Goal: Task Accomplishment & Management: Use online tool/utility

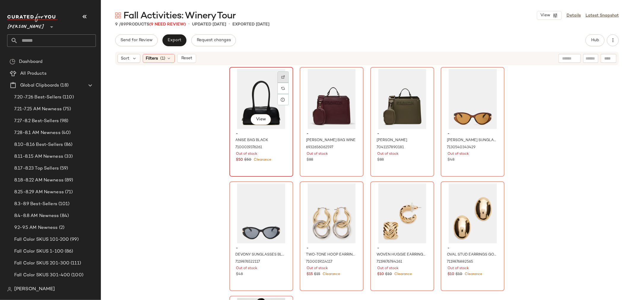
click at [281, 77] on img at bounding box center [283, 77] width 4 height 4
click at [256, 97] on div "View" at bounding box center [261, 99] width 60 height 60
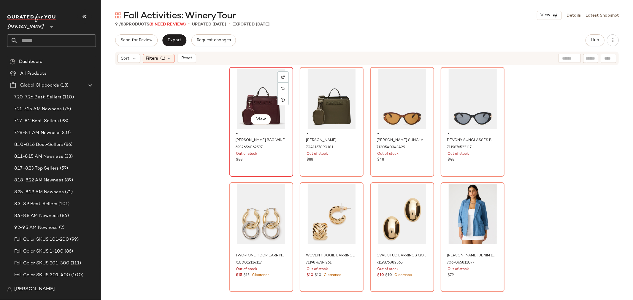
click at [251, 99] on div "View" at bounding box center [261, 99] width 60 height 60
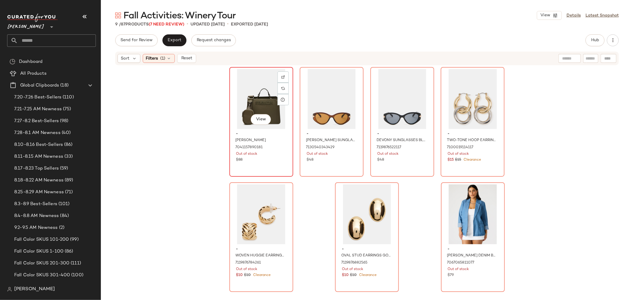
click at [262, 100] on div "View" at bounding box center [261, 99] width 60 height 60
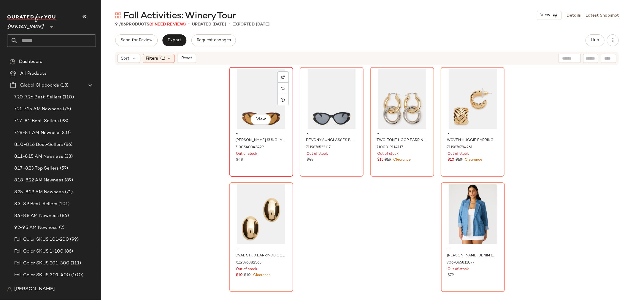
click at [248, 96] on div "View" at bounding box center [261, 99] width 60 height 60
click at [281, 77] on img at bounding box center [283, 77] width 4 height 4
click at [250, 91] on div "View" at bounding box center [261, 99] width 60 height 60
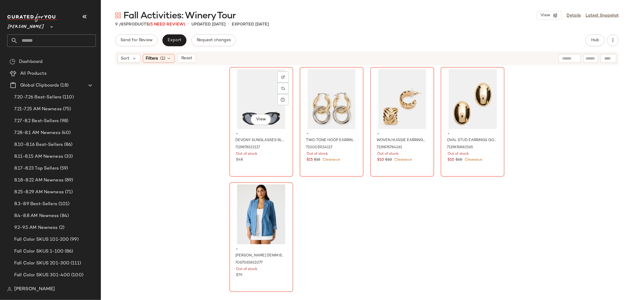
click at [250, 91] on div "View" at bounding box center [261, 99] width 60 height 60
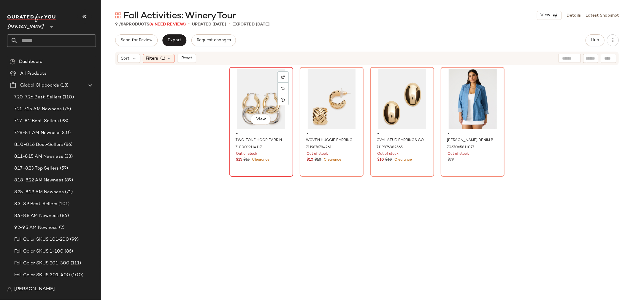
click at [255, 93] on div "View" at bounding box center [261, 99] width 60 height 60
click at [281, 78] on img at bounding box center [283, 77] width 4 height 4
click at [245, 88] on div "View" at bounding box center [261, 99] width 60 height 60
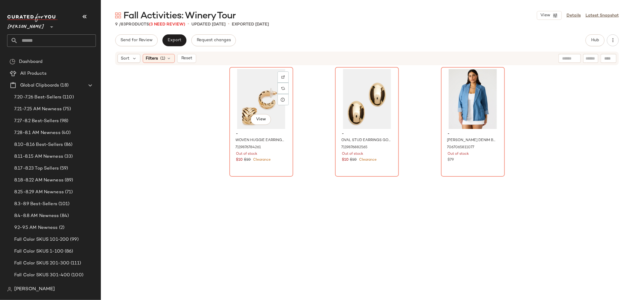
click at [245, 88] on div "View" at bounding box center [261, 99] width 60 height 60
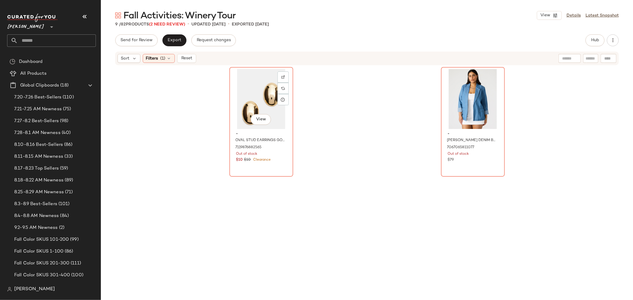
click at [245, 88] on div "View" at bounding box center [261, 99] width 60 height 60
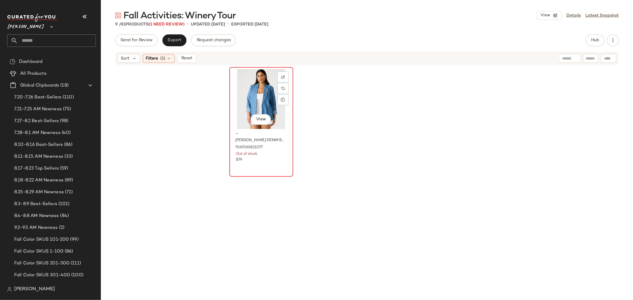
click at [251, 91] on div "View" at bounding box center [261, 99] width 60 height 60
click at [281, 75] on img at bounding box center [283, 77] width 4 height 4
click at [250, 94] on div "View" at bounding box center [261, 99] width 60 height 60
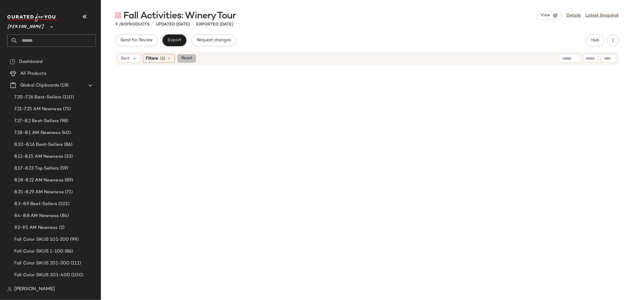
click at [188, 60] on span "Reset" at bounding box center [186, 58] width 11 height 5
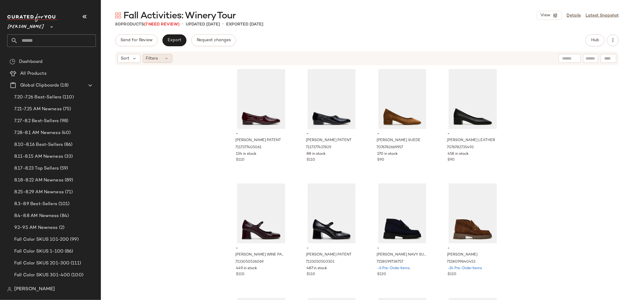
click at [165, 60] on icon at bounding box center [166, 58] width 5 height 5
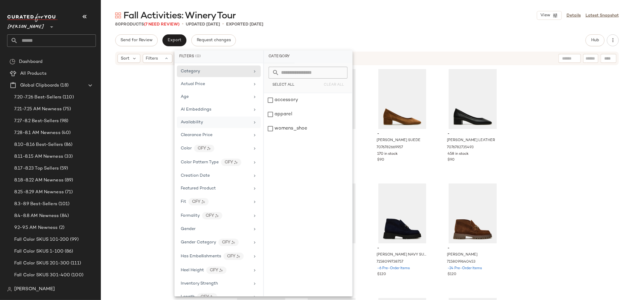
click at [185, 123] on span "Availability" at bounding box center [192, 122] width 22 height 4
drag, startPoint x: 272, startPoint y: 114, endPoint x: 269, endPoint y: 115, distance: 3.2
click at [272, 122] on div "out_of_stock" at bounding box center [308, 129] width 88 height 14
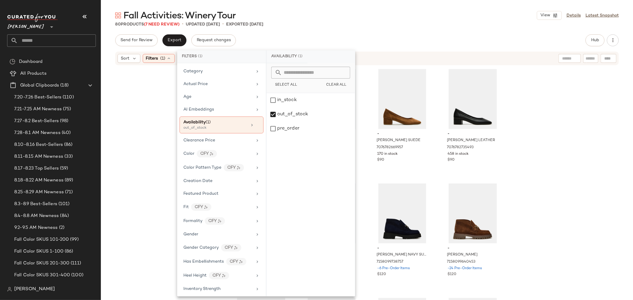
click at [156, 125] on div "- RANDALL BURGUNDY PATENT 7117377405061 134 in stock $110 - RANDALL BLACK PATEN…" at bounding box center [367, 192] width 532 height 252
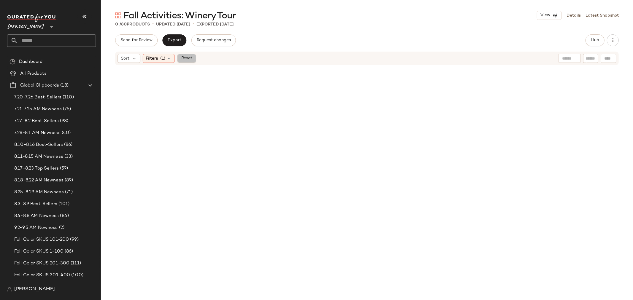
click at [188, 60] on span "Reset" at bounding box center [186, 58] width 11 height 5
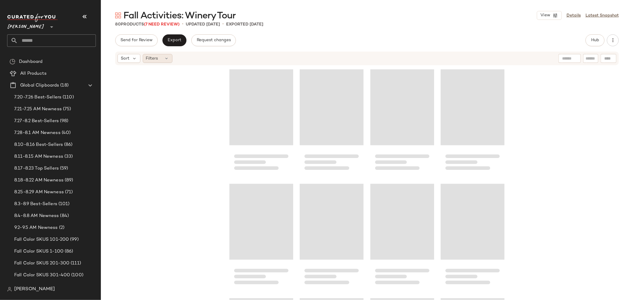
click at [162, 57] on div "Filters" at bounding box center [158, 58] width 30 height 9
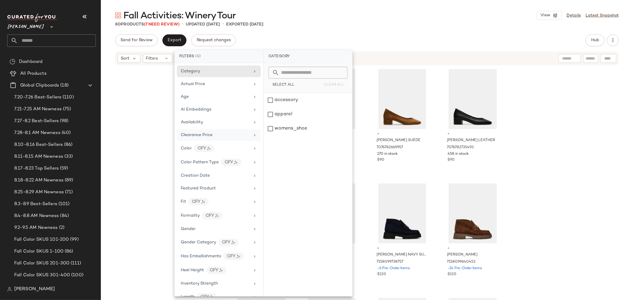
click at [177, 142] on div "Clearance Price" at bounding box center [219, 148] width 84 height 13
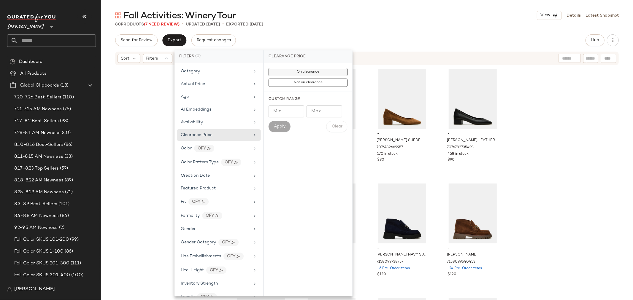
click at [299, 79] on button "On clearance" at bounding box center [308, 83] width 79 height 8
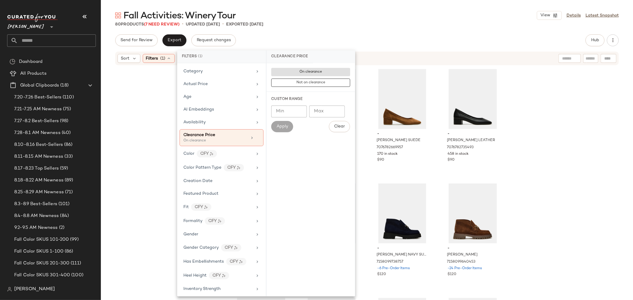
click at [130, 134] on div "- RANDALL BURGUNDY PATENT 7117377405061 134 in stock $110 - RANDALL BLACK PATEN…" at bounding box center [367, 192] width 532 height 252
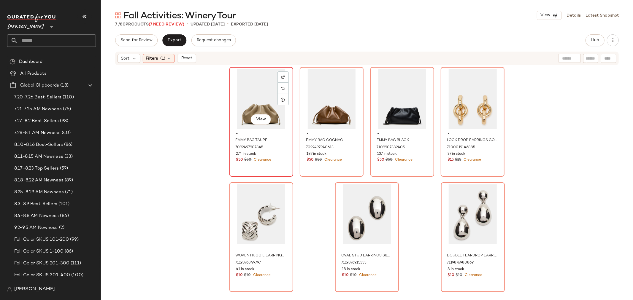
click at [252, 99] on div "View" at bounding box center [261, 99] width 60 height 60
click at [488, 278] on div "- DOUBLE TEARDROP EARRINGS SILVER 7119876980869 8 in stock $10 $10 Clearance" at bounding box center [473, 262] width 60 height 34
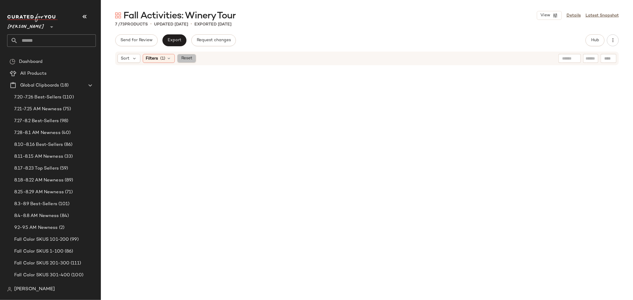
click at [193, 60] on button "Reset" at bounding box center [186, 58] width 19 height 9
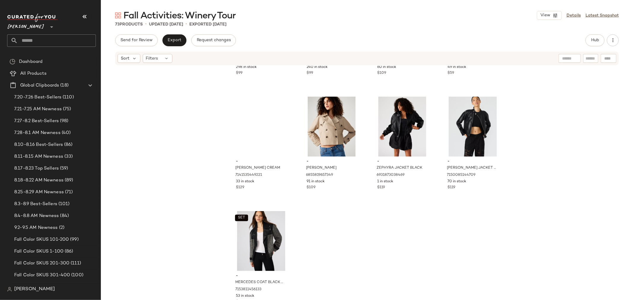
scroll to position [1925, 0]
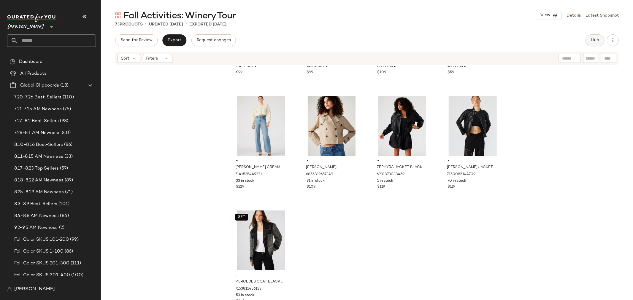
click at [594, 39] on span "Hub" at bounding box center [595, 40] width 8 height 5
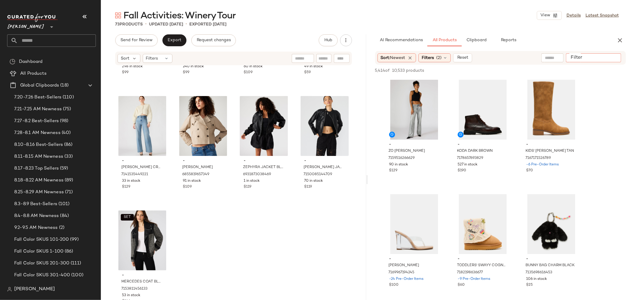
click at [611, 57] on input "Filter" at bounding box center [593, 58] width 50 height 6
type input "********"
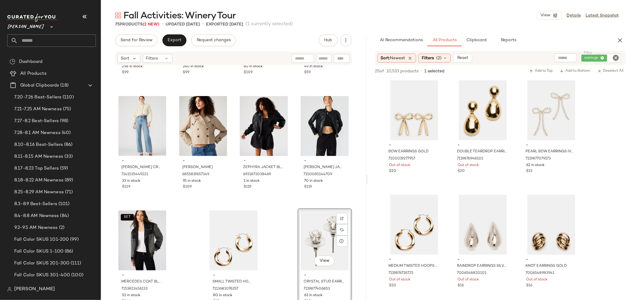
click at [615, 57] on icon "Clear Filter" at bounding box center [615, 57] width 7 height 7
click at [605, 58] on input "Filter" at bounding box center [593, 58] width 50 height 6
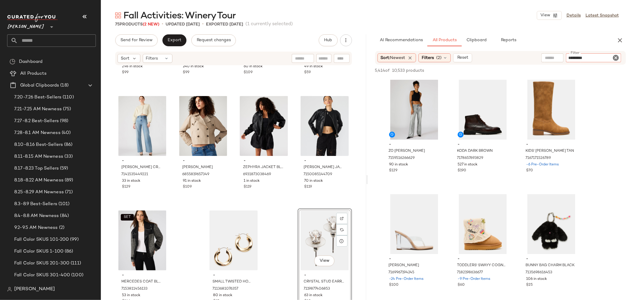
type input "**********"
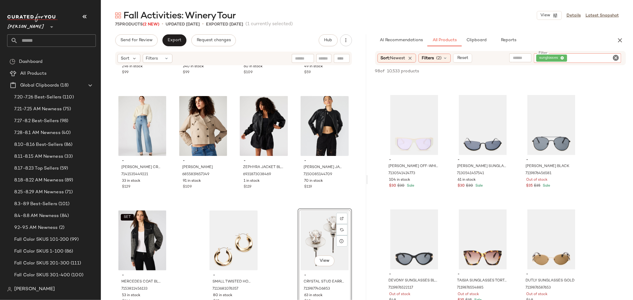
scroll to position [890, 0]
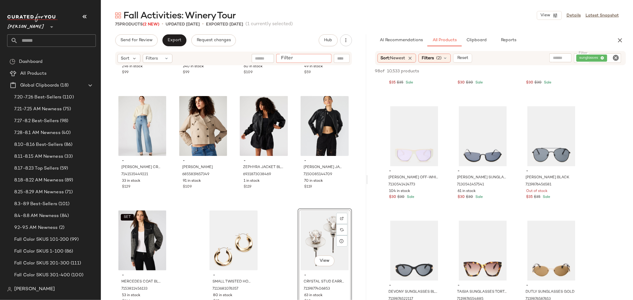
click at [324, 57] on input "Filter" at bounding box center [304, 58] width 50 height 6
type input "**********"
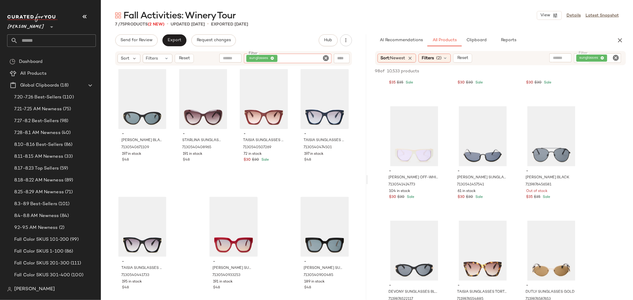
click at [324, 58] on icon "Clear Filter" at bounding box center [326, 58] width 7 height 7
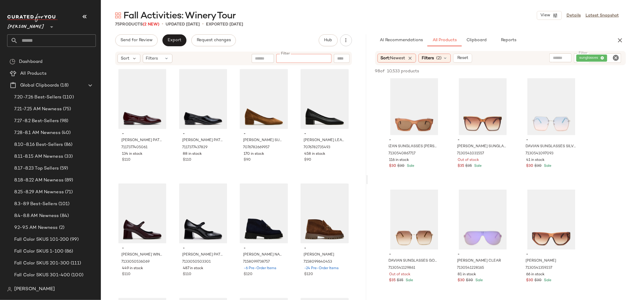
scroll to position [659, 0]
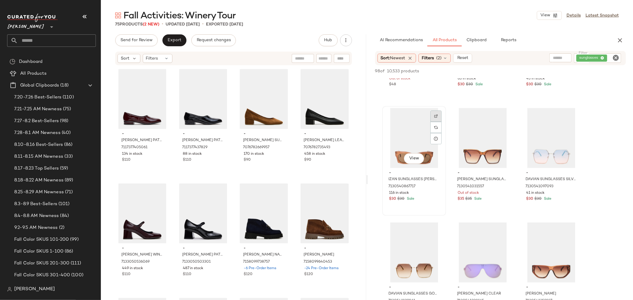
click at [438, 122] on div at bounding box center [435, 127] width 11 height 11
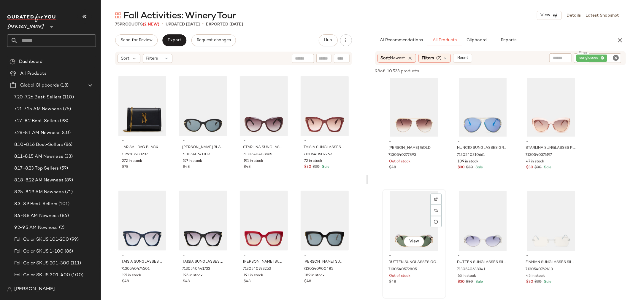
scroll to position [461, 0]
click at [574, 83] on img at bounding box center [573, 85] width 4 height 4
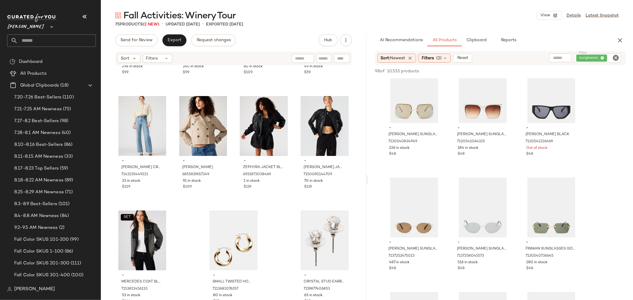
scroll to position [165, 0]
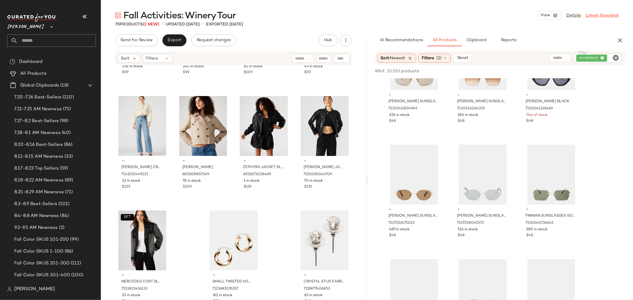
click at [600, 16] on link "Latest Snapshot" at bounding box center [602, 15] width 33 height 6
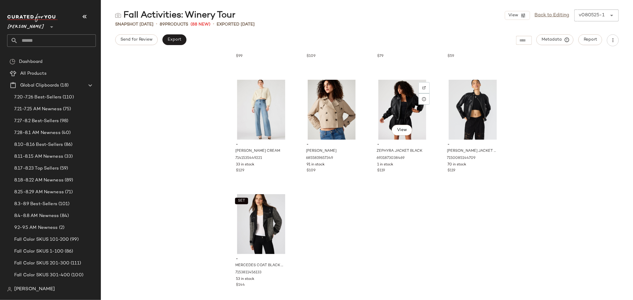
scroll to position [2389, 0]
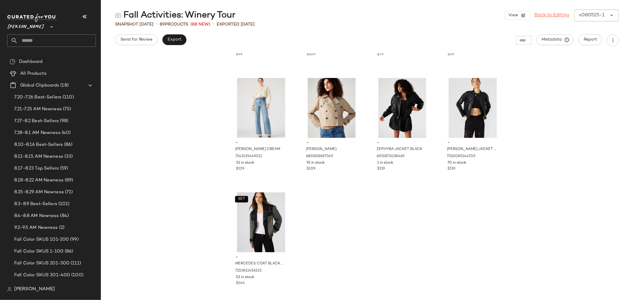
click at [548, 15] on link "Back to Editing" at bounding box center [552, 15] width 35 height 7
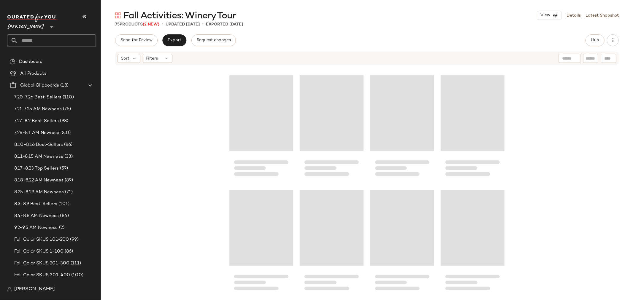
scroll to position [1925, 0]
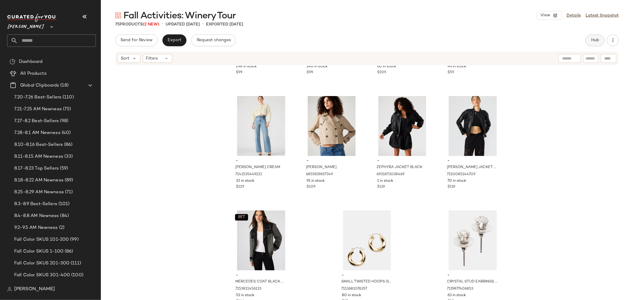
click at [592, 43] on button "Hub" at bounding box center [595, 40] width 19 height 12
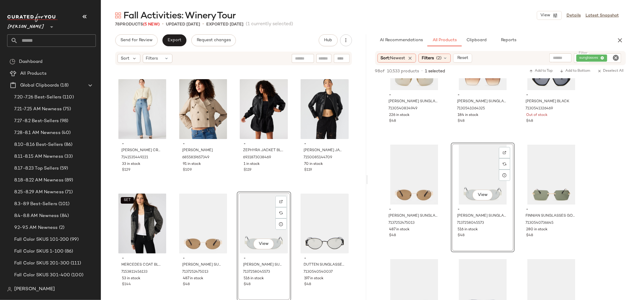
scroll to position [1958, 0]
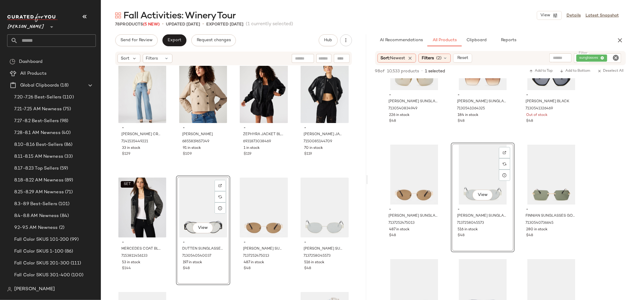
click at [232, 239] on div "- TORI DRESS BLACK 6804247085189 298 in stock $99 - TORI DRESS LEOPARD 69318741…" at bounding box center [233, 192] width 265 height 252
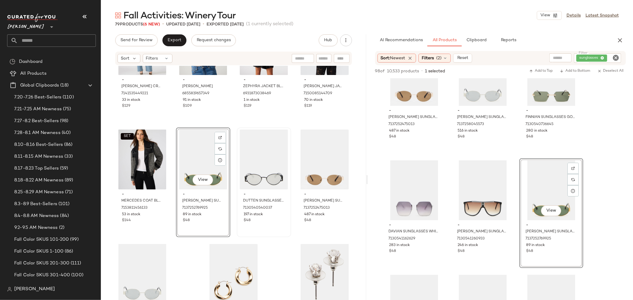
scroll to position [2024, 0]
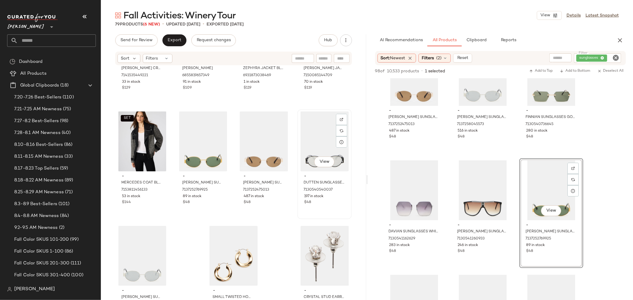
click at [307, 137] on div "View" at bounding box center [324, 142] width 50 height 60
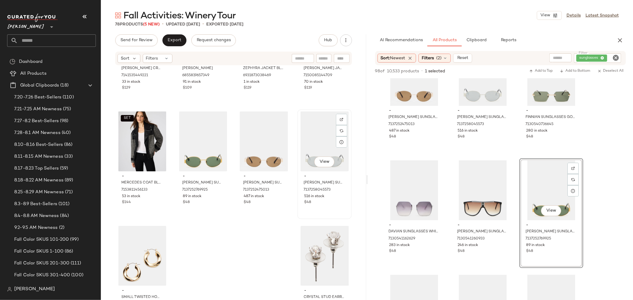
click at [311, 145] on div "View" at bounding box center [324, 142] width 50 height 60
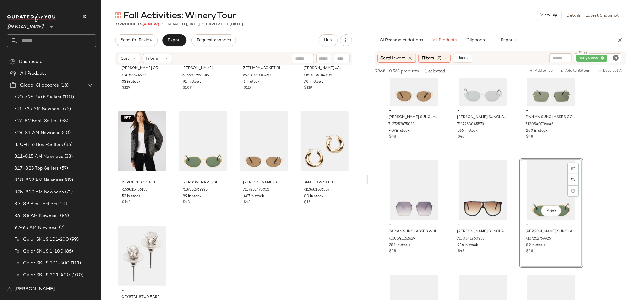
click at [261, 249] on div "- EMILI JACKET CREAM 7141535449221 33 in stock $129 - SIRUS JACKET KHAKI 685581…" at bounding box center [233, 192] width 265 height 252
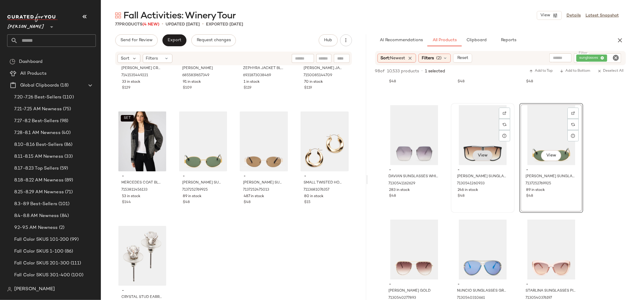
scroll to position [363, 0]
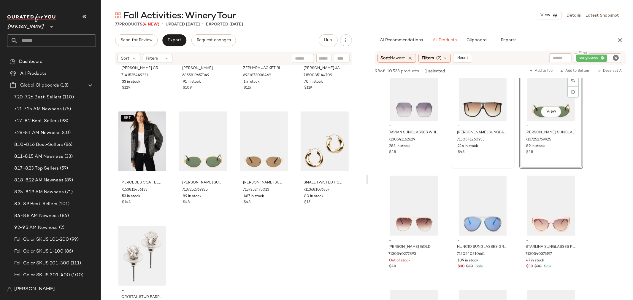
click at [616, 58] on icon "Clear Filter" at bounding box center [615, 57] width 7 height 7
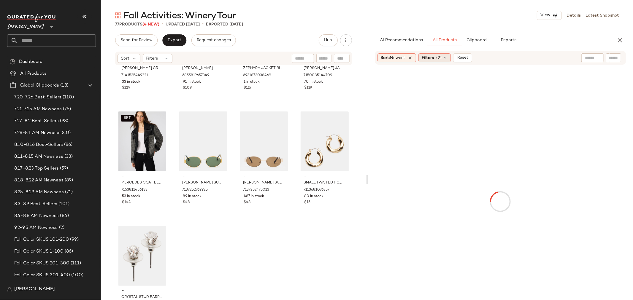
click at [444, 58] on div "Filters (2)" at bounding box center [434, 57] width 32 height 9
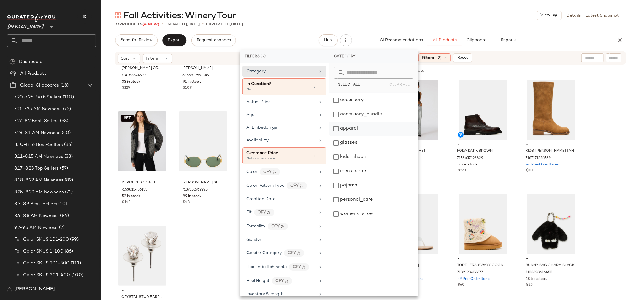
click at [336, 136] on div "apparel" at bounding box center [373, 143] width 88 height 14
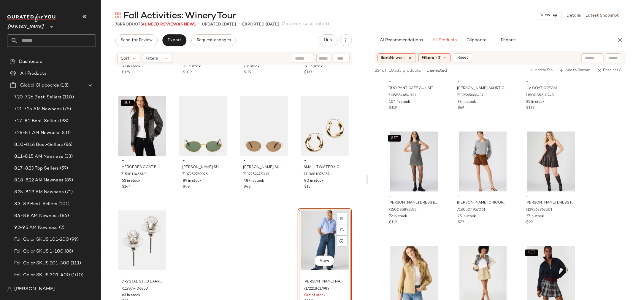
scroll to position [626, 0]
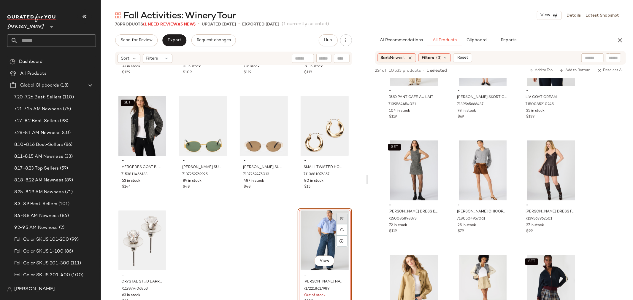
click at [340, 218] on img at bounding box center [342, 219] width 4 height 4
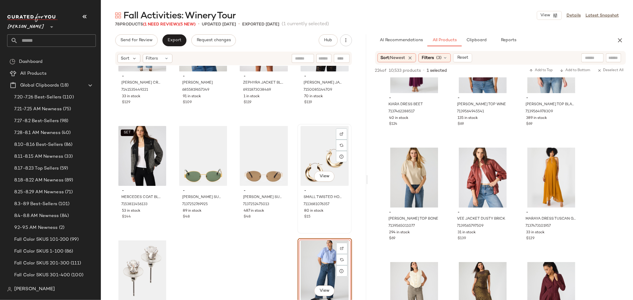
scroll to position [1974, 0]
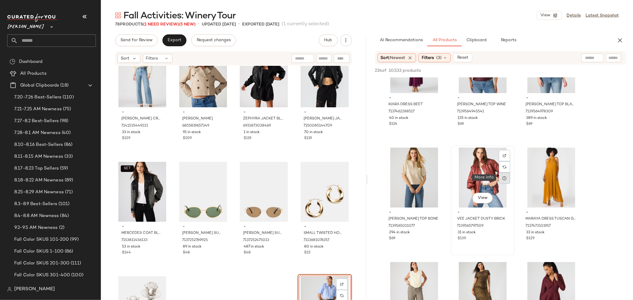
click at [503, 178] on icon at bounding box center [504, 178] width 5 height 5
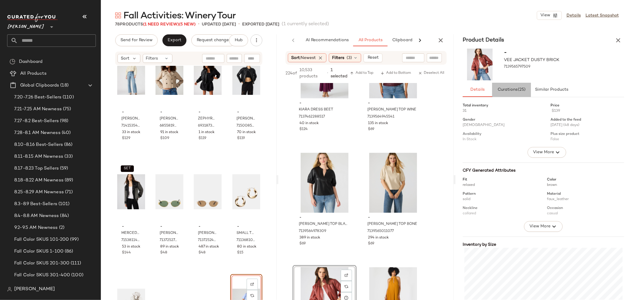
click at [521, 91] on span "(25)" at bounding box center [522, 90] width 8 height 5
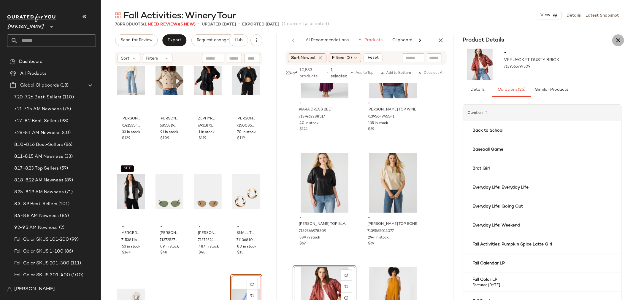
click at [619, 42] on icon "button" at bounding box center [618, 40] width 7 height 7
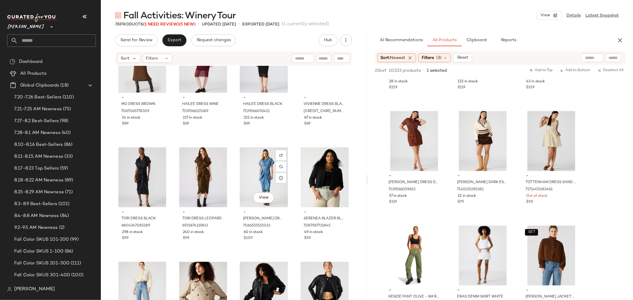
scroll to position [1710, 0]
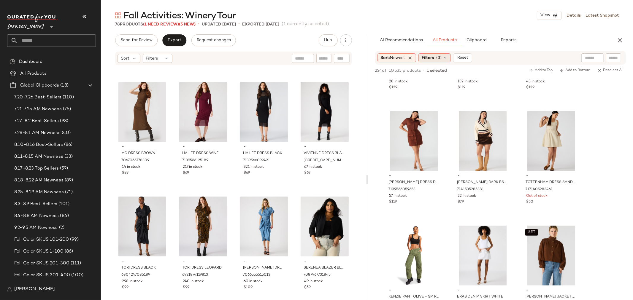
click at [448, 57] on icon at bounding box center [445, 57] width 5 height 5
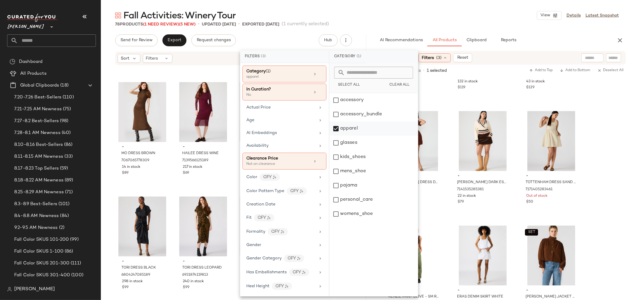
click at [334, 136] on div "apparel" at bounding box center [373, 143] width 88 height 14
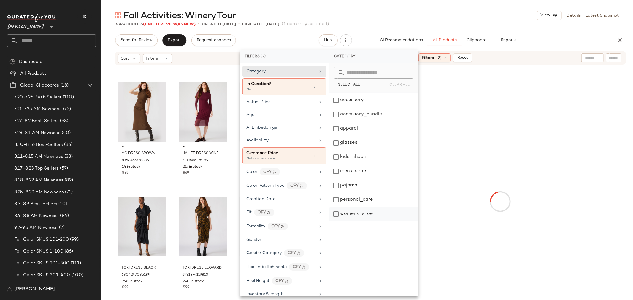
click at [334, 212] on div "womens_shoe" at bounding box center [373, 214] width 88 height 14
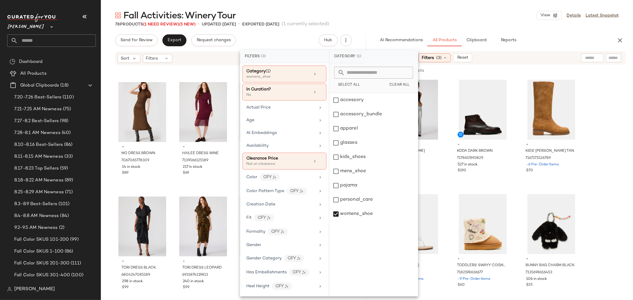
click at [179, 58] on div "Sort Filters" at bounding box center [195, 58] width 155 height 9
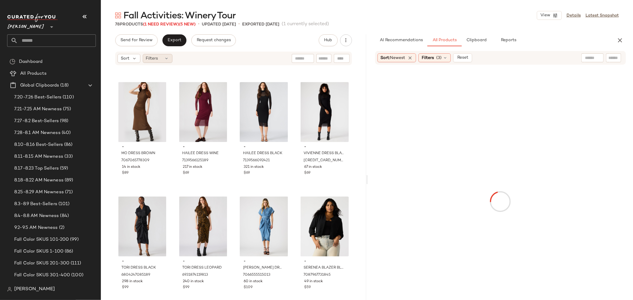
click at [167, 59] on icon at bounding box center [166, 58] width 5 height 5
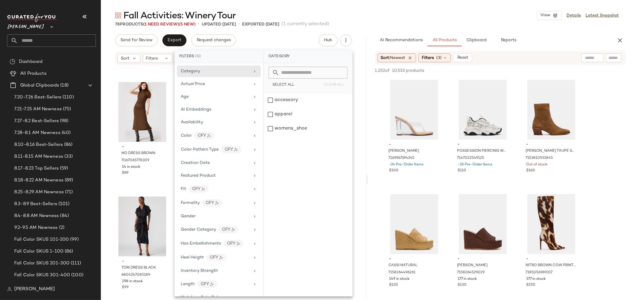
click at [263, 42] on div "Send for Review Export Request changes Hub" at bounding box center [233, 40] width 237 height 12
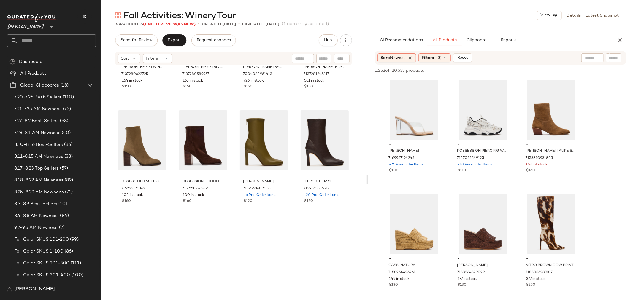
scroll to position [0, 0]
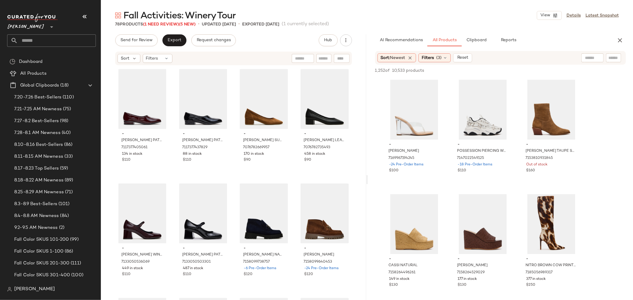
click at [608, 58] on input "text" at bounding box center [613, 58] width 10 height 6
type input "******"
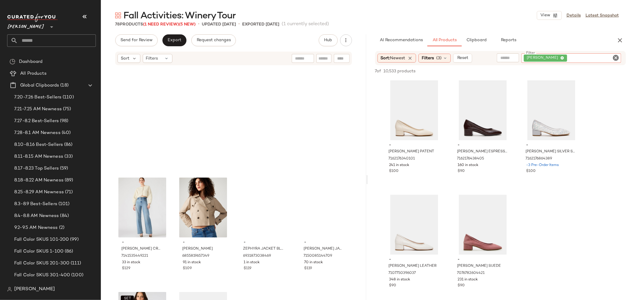
scroll to position [2040, 0]
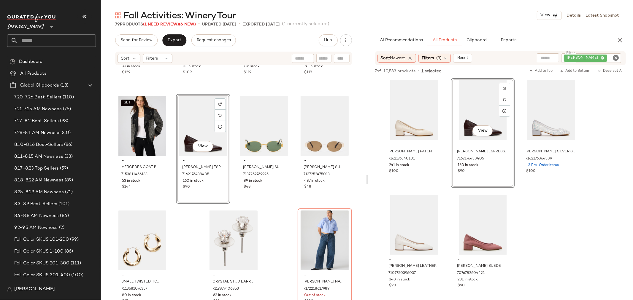
click at [613, 57] on icon "Clear Filter" at bounding box center [615, 57] width 7 height 7
click at [613, 57] on input "Filter" at bounding box center [593, 58] width 50 height 6
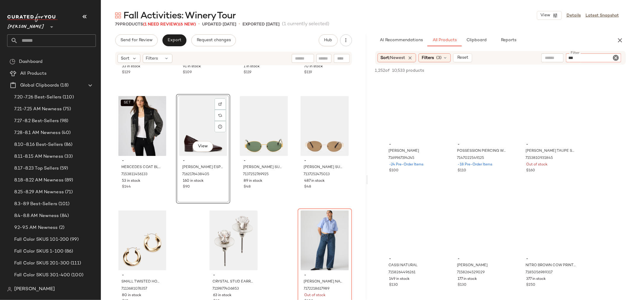
type input "****"
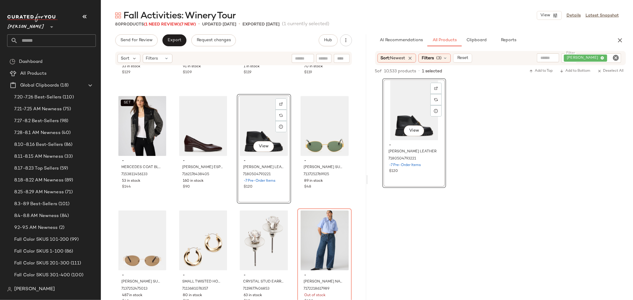
click at [618, 56] on icon "Clear Filter" at bounding box center [615, 57] width 7 height 7
click at [325, 61] on input "text" at bounding box center [324, 58] width 10 height 6
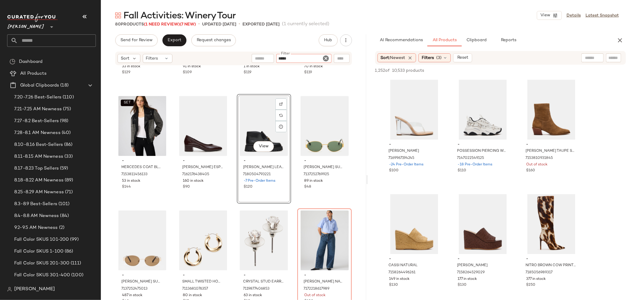
type input "******"
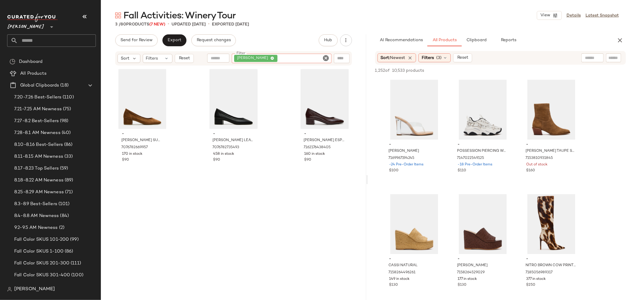
click at [326, 60] on icon "Clear Filter" at bounding box center [326, 58] width 7 height 7
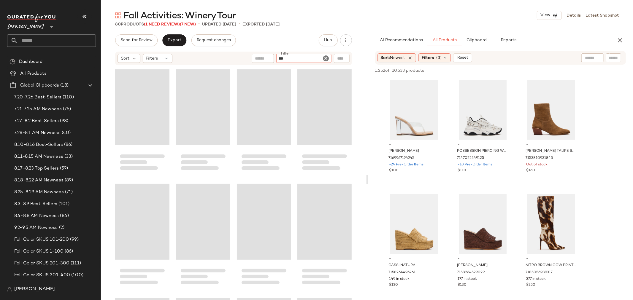
type input "****"
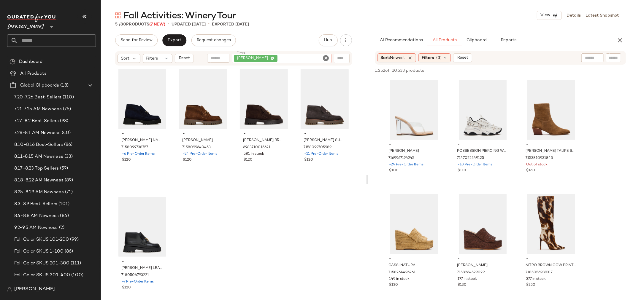
click at [326, 60] on icon "Clear Filter" at bounding box center [326, 58] width 7 height 7
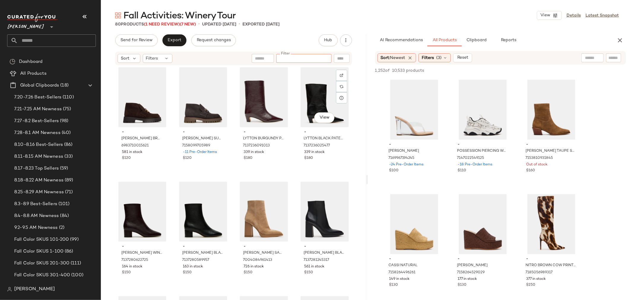
scroll to position [269, 0]
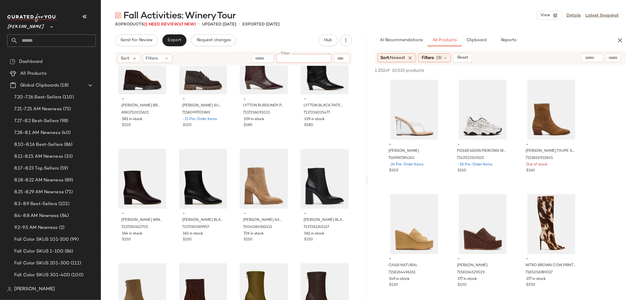
click at [609, 56] on input "text" at bounding box center [613, 58] width 10 height 6
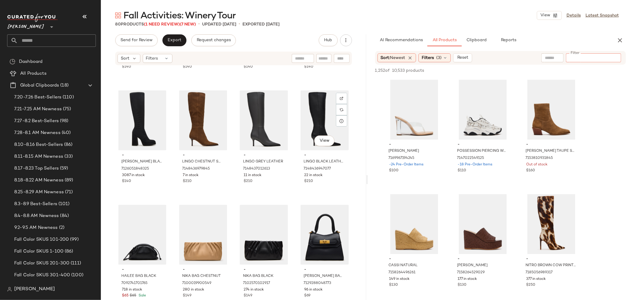
scroll to position [796, 0]
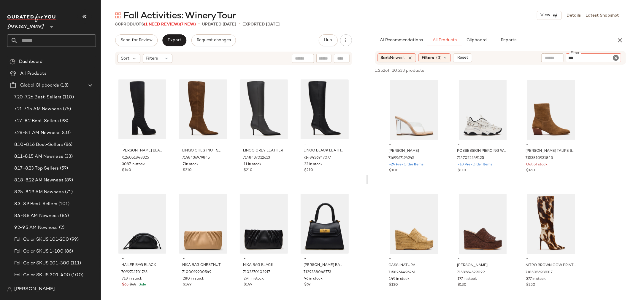
type input "****"
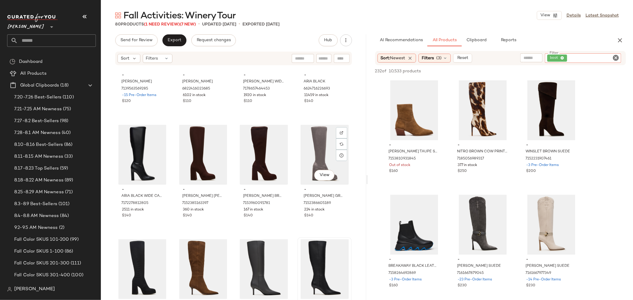
scroll to position [631, 0]
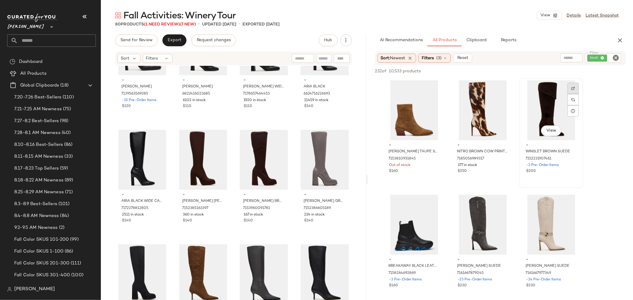
click at [572, 88] on img at bounding box center [573, 89] width 4 height 4
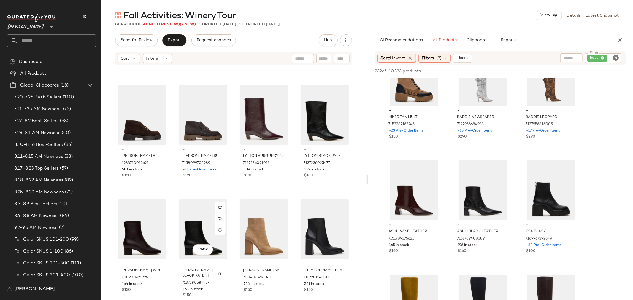
scroll to position [203, 0]
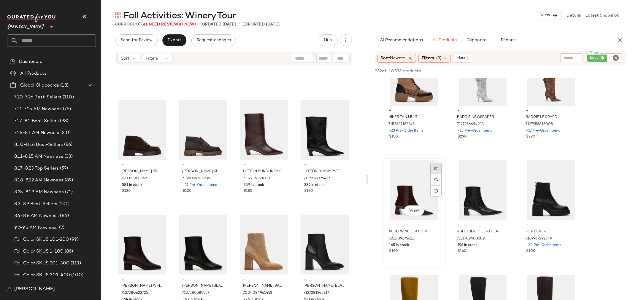
click at [436, 168] on img at bounding box center [436, 169] width 4 height 4
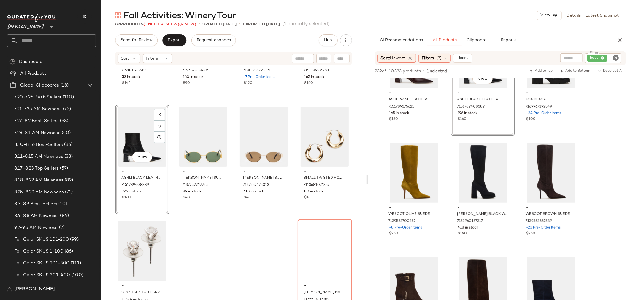
scroll to position [2155, 0]
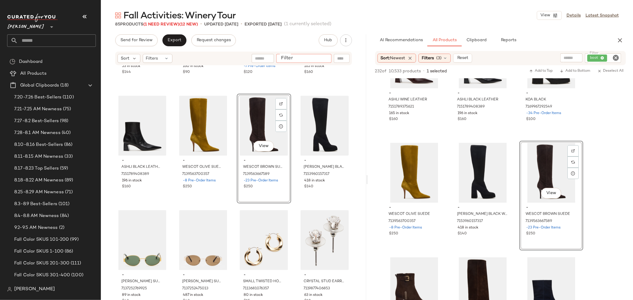
click at [329, 58] on div at bounding box center [303, 58] width 55 height 9
type input "*****"
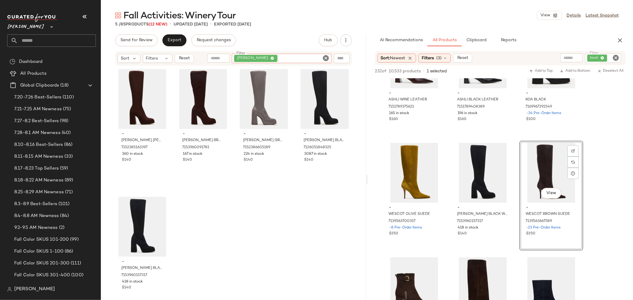
click at [329, 58] on icon "Clear Filter" at bounding box center [326, 58] width 7 height 7
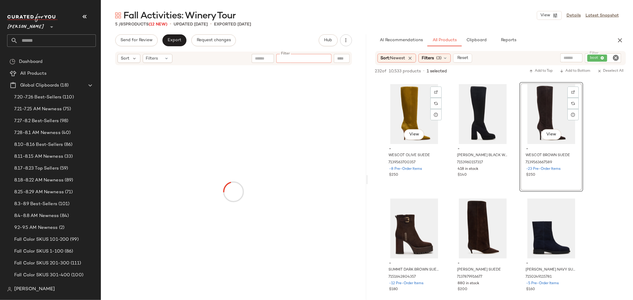
scroll to position [461, 0]
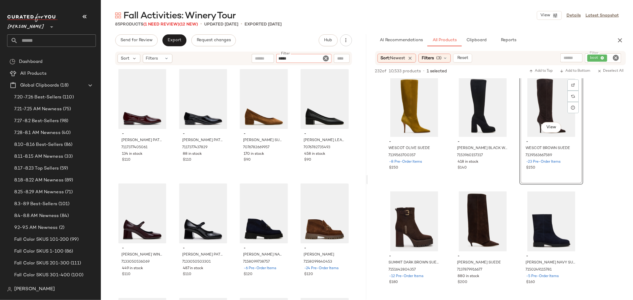
type input "******"
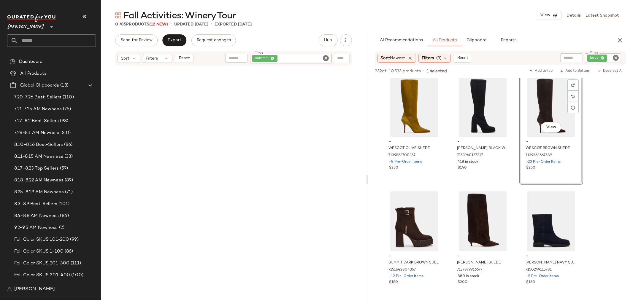
click at [326, 58] on icon "Clear Filter" at bounding box center [326, 58] width 7 height 7
click at [321, 59] on input "Filter" at bounding box center [304, 58] width 50 height 6
type input "****"
click at [326, 58] on icon "Clear Filter" at bounding box center [326, 58] width 7 height 7
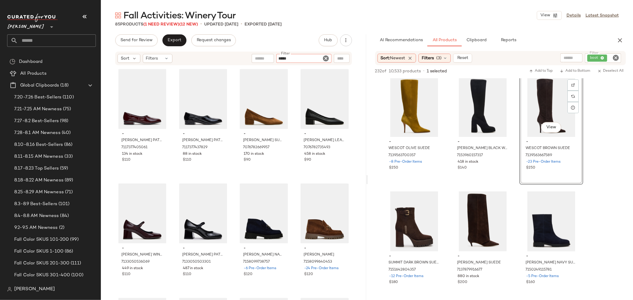
type input "******"
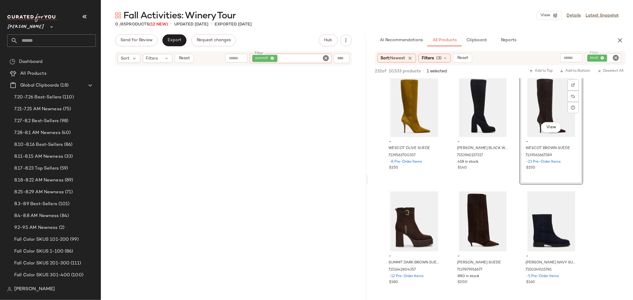
click at [323, 57] on icon "Clear Filter" at bounding box center [326, 58] width 7 height 7
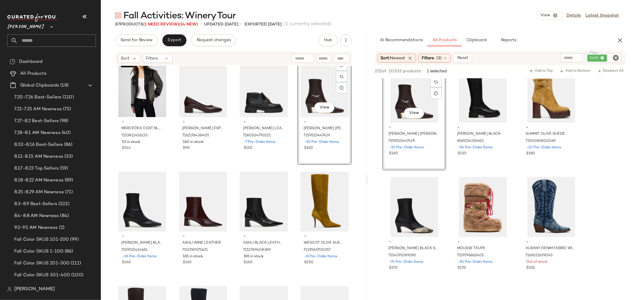
scroll to position [824, 0]
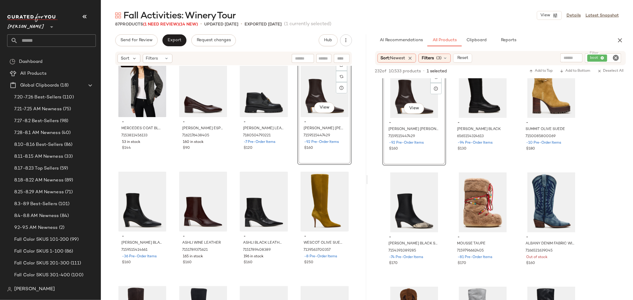
click at [321, 55] on input "text" at bounding box center [324, 58] width 10 height 6
type input "*****"
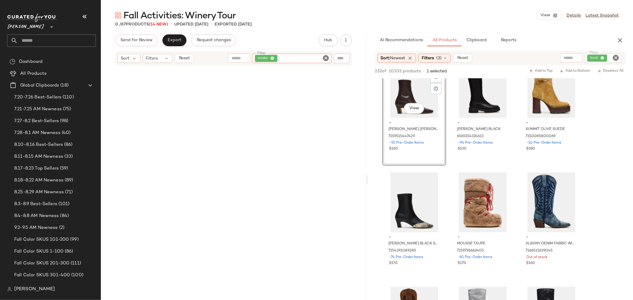
click at [327, 57] on icon "Clear Filter" at bounding box center [326, 58] width 7 height 7
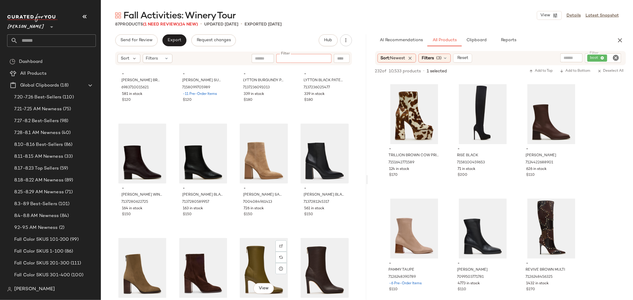
scroll to position [269, 0]
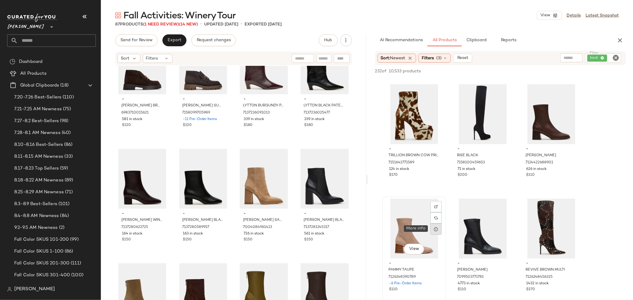
click at [434, 229] on icon at bounding box center [436, 229] width 5 height 5
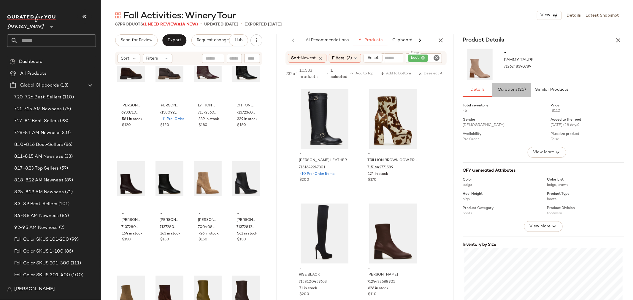
click at [512, 91] on span "Curations (26)" at bounding box center [511, 90] width 29 height 5
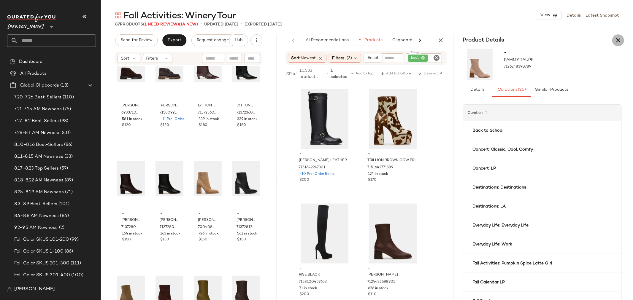
click at [620, 39] on icon "button" at bounding box center [618, 40] width 7 height 7
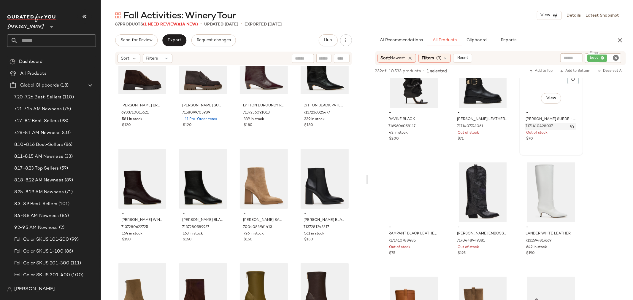
scroll to position [2160, 0]
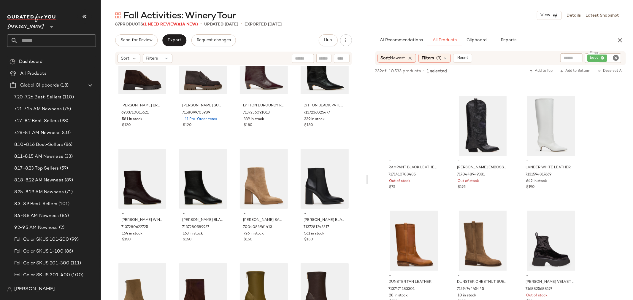
click at [613, 58] on icon "Clear Filter" at bounding box center [615, 57] width 7 height 7
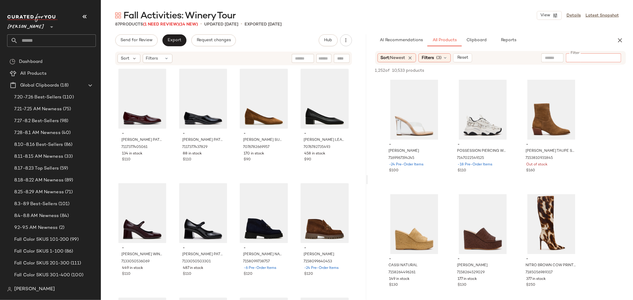
scroll to position [0, 0]
click at [574, 58] on input "Filter" at bounding box center [593, 58] width 50 height 6
type input "*********"
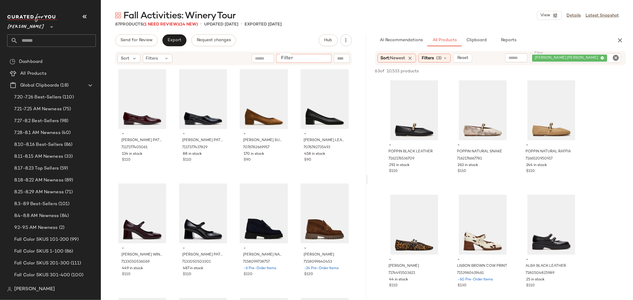
click at [326, 55] on input "Filter" at bounding box center [304, 58] width 50 height 6
type input "*********"
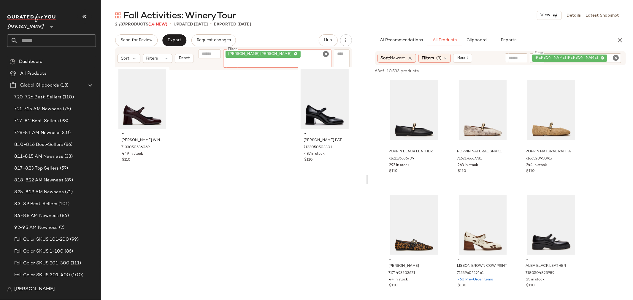
click at [326, 55] on icon "Clear Filter" at bounding box center [326, 53] width 7 height 7
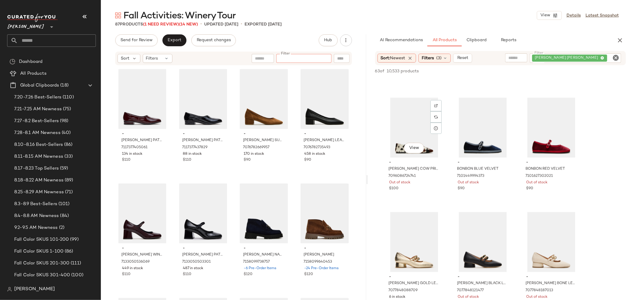
scroll to position [1050, 0]
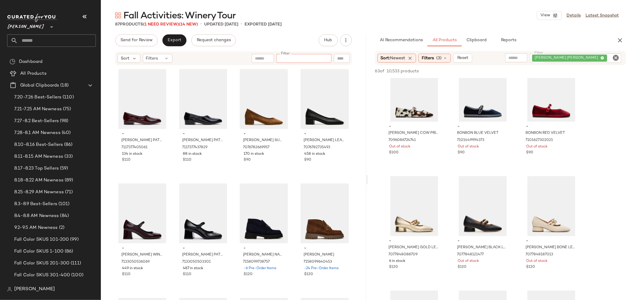
click at [615, 58] on icon "Clear Filter" at bounding box center [615, 57] width 7 height 7
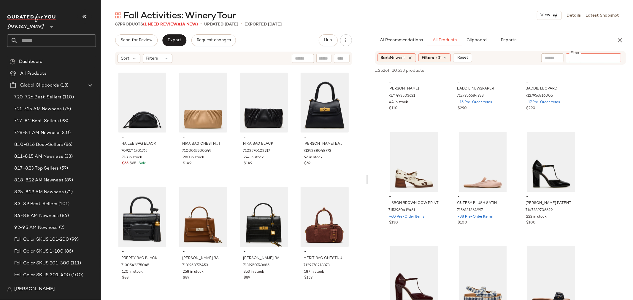
scroll to position [1814, 0]
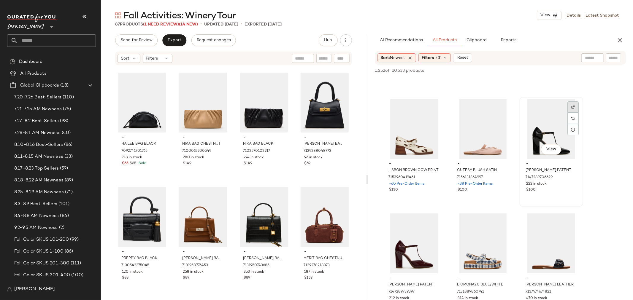
click at [571, 113] on div at bounding box center [572, 118] width 11 height 11
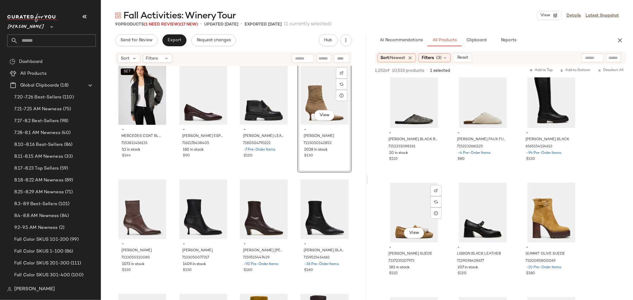
scroll to position [3825, 0]
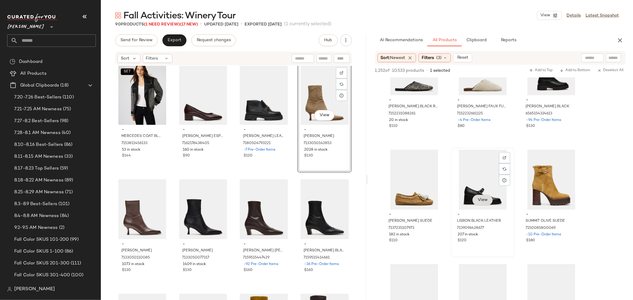
click at [488, 201] on button "View" at bounding box center [482, 200] width 20 height 11
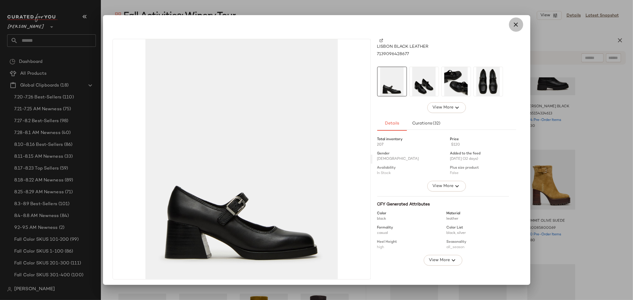
click at [513, 24] on icon "button" at bounding box center [516, 24] width 7 height 7
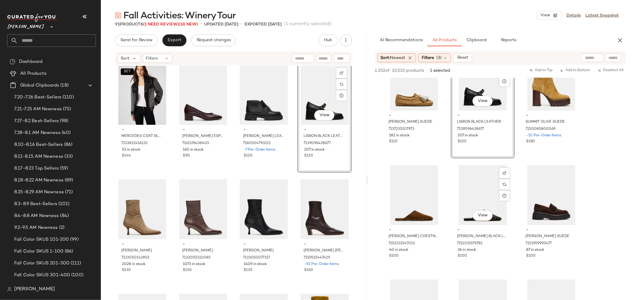
scroll to position [3957, 0]
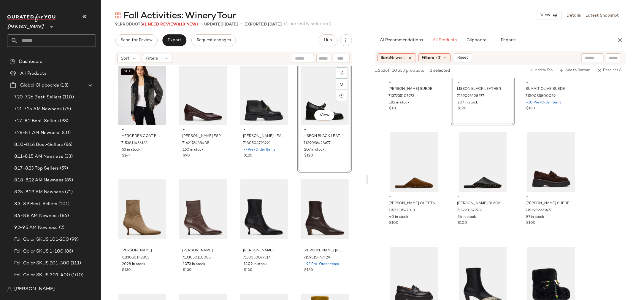
click at [322, 60] on input "text" at bounding box center [324, 58] width 10 height 6
type input "******"
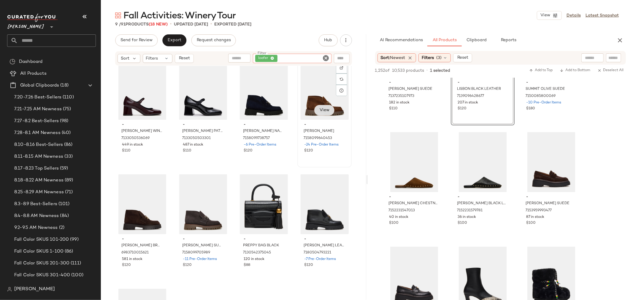
scroll to position [0, 0]
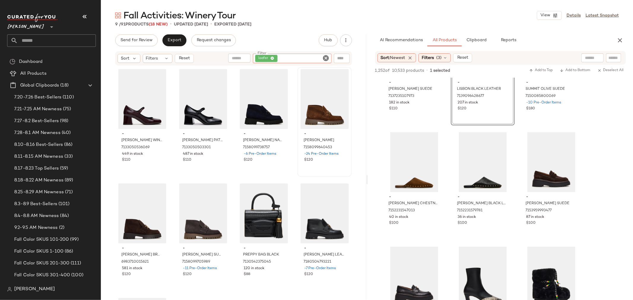
click at [326, 57] on icon "Clear Filter" at bounding box center [326, 58] width 7 height 7
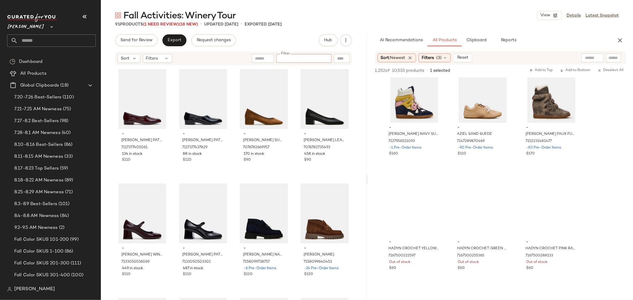
scroll to position [7353, 0]
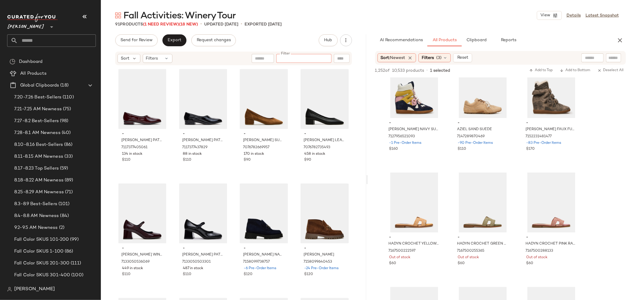
click at [609, 59] on input "text" at bounding box center [613, 58] width 10 height 6
type input "*"
type input "******"
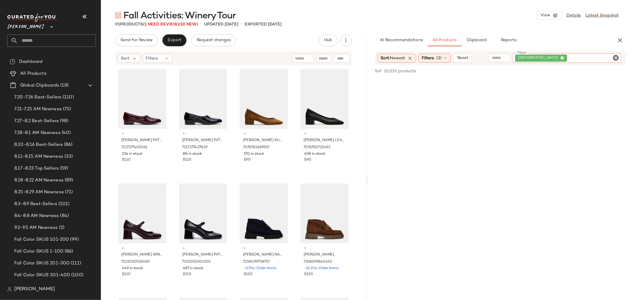
click at [326, 56] on input "text" at bounding box center [324, 58] width 10 height 6
type input "******"
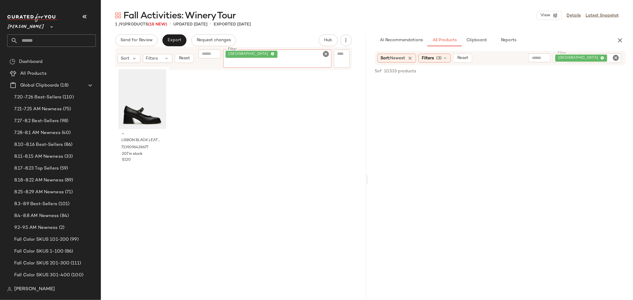
click at [326, 55] on icon "Clear Filter" at bounding box center [326, 53] width 7 height 7
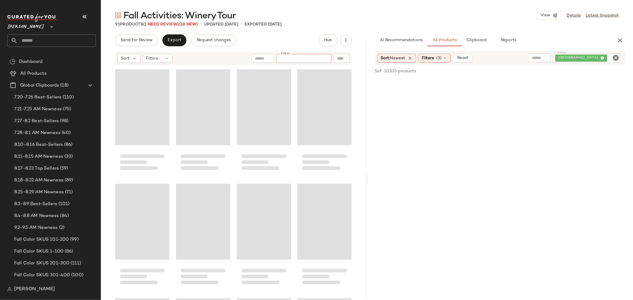
click at [616, 58] on icon "Clear Filter" at bounding box center [615, 57] width 7 height 7
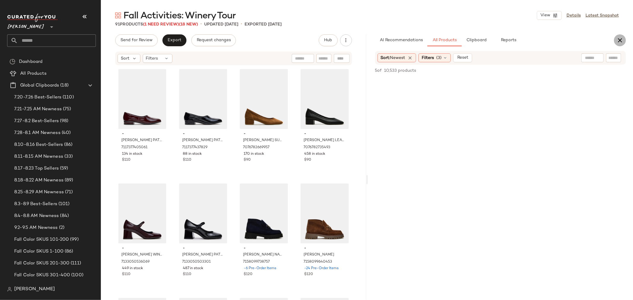
click at [619, 40] on icon "button" at bounding box center [619, 40] width 7 height 7
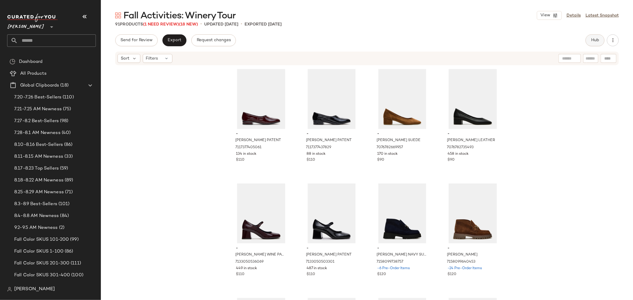
click at [593, 43] on button "Hub" at bounding box center [595, 40] width 19 height 12
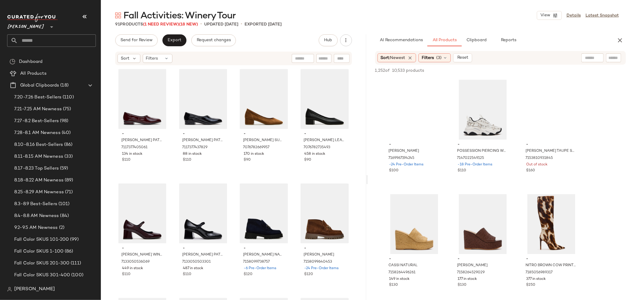
click at [610, 57] on input "text" at bounding box center [613, 58] width 10 height 6
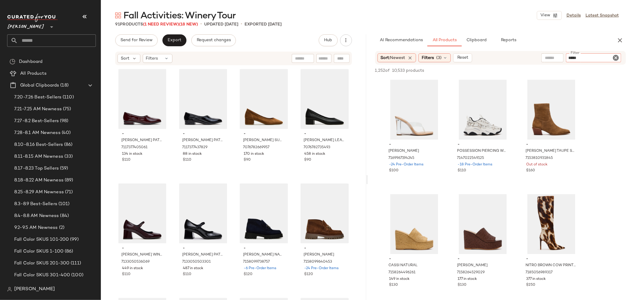
type input "******"
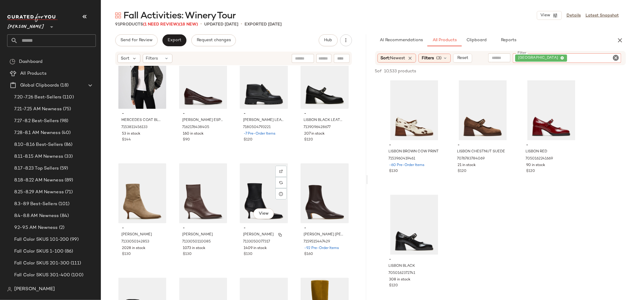
scroll to position [2054, 0]
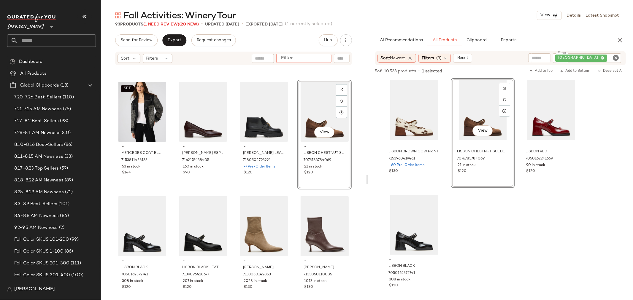
click at [331, 57] on div at bounding box center [303, 58] width 55 height 9
type input "***"
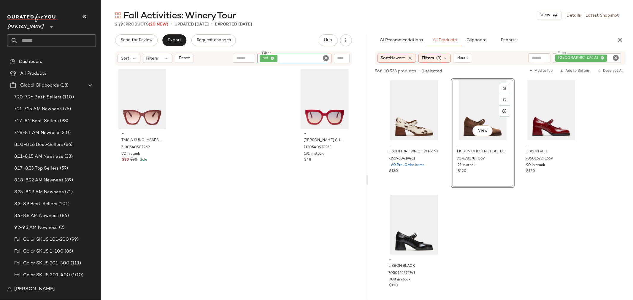
click at [326, 56] on icon "Clear Filter" at bounding box center [326, 58] width 7 height 7
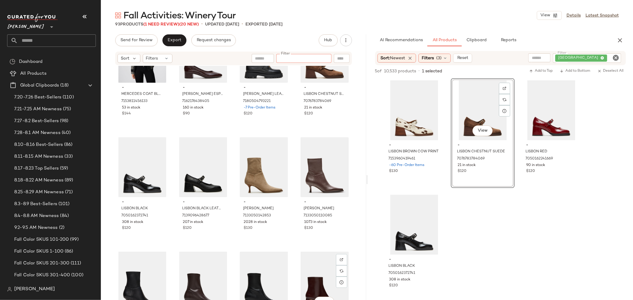
scroll to position [2080, 0]
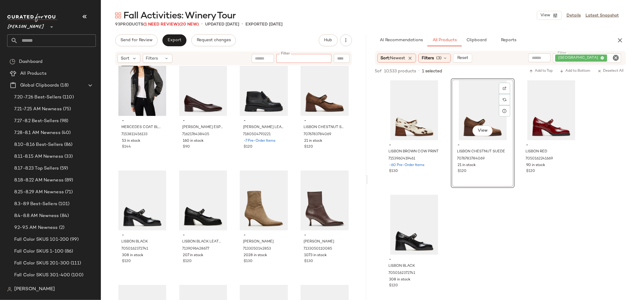
click at [616, 58] on icon "Clear Filter" at bounding box center [615, 57] width 7 height 7
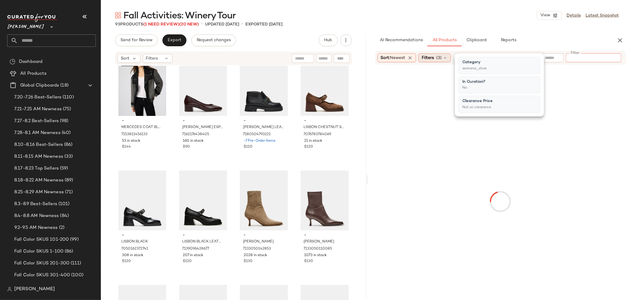
click at [446, 58] on icon at bounding box center [445, 57] width 5 height 5
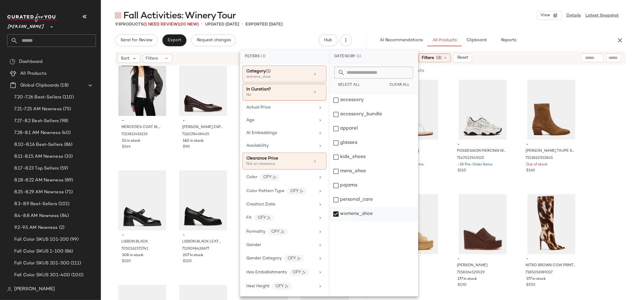
click at [333, 214] on div "womens_shoe" at bounding box center [373, 214] width 88 height 14
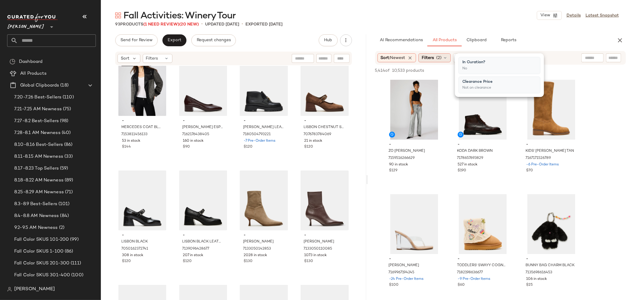
click at [448, 58] on icon at bounding box center [445, 57] width 5 height 5
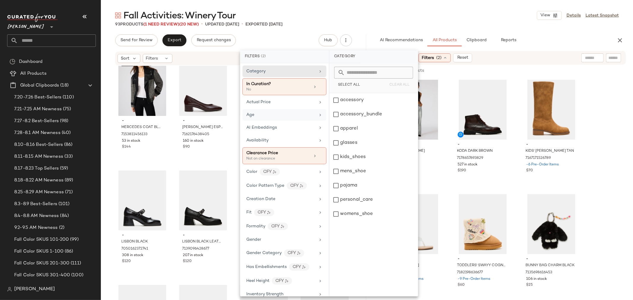
click at [275, 113] on div "Age" at bounding box center [280, 115] width 69 height 6
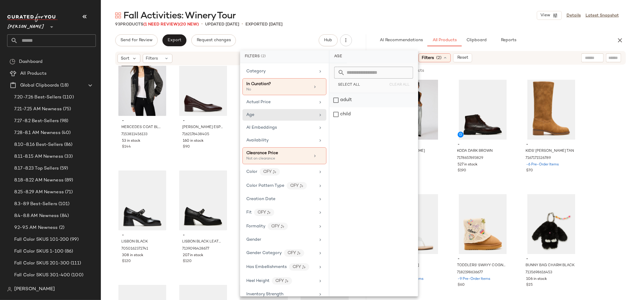
click at [336, 107] on div "adult" at bounding box center [373, 114] width 88 height 14
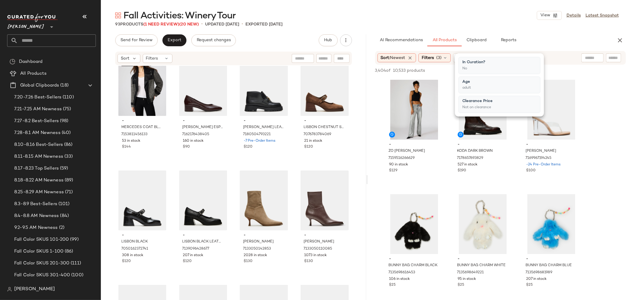
click at [484, 42] on span "Clipboard" at bounding box center [476, 40] width 20 height 5
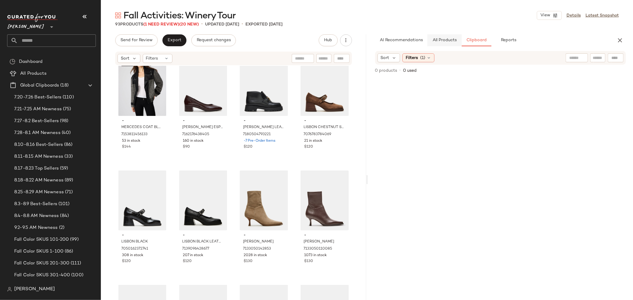
click at [453, 42] on span "All Products" at bounding box center [444, 40] width 24 height 5
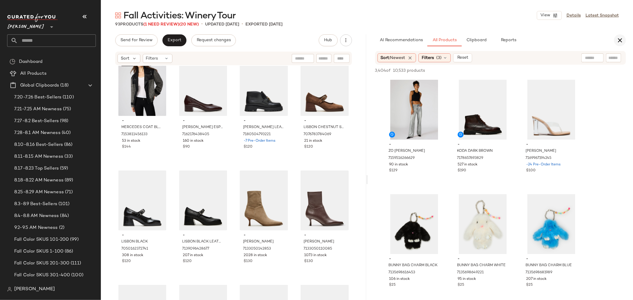
click at [621, 36] on button "button" at bounding box center [620, 40] width 12 height 12
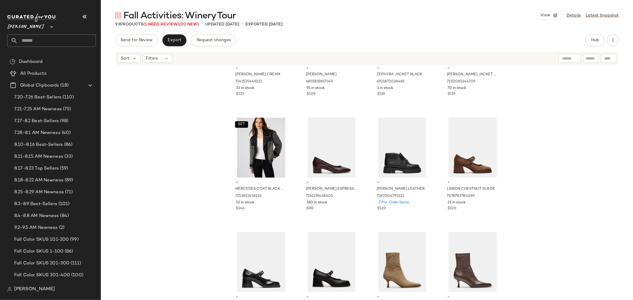
scroll to position [2014, 0]
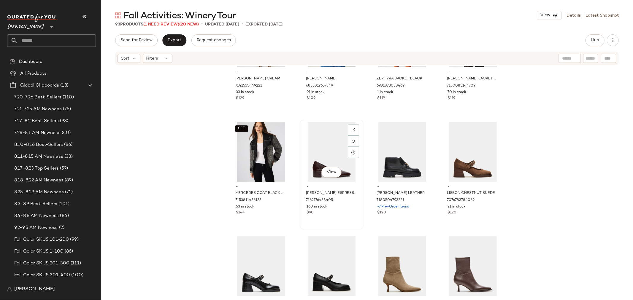
click at [331, 149] on div "View" at bounding box center [332, 152] width 60 height 60
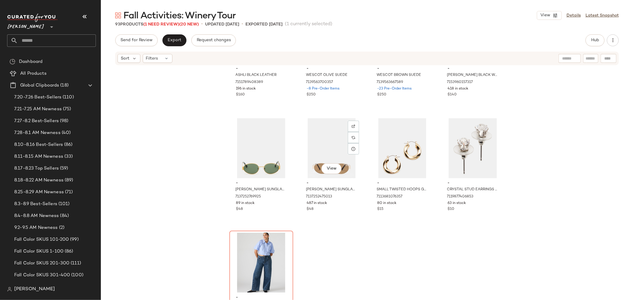
scroll to position [2498, 0]
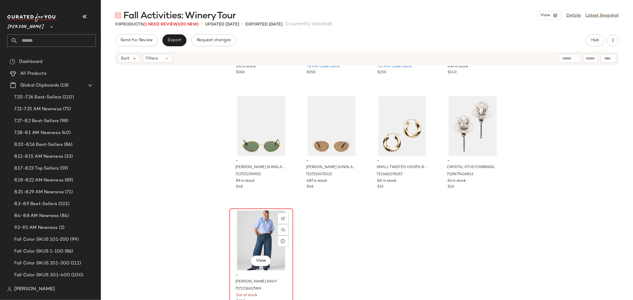
click at [264, 230] on div "View" at bounding box center [261, 241] width 60 height 60
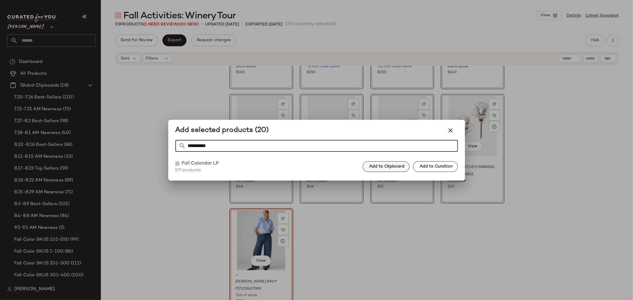
type input "**********"
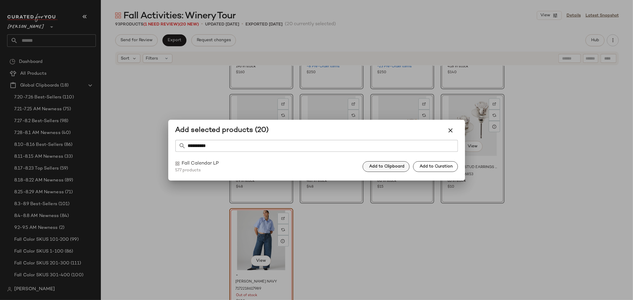
click at [376, 166] on span "Add to Clipboard" at bounding box center [387, 166] width 36 height 5
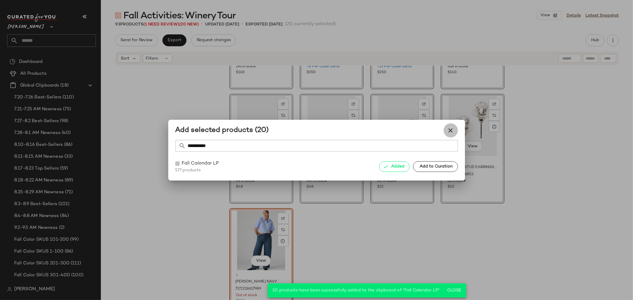
click at [447, 130] on icon "button" at bounding box center [450, 130] width 7 height 7
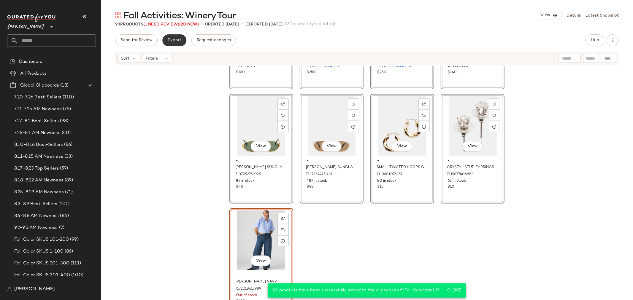
click at [174, 42] on span "Export" at bounding box center [174, 40] width 14 height 5
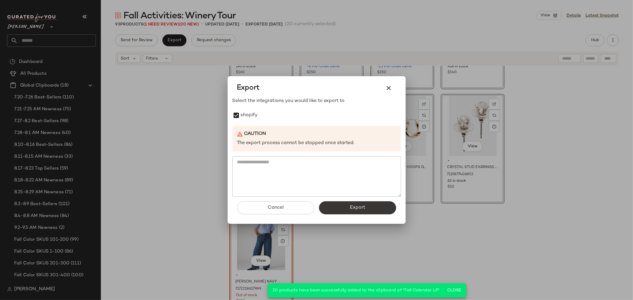
click at [351, 208] on span "Export" at bounding box center [358, 208] width 16 height 6
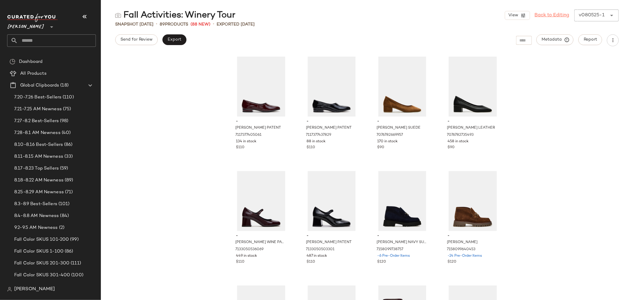
click at [546, 17] on link "Back to Editing" at bounding box center [552, 15] width 35 height 7
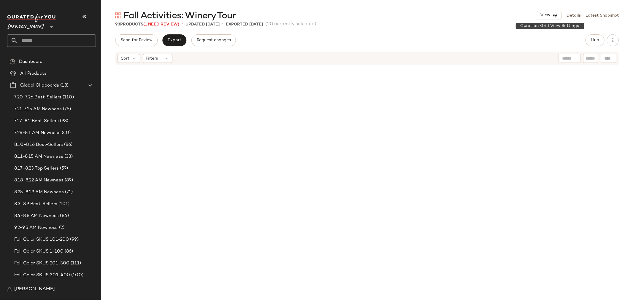
scroll to position [2498, 0]
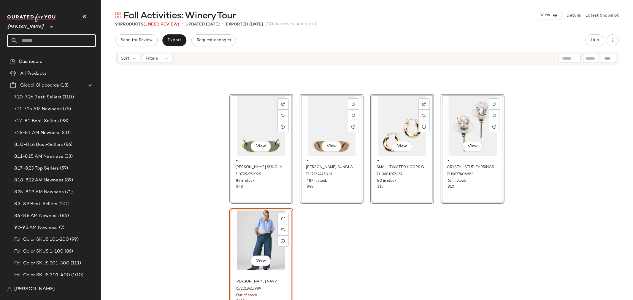
click at [59, 37] on input "text" at bounding box center [57, 40] width 78 height 12
type input "*****"
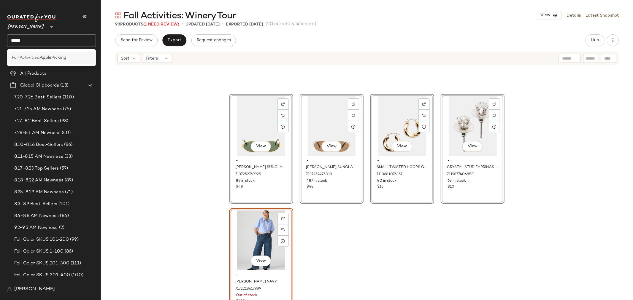
click at [59, 55] on span "Picking" at bounding box center [58, 58] width 15 height 6
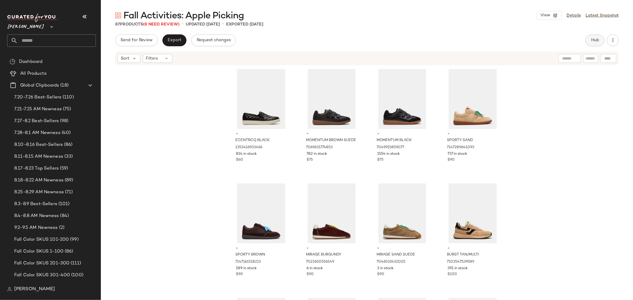
click at [590, 37] on button "Hub" at bounding box center [595, 40] width 19 height 12
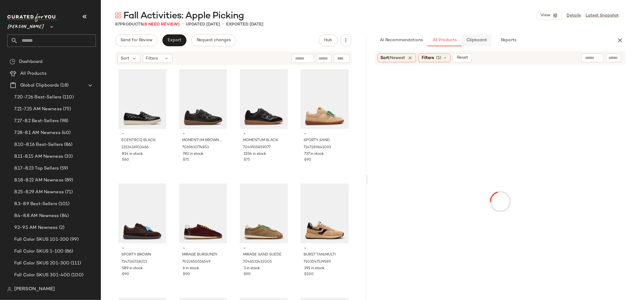
click at [481, 42] on span "Clipboard" at bounding box center [476, 40] width 20 height 5
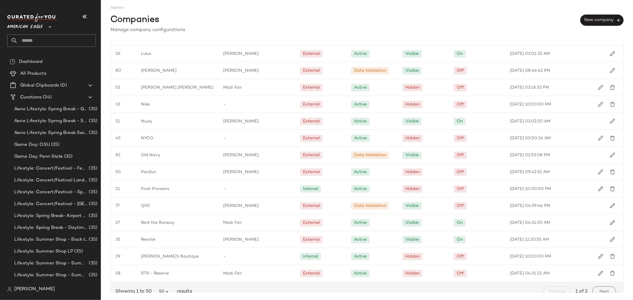
scroll to position [628, 0]
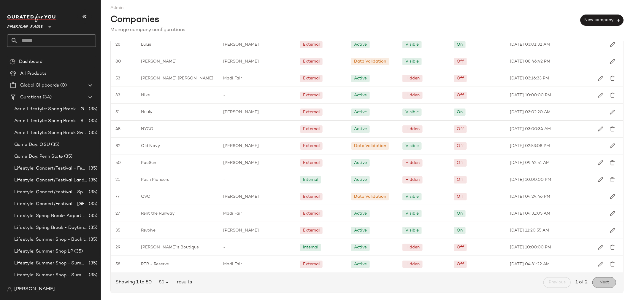
click at [598, 279] on button "Next" at bounding box center [604, 282] width 24 height 11
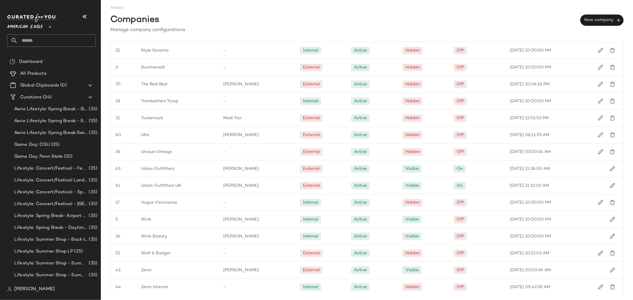
scroll to position [188, 0]
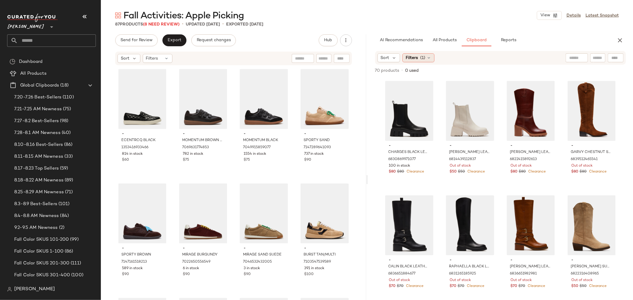
click at [428, 61] on div "Filters (1)" at bounding box center [418, 57] width 32 height 9
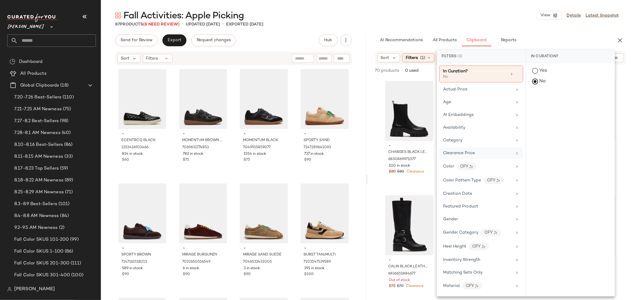
click at [456, 150] on div "Clearance Price" at bounding box center [459, 153] width 32 height 6
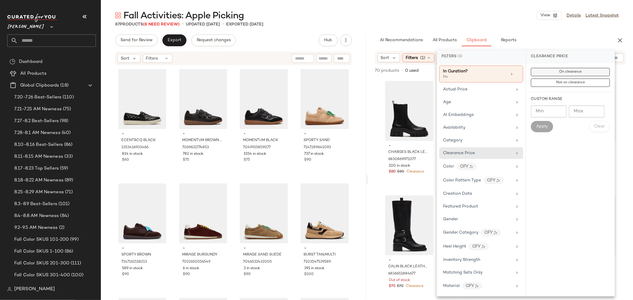
click at [556, 79] on button "On clearance" at bounding box center [570, 83] width 79 height 8
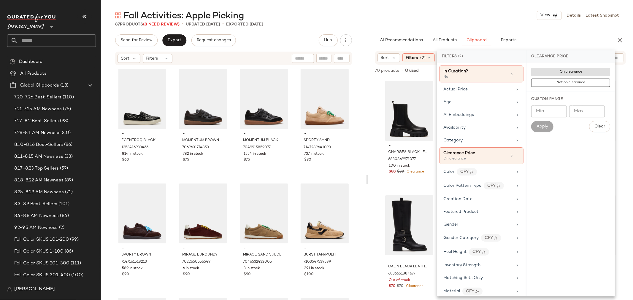
click at [474, 21] on div "87 Products (8 Need Review) • updated Aug 5th • Exported Aug 5th" at bounding box center [367, 24] width 532 height 6
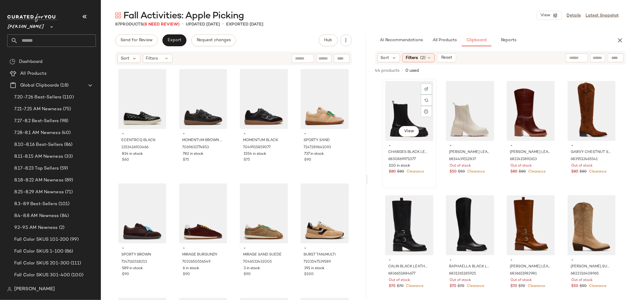
click at [401, 107] on div "View" at bounding box center [409, 111] width 50 height 60
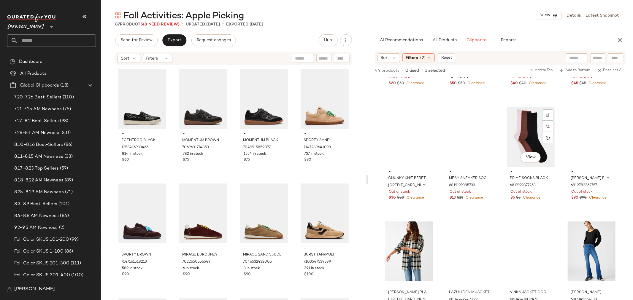
scroll to position [1013, 0]
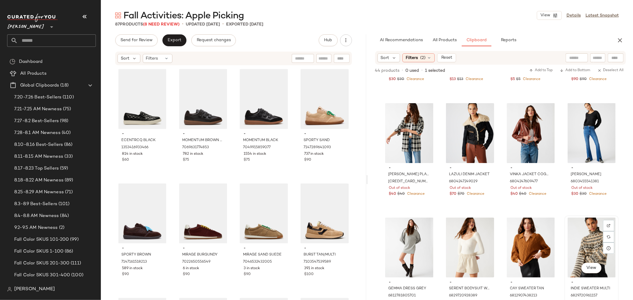
click at [579, 240] on div "View" at bounding box center [592, 248] width 50 height 60
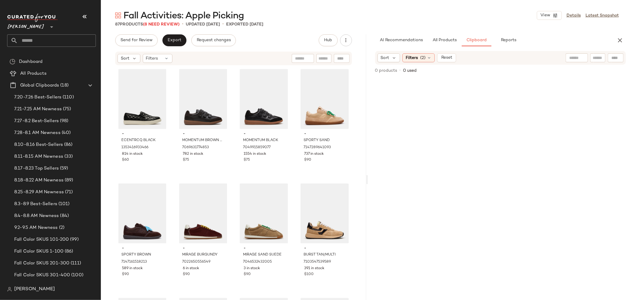
scroll to position [0, 0]
click at [441, 57] on span "Reset" at bounding box center [446, 57] width 11 height 5
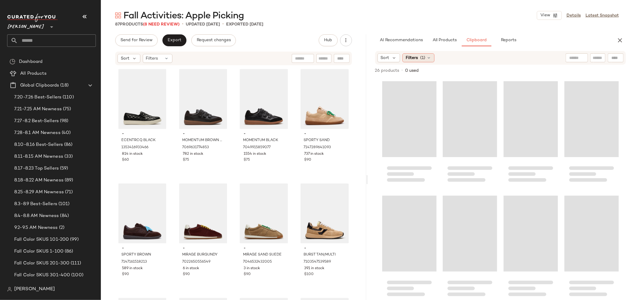
click at [425, 57] on div "Filters (1)" at bounding box center [418, 57] width 32 height 9
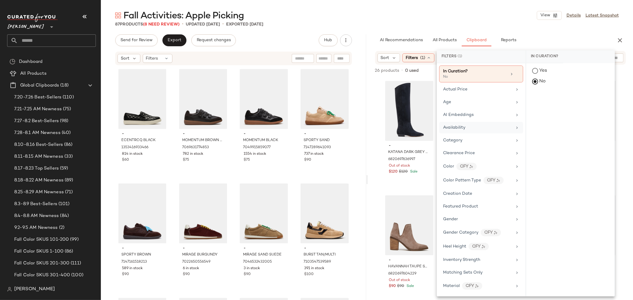
click at [449, 126] on span "Availability" at bounding box center [454, 128] width 22 height 4
click at [532, 111] on div "out_of_stock" at bounding box center [570, 114] width 88 height 14
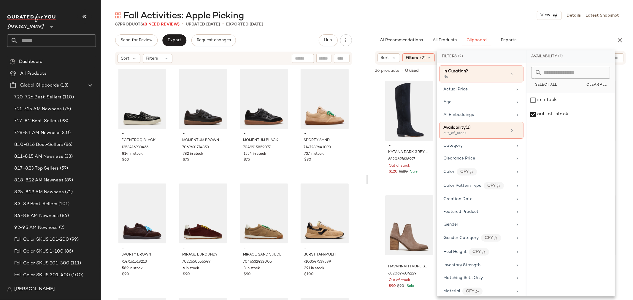
click at [377, 140] on div "- KATANA DARK GREY SUEDE 6820697636997 Out of stock $120 $120 Sale - KATANA RUS…" at bounding box center [500, 202] width 265 height 248
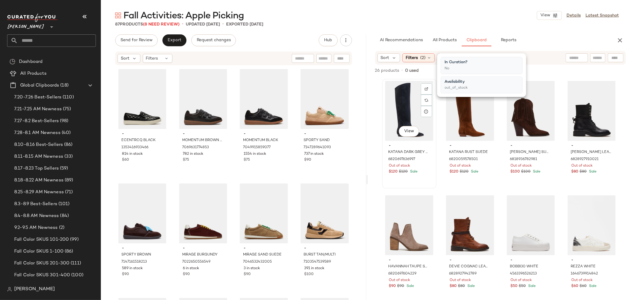
click at [405, 99] on div "View" at bounding box center [409, 111] width 50 height 60
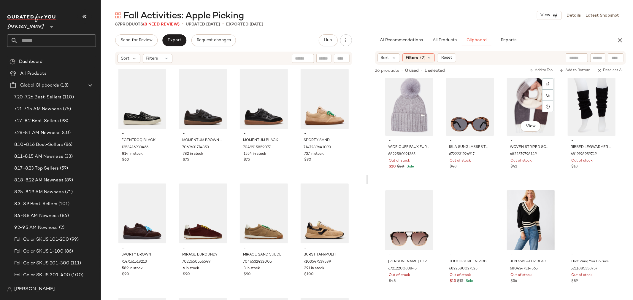
scroll to position [555, 0]
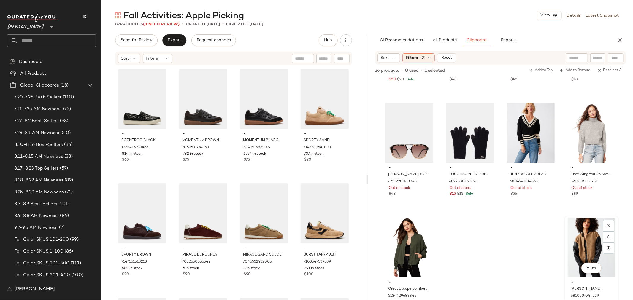
click at [583, 255] on div "View" at bounding box center [592, 248] width 50 height 60
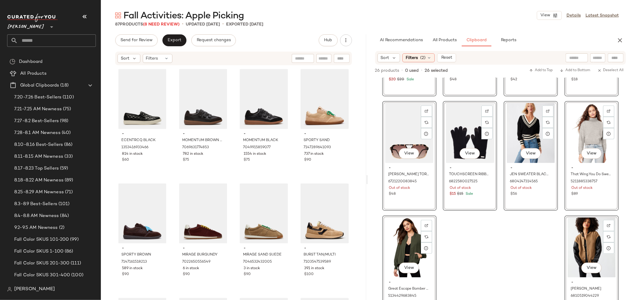
scroll to position [0, 0]
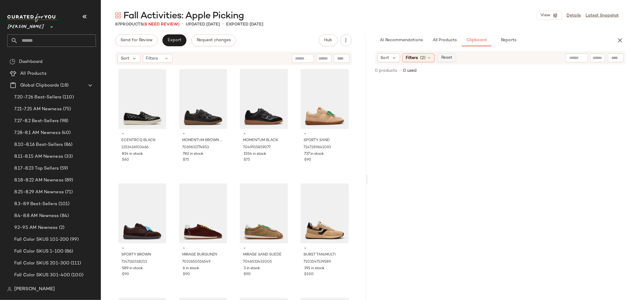
click at [443, 56] on span "Reset" at bounding box center [446, 57] width 11 height 5
click at [617, 40] on icon "button" at bounding box center [619, 40] width 7 height 7
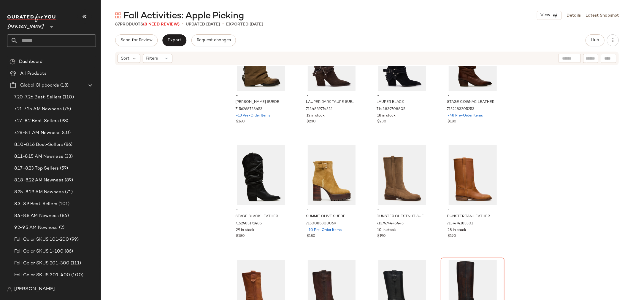
scroll to position [763, 0]
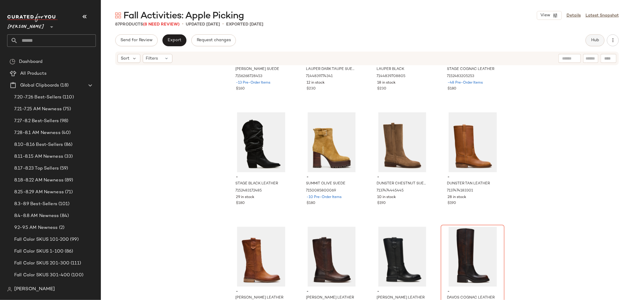
click at [594, 39] on span "Hub" at bounding box center [595, 40] width 8 height 5
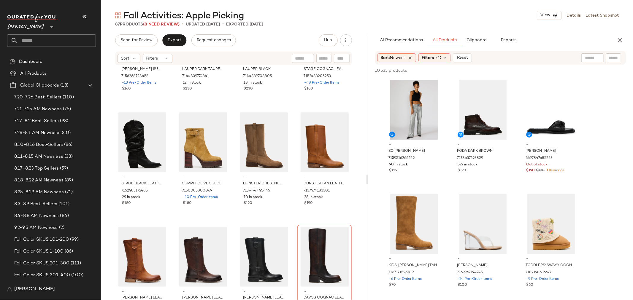
click at [612, 58] on input "text" at bounding box center [613, 58] width 10 height 6
type input "****"
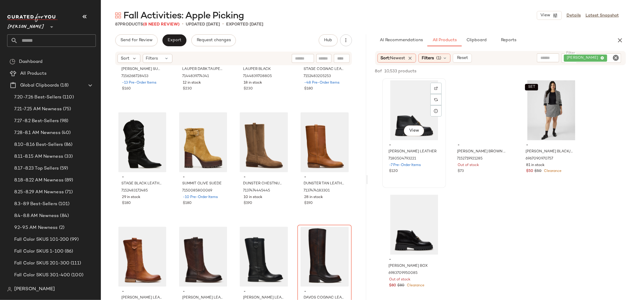
click at [410, 111] on div "View" at bounding box center [414, 110] width 60 height 60
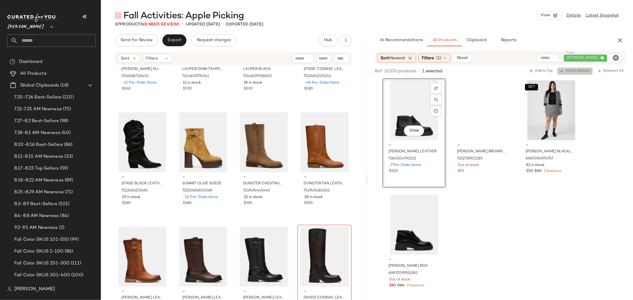
click at [580, 72] on span "Add to Bottom" at bounding box center [575, 71] width 31 height 4
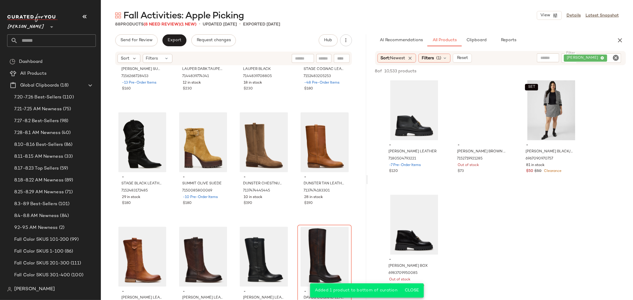
click at [617, 56] on icon "Clear Filter" at bounding box center [615, 57] width 7 height 7
click at [606, 57] on input "Filter" at bounding box center [593, 58] width 50 height 6
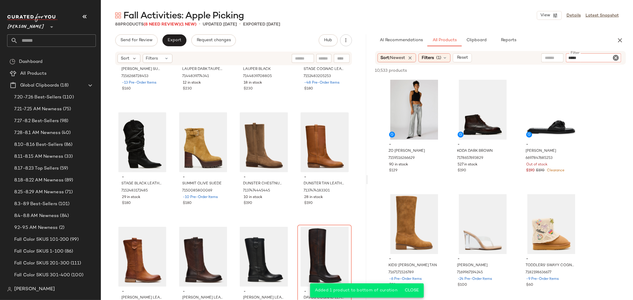
type input "******"
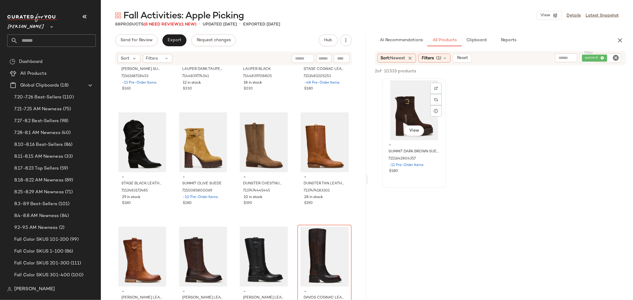
click at [409, 103] on div "View" at bounding box center [414, 110] width 60 height 60
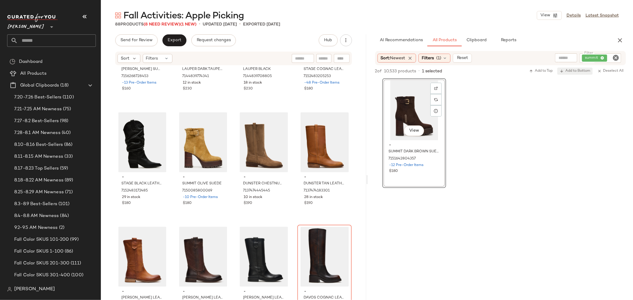
click at [570, 72] on span "Add to Bottom" at bounding box center [575, 71] width 31 height 4
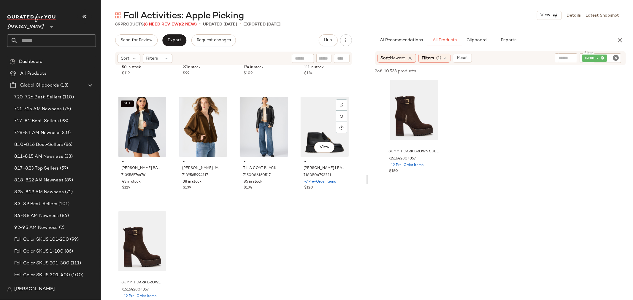
scroll to position [2384, 0]
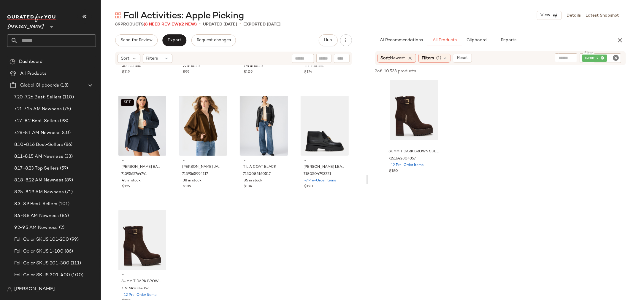
click at [615, 54] on icon "Clear Filter" at bounding box center [615, 57] width 7 height 7
click at [602, 56] on input "Filter" at bounding box center [593, 58] width 50 height 6
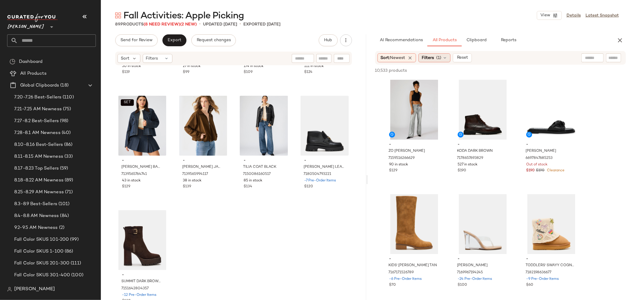
click at [445, 55] on icon at bounding box center [444, 57] width 5 height 5
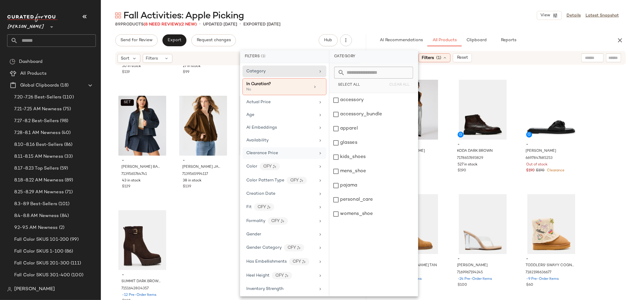
click at [277, 160] on div "Clearance Price" at bounding box center [284, 166] width 84 height 13
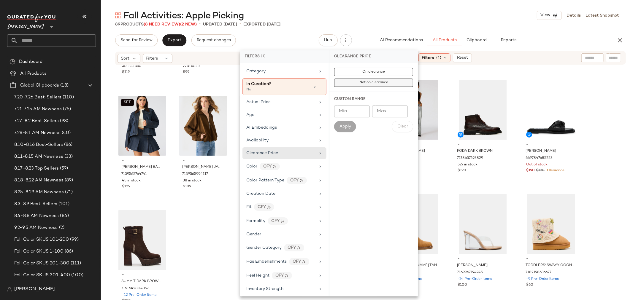
click at [372, 83] on span "Not on clearance" at bounding box center [373, 83] width 29 height 4
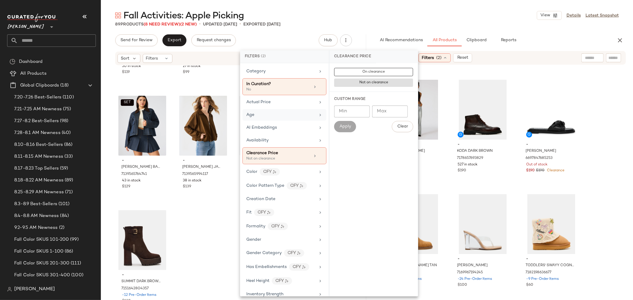
click at [270, 117] on div "Age" at bounding box center [280, 115] width 69 height 6
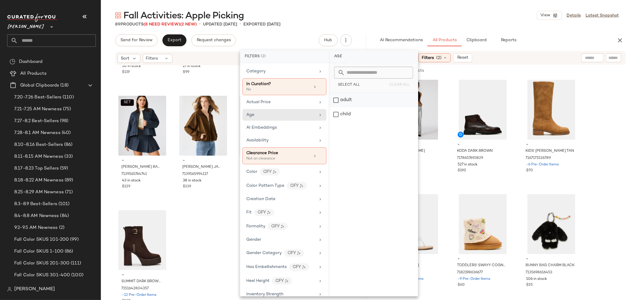
click at [337, 107] on div "adult" at bounding box center [373, 114] width 88 height 14
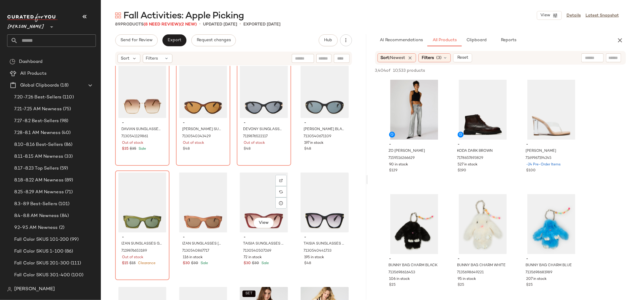
scroll to position [1691, 0]
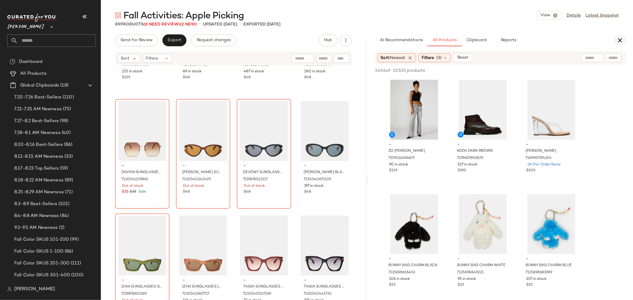
click at [621, 39] on icon "button" at bounding box center [619, 40] width 7 height 7
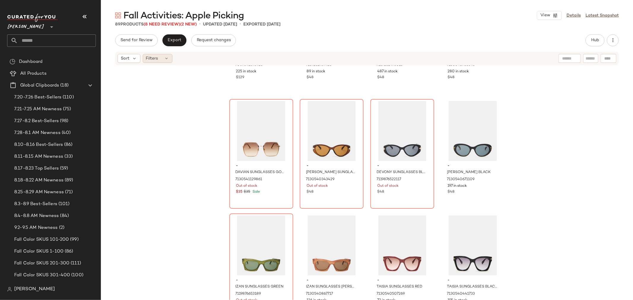
click at [163, 58] on div "Filters" at bounding box center [158, 58] width 30 height 9
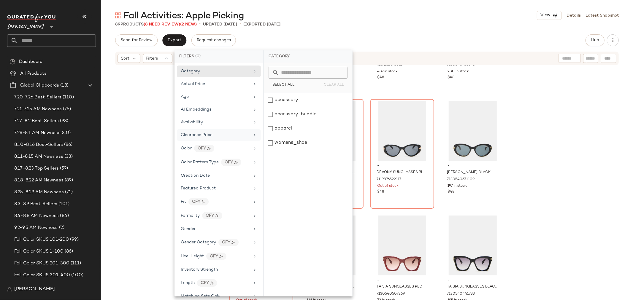
click at [191, 132] on div "Clearance Price" at bounding box center [197, 135] width 32 height 6
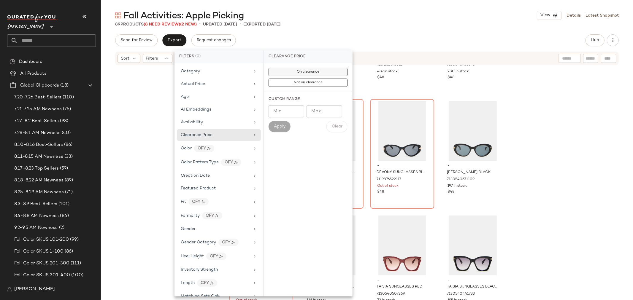
click at [295, 79] on button "On clearance" at bounding box center [308, 83] width 79 height 8
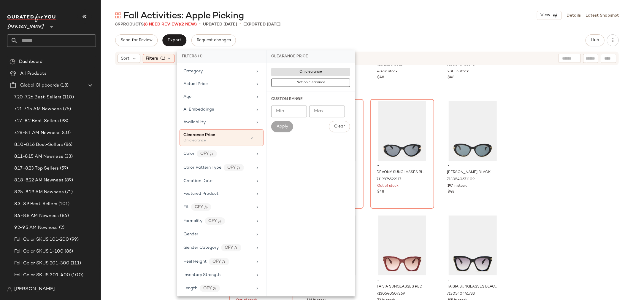
click at [150, 112] on div "- ROLO NYLON BAG BLACK 7087891873925 225 in stock $129 - MYSTIE SUNGLASSES GOLD…" at bounding box center [367, 192] width 532 height 252
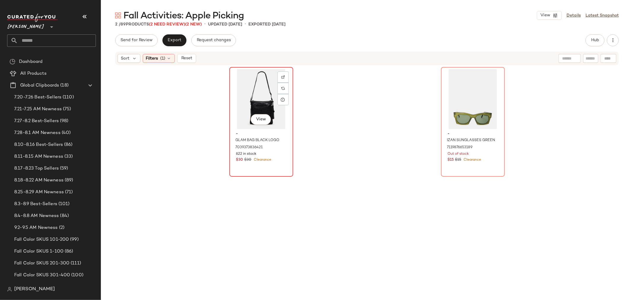
click at [255, 103] on div "View" at bounding box center [261, 99] width 60 height 60
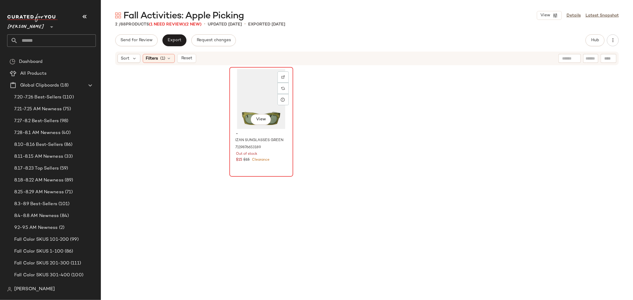
click at [251, 105] on div "View" at bounding box center [261, 99] width 60 height 60
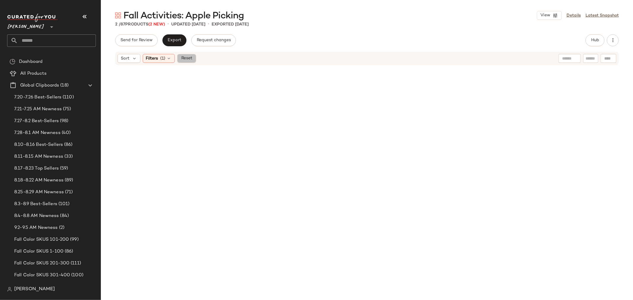
click at [189, 60] on span "Reset" at bounding box center [186, 58] width 11 height 5
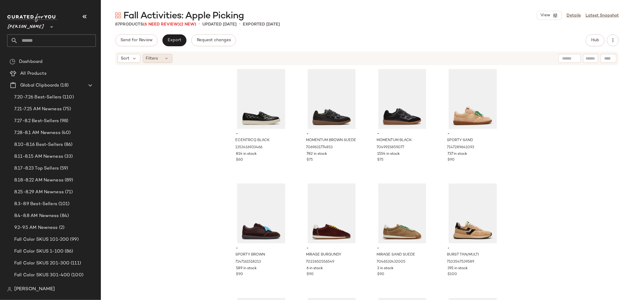
click at [164, 58] on icon at bounding box center [166, 58] width 5 height 5
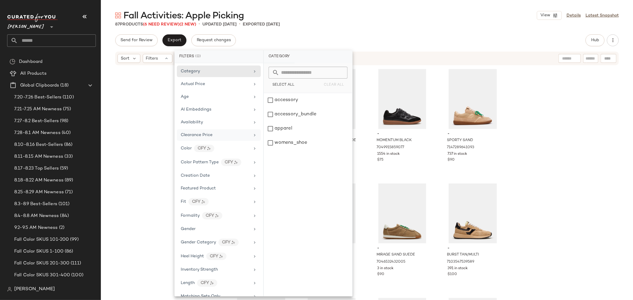
click at [212, 133] on div "Clearance Price" at bounding box center [215, 135] width 69 height 6
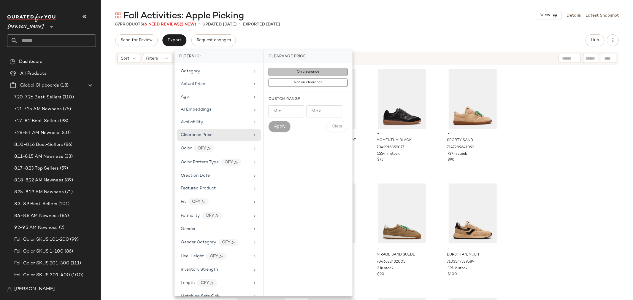
click at [301, 70] on span "On clearance" at bounding box center [307, 72] width 23 height 4
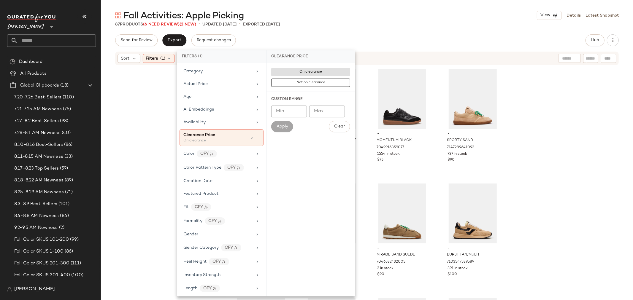
click at [138, 119] on div "- ECENTRCQ BLACK 1353416933466 814 in stock $60 - MOMENTUM BROWN SUEDE 70696317…" at bounding box center [367, 192] width 532 height 252
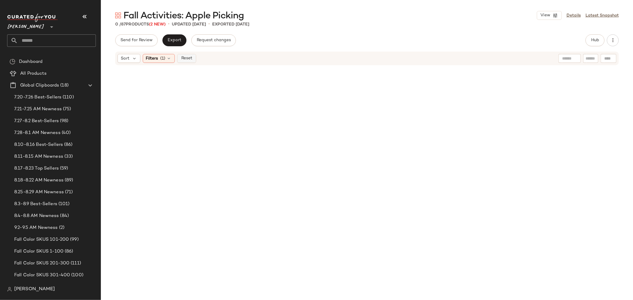
click at [192, 58] on span "Reset" at bounding box center [186, 58] width 11 height 5
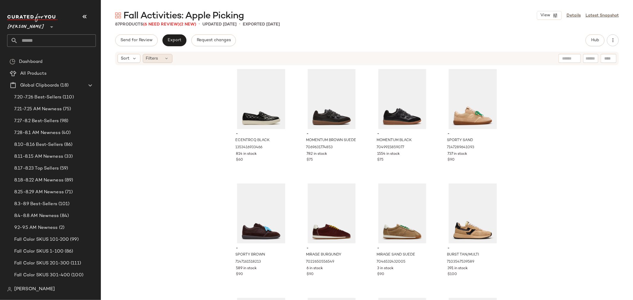
click at [164, 58] on div "Filters" at bounding box center [158, 58] width 30 height 9
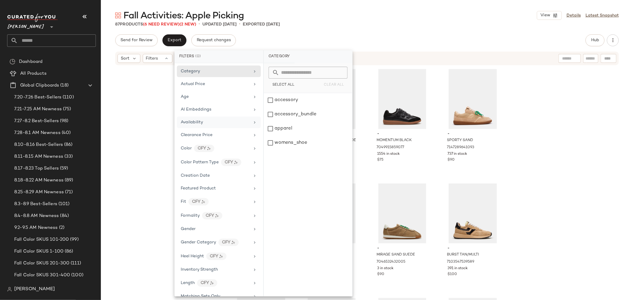
click at [202, 122] on span "Availability" at bounding box center [192, 122] width 22 height 4
click at [270, 122] on div "out_of_stock" at bounding box center [308, 129] width 88 height 14
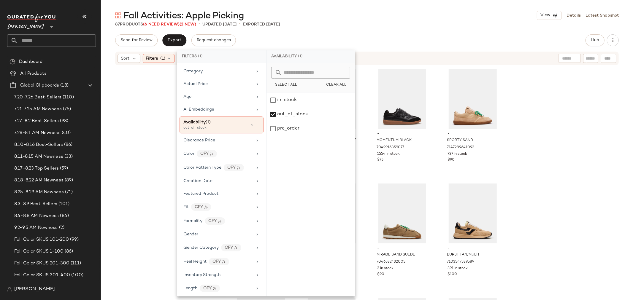
click at [148, 130] on div "- ECENTRCQ BLACK 1353416933466 814 in stock $60 - MOMENTUM BROWN SUEDE 70696317…" at bounding box center [367, 192] width 532 height 252
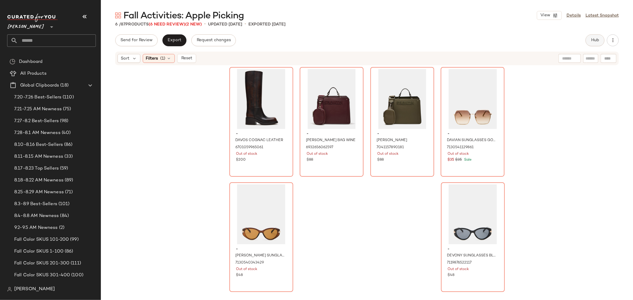
click at [592, 42] on span "Hub" at bounding box center [595, 40] width 8 height 5
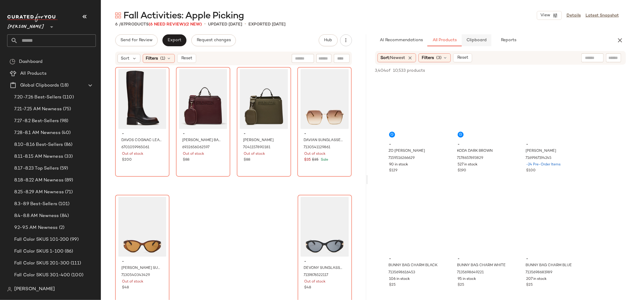
click at [476, 42] on span "Clipboard" at bounding box center [476, 40] width 20 height 5
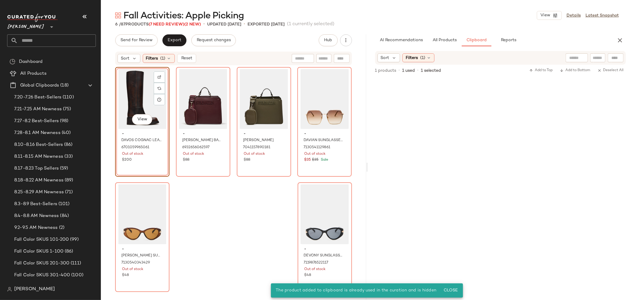
click at [131, 96] on div "View" at bounding box center [142, 99] width 50 height 60
click at [159, 77] on img at bounding box center [160, 77] width 4 height 4
click at [140, 88] on div "View" at bounding box center [142, 99] width 50 height 60
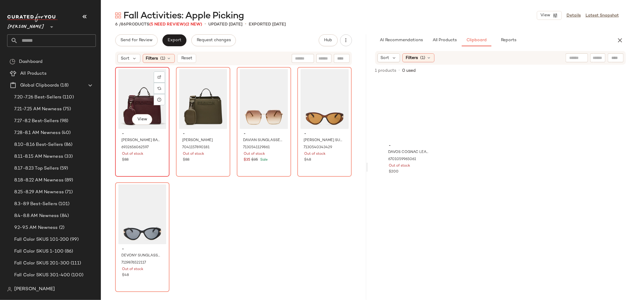
click at [146, 88] on div "View" at bounding box center [142, 99] width 50 height 60
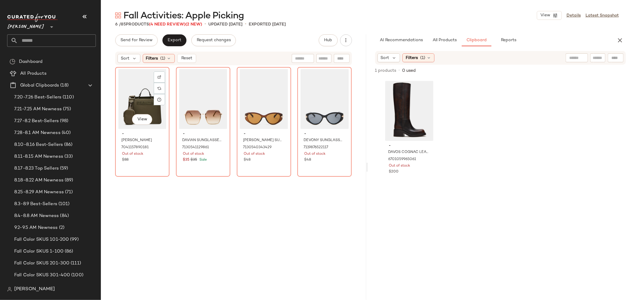
click at [146, 88] on div "View" at bounding box center [142, 99] width 50 height 60
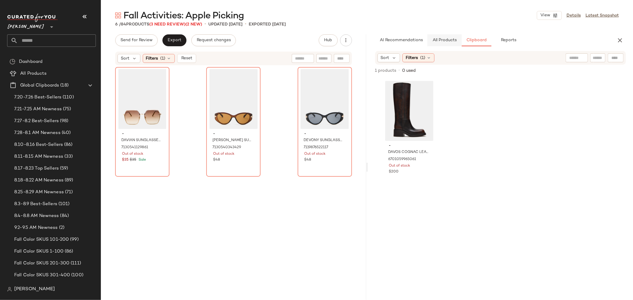
click at [447, 42] on span "All Products" at bounding box center [444, 40] width 24 height 5
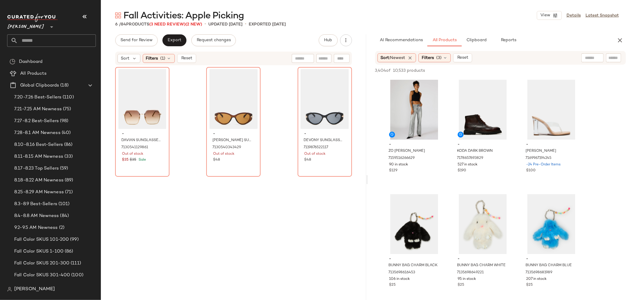
click at [613, 57] on input "text" at bounding box center [613, 58] width 10 height 6
type input "**********"
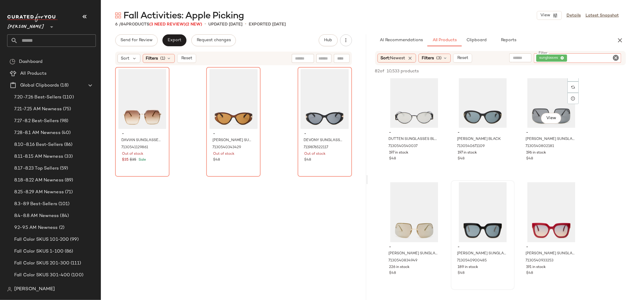
scroll to position [165, 0]
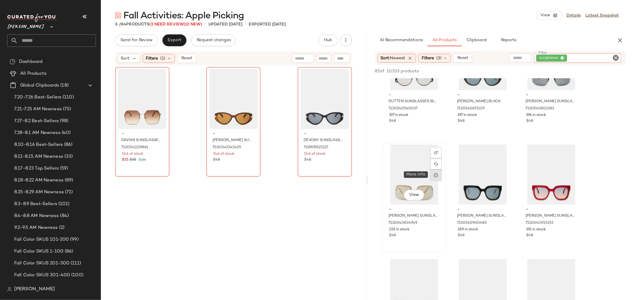
click at [437, 173] on icon at bounding box center [436, 175] width 5 height 5
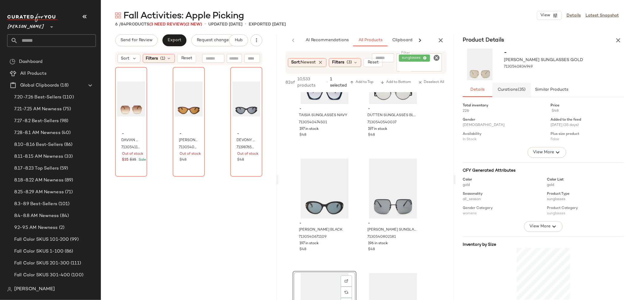
click at [521, 91] on span "(35)" at bounding box center [522, 90] width 8 height 5
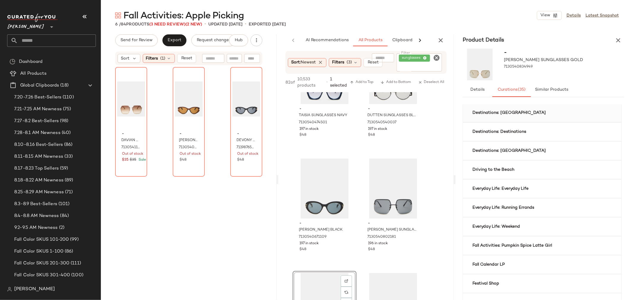
scroll to position [66, 0]
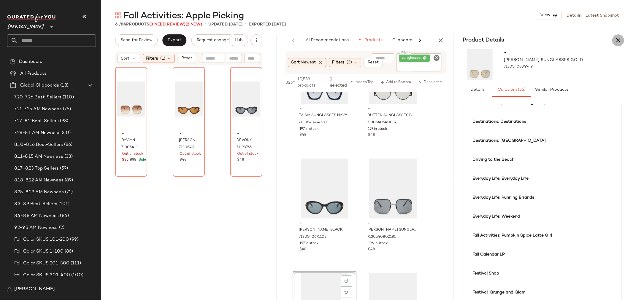
click at [618, 41] on icon "button" at bounding box center [618, 40] width 7 height 7
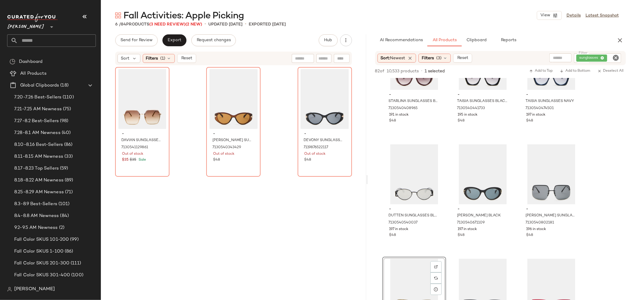
scroll to position [83, 0]
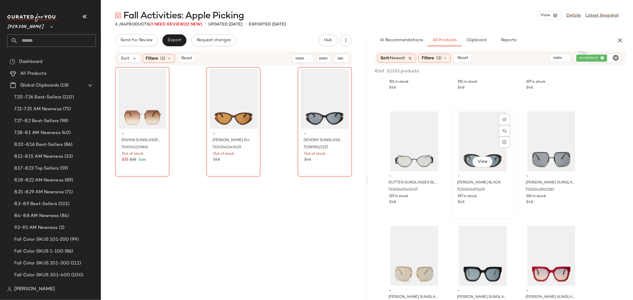
click at [480, 141] on div "View" at bounding box center [483, 142] width 60 height 60
click at [578, 72] on span "Add to Bottom" at bounding box center [575, 71] width 31 height 4
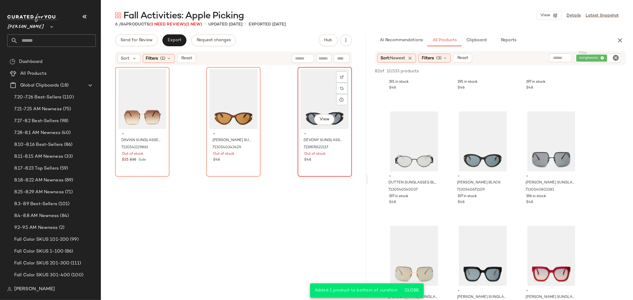
click at [316, 94] on div "View" at bounding box center [325, 99] width 50 height 60
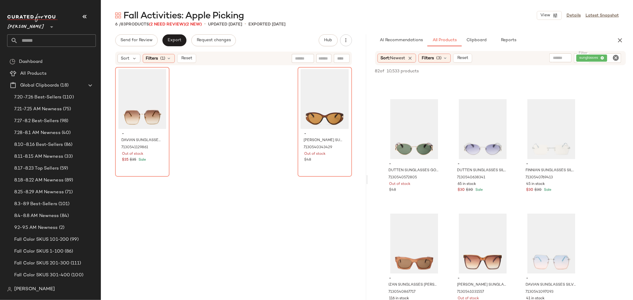
scroll to position [809, 0]
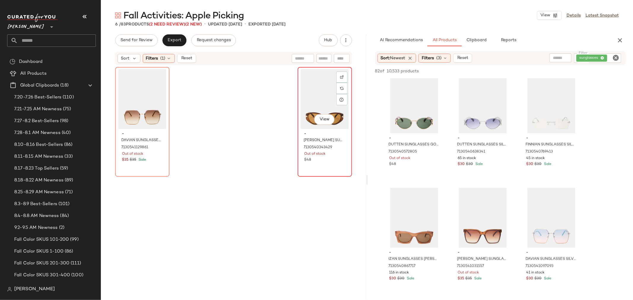
click at [320, 102] on div "View" at bounding box center [325, 99] width 50 height 60
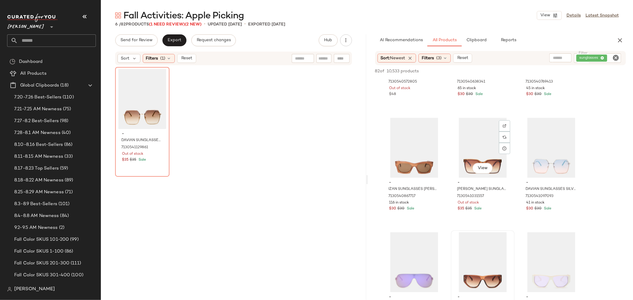
scroll to position [875, 0]
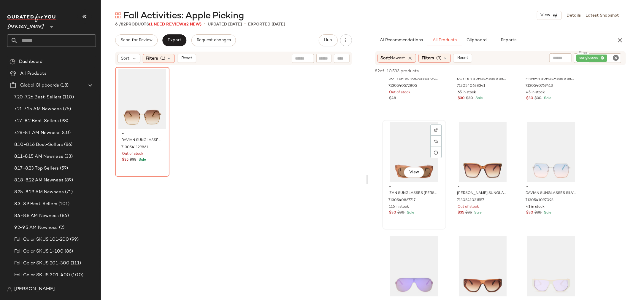
click at [402, 152] on div "View" at bounding box center [414, 152] width 60 height 60
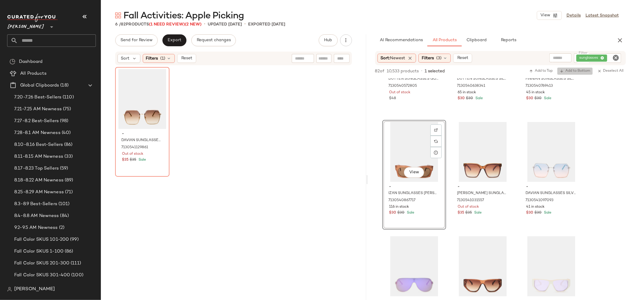
click at [580, 72] on span "Add to Bottom" at bounding box center [575, 71] width 31 height 4
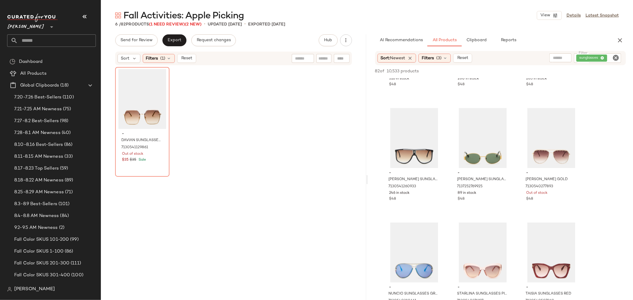
scroll to position [479, 0]
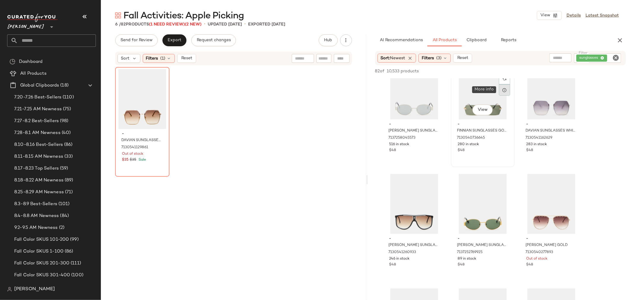
click at [502, 90] on icon at bounding box center [504, 90] width 5 height 5
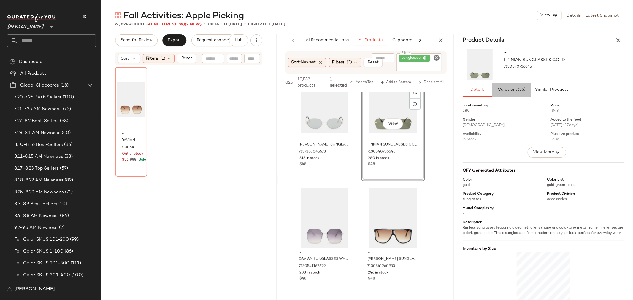
click at [514, 90] on span "Curations (35)" at bounding box center [512, 90] width 28 height 5
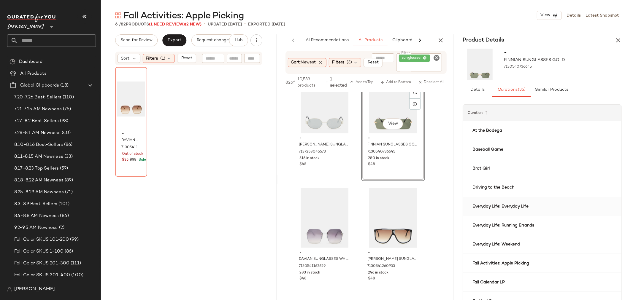
scroll to position [33, 0]
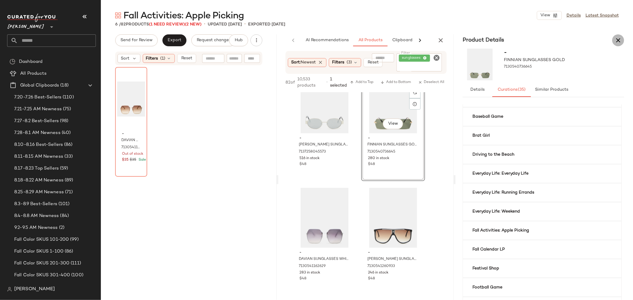
click at [617, 40] on icon "button" at bounding box center [618, 40] width 7 height 7
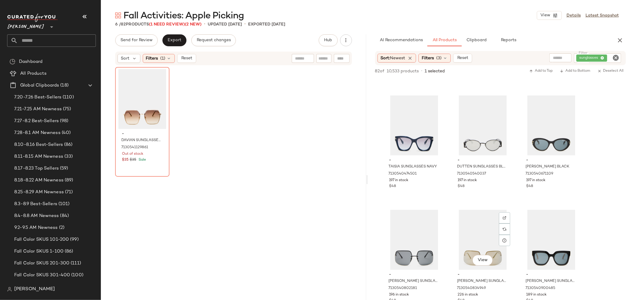
scroll to position [83, 0]
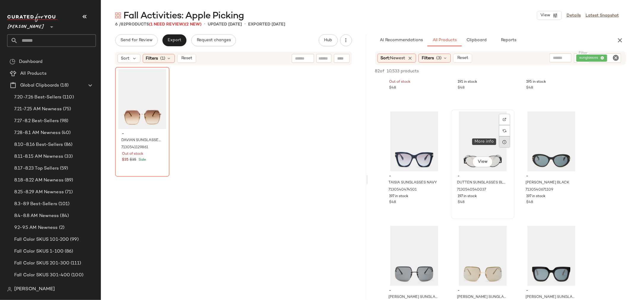
click at [506, 142] on icon at bounding box center [504, 142] width 5 height 5
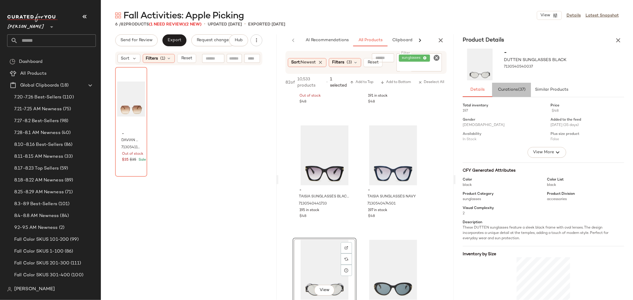
click at [517, 89] on span "Curations (37)" at bounding box center [512, 90] width 28 height 5
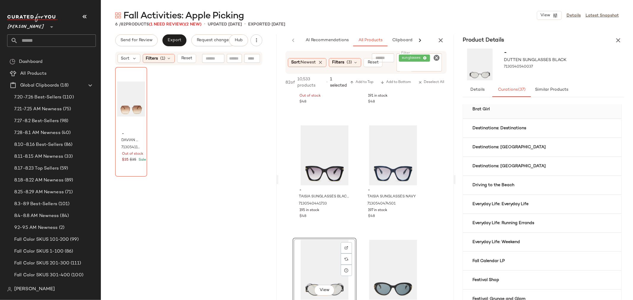
scroll to position [99, 0]
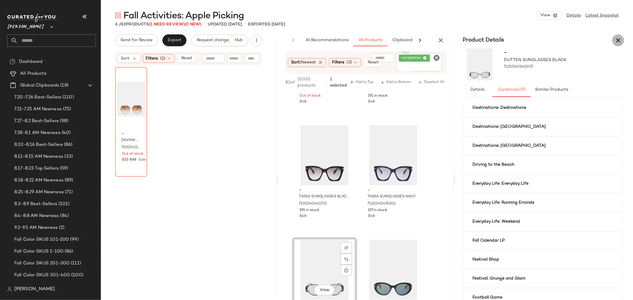
click at [618, 37] on icon "button" at bounding box center [618, 40] width 7 height 7
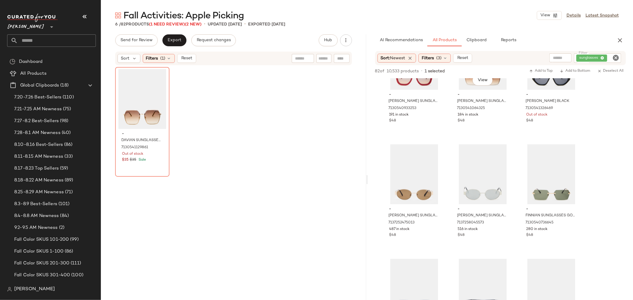
scroll to position [396, 0]
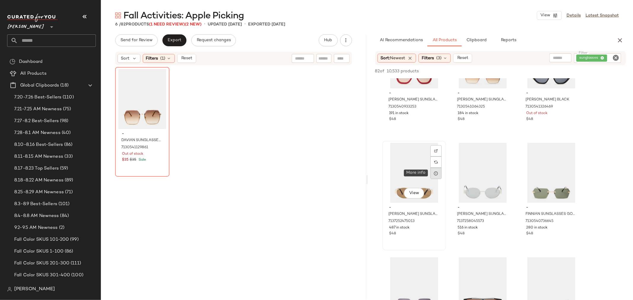
click at [435, 174] on icon at bounding box center [436, 173] width 5 height 5
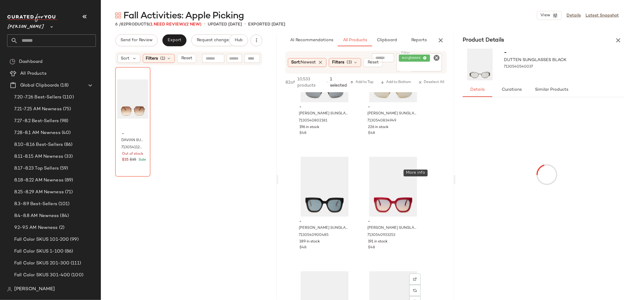
scroll to position [510, 0]
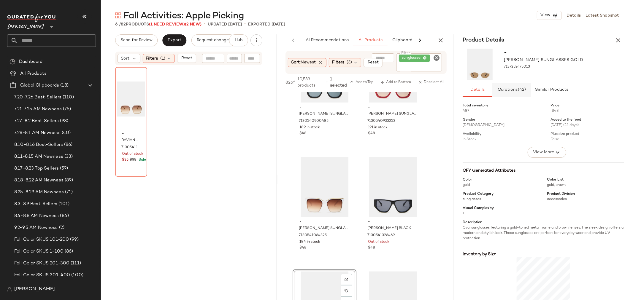
click at [514, 89] on span "Curations (42)" at bounding box center [511, 90] width 29 height 5
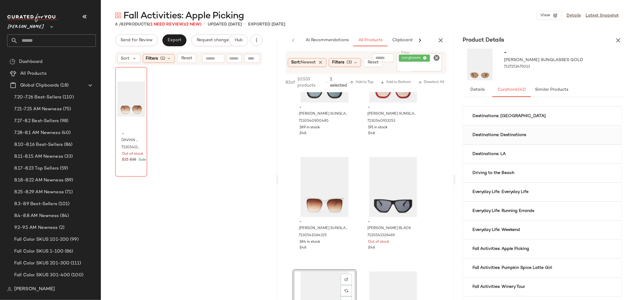
scroll to position [99, 0]
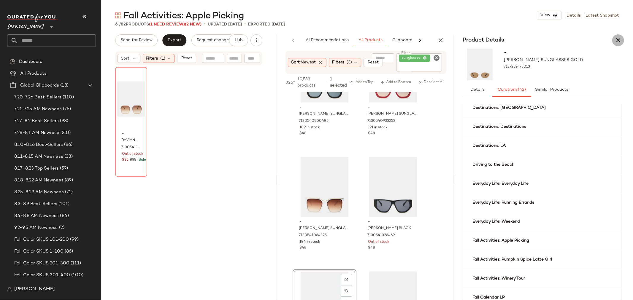
click at [619, 41] on icon "button" at bounding box center [618, 40] width 7 height 7
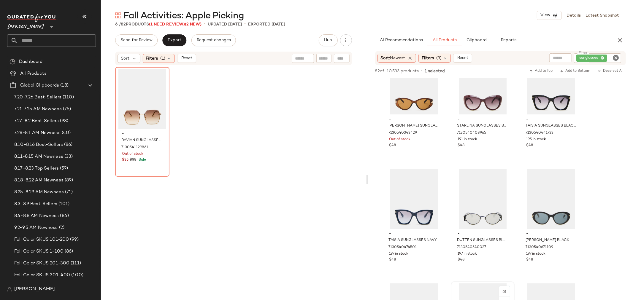
scroll to position [17, 0]
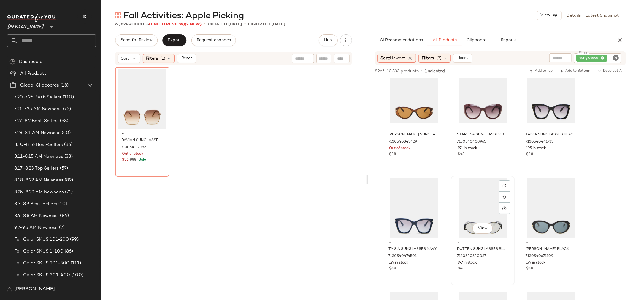
click at [476, 220] on div "View" at bounding box center [483, 208] width 60 height 60
click at [576, 71] on span "Add to Bottom" at bounding box center [575, 71] width 31 height 4
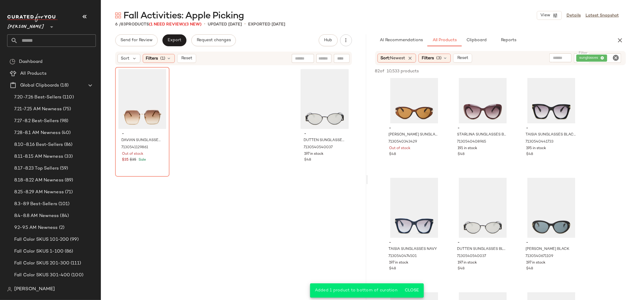
scroll to position [0, 0]
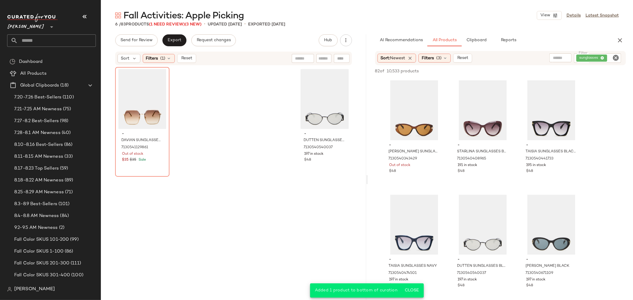
click at [617, 58] on icon "Clear Filter" at bounding box center [615, 57] width 7 height 7
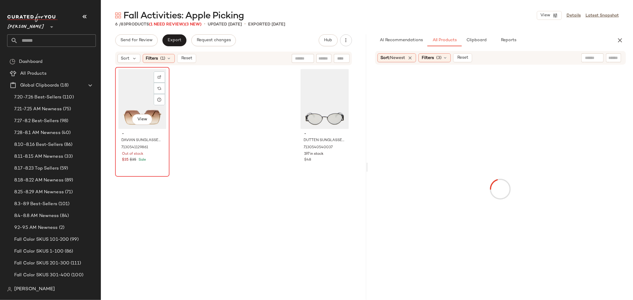
click at [146, 90] on div "View" at bounding box center [142, 99] width 50 height 60
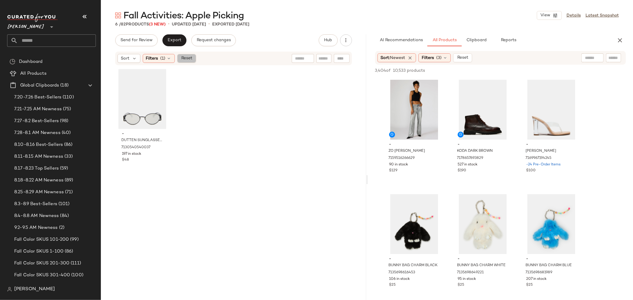
click at [190, 61] on button "Reset" at bounding box center [186, 58] width 19 height 9
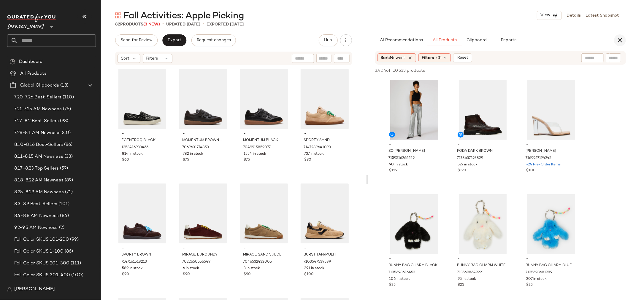
click at [619, 39] on icon "button" at bounding box center [619, 40] width 7 height 7
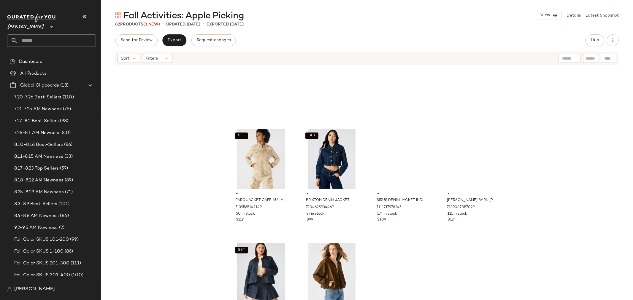
scroll to position [2155, 0]
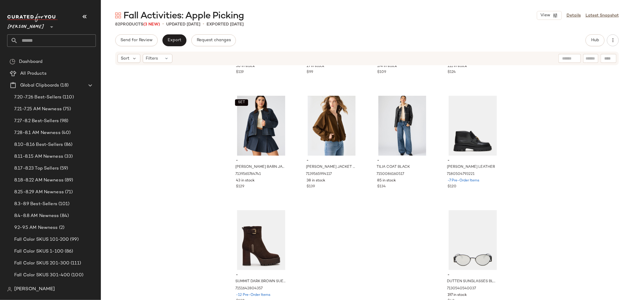
click at [593, 58] on input "text" at bounding box center [591, 58] width 10 height 6
type input "**********"
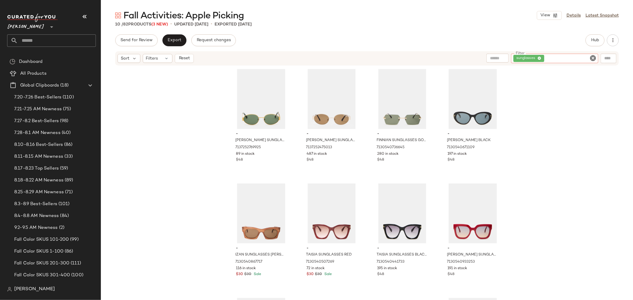
click at [594, 57] on icon "Clear Filter" at bounding box center [592, 58] width 7 height 7
click at [592, 40] on span "Hub" at bounding box center [595, 40] width 8 height 5
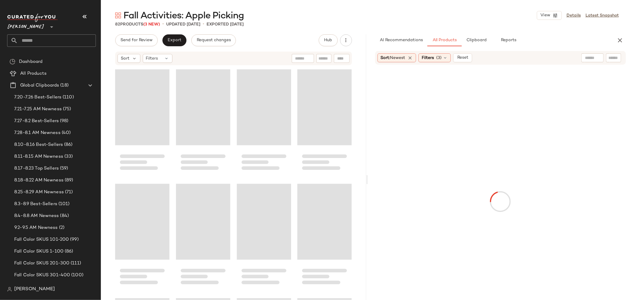
click at [613, 56] on input "text" at bounding box center [613, 58] width 10 height 6
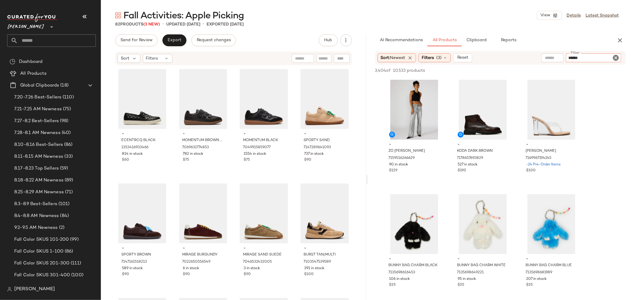
type input "*******"
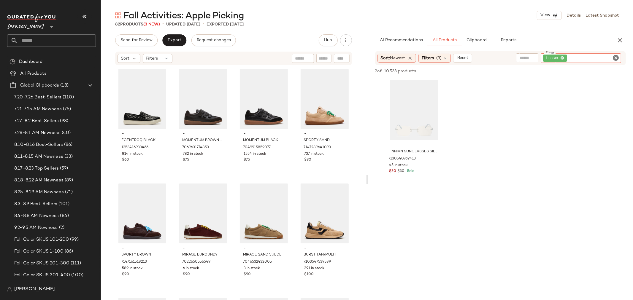
click at [616, 55] on icon "Clear Filter" at bounding box center [615, 57] width 7 height 7
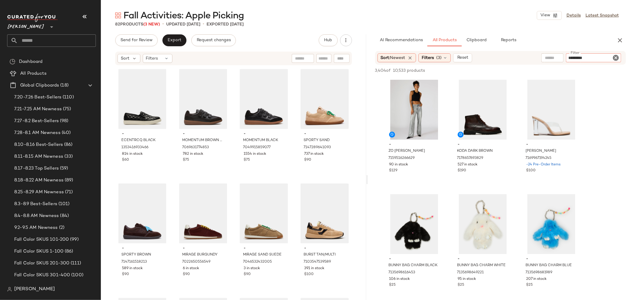
type input "**********"
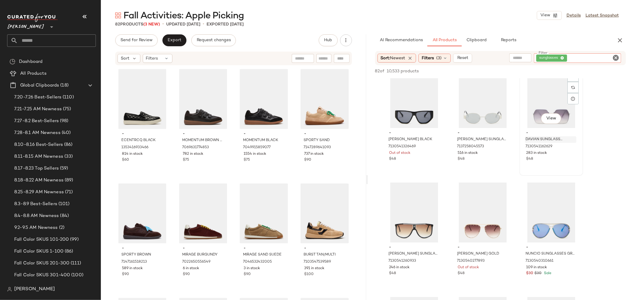
scroll to position [231, 0]
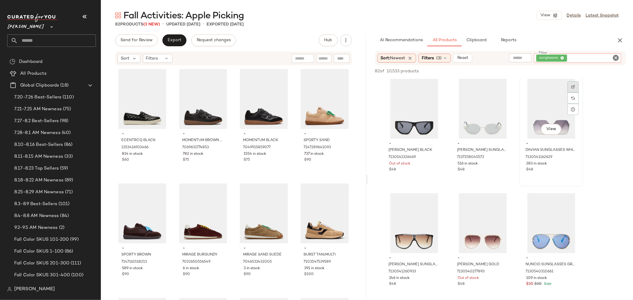
click at [575, 93] on div at bounding box center [572, 98] width 11 height 11
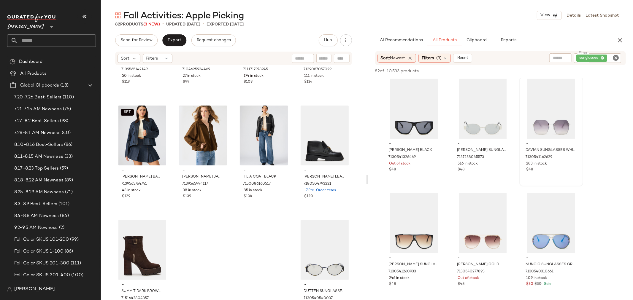
scroll to position [2155, 0]
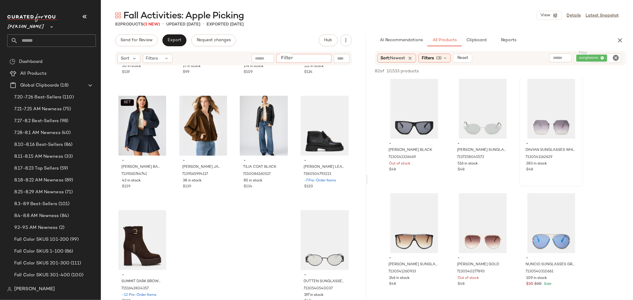
click at [322, 60] on input "Filter" at bounding box center [304, 58] width 50 height 6
type input "**********"
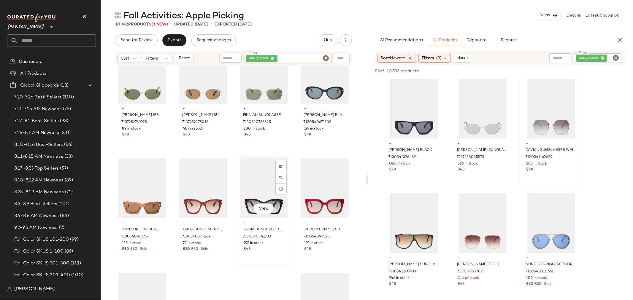
scroll to position [0, 0]
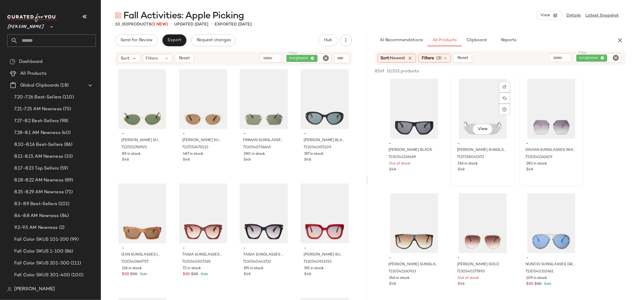
click at [478, 113] on div "View" at bounding box center [483, 109] width 60 height 60
click at [574, 71] on span "Add to Bottom" at bounding box center [575, 71] width 31 height 4
click at [327, 58] on icon "Clear Filter" at bounding box center [326, 58] width 7 height 7
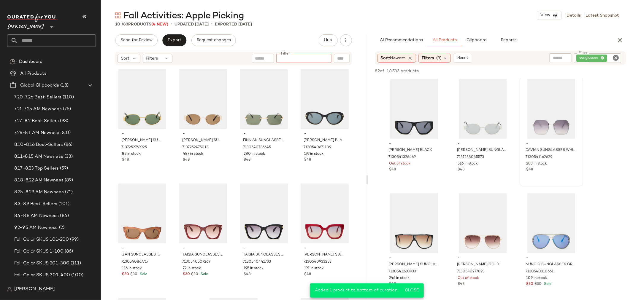
click at [617, 55] on icon "Clear Filter" at bounding box center [615, 57] width 7 height 7
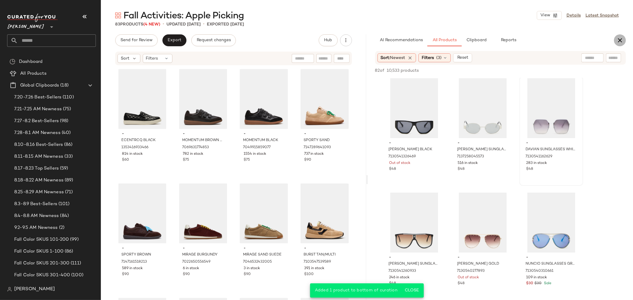
click at [619, 42] on icon "button" at bounding box center [619, 40] width 7 height 7
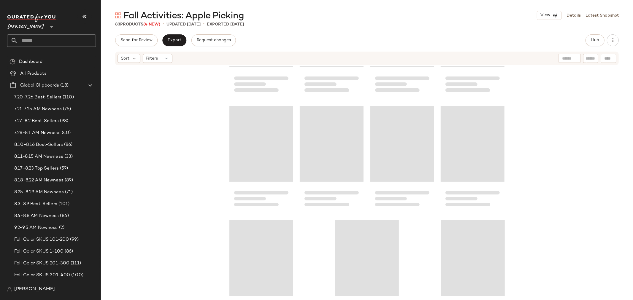
scroll to position [2155, 0]
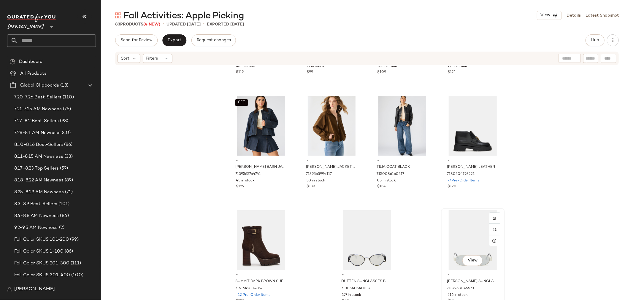
click at [455, 232] on div "View" at bounding box center [473, 240] width 60 height 60
click at [411, 231] on div "SET - PARC JACKET CAFE AU LAIT 7139565142149 50 in stock $119 SET - BRIXTON DEN…" at bounding box center [367, 192] width 532 height 252
click at [596, 42] on span "Hub" at bounding box center [595, 40] width 8 height 5
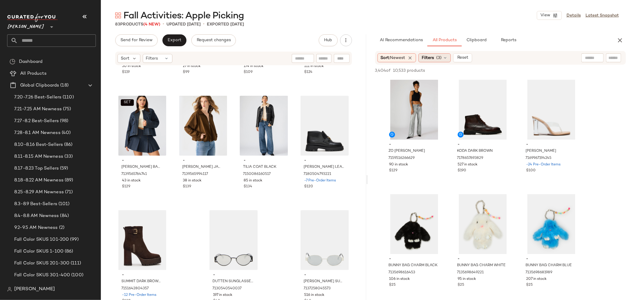
click at [448, 54] on div "Filters (3)" at bounding box center [434, 57] width 32 height 9
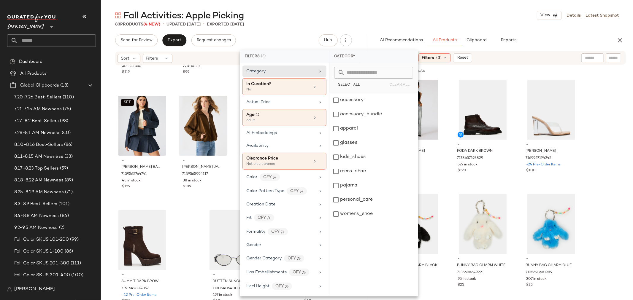
click at [448, 54] on div "Filters (3)" at bounding box center [434, 57] width 32 height 9
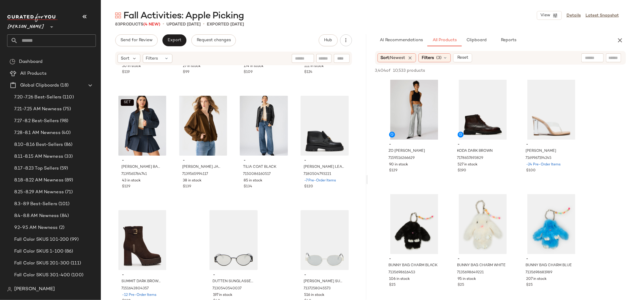
click at [609, 58] on input "text" at bounding box center [613, 58] width 10 height 6
type input "*******"
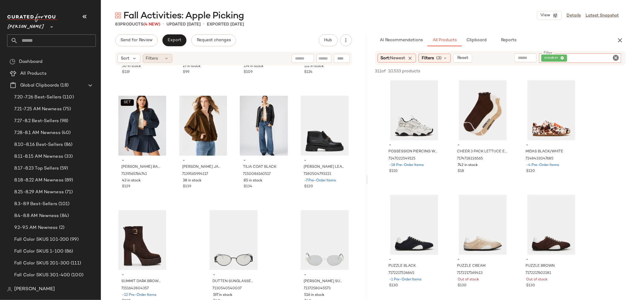
click at [158, 61] on div "Filters" at bounding box center [158, 58] width 30 height 9
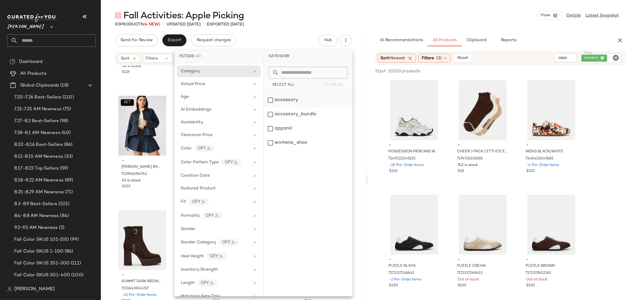
click at [269, 107] on div "accessory" at bounding box center [308, 114] width 88 height 14
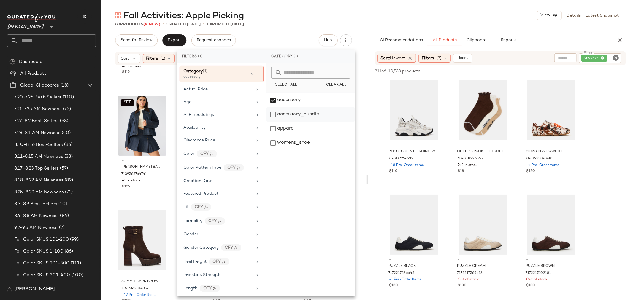
click at [274, 122] on div "accessory_bundle" at bounding box center [310, 129] width 88 height 14
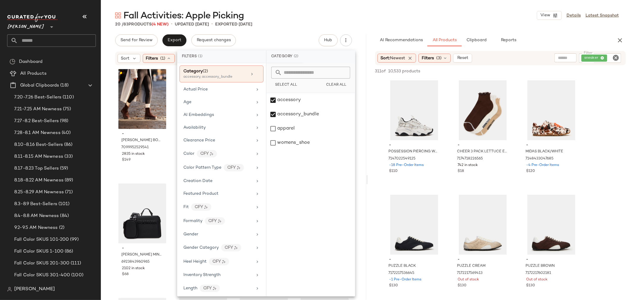
click at [109, 157] on div "- JONES BOOTIE AND SOCKS BUNDLE 7099952529541 2835 in stock $149 - MERIT BAG MU…" at bounding box center [233, 192] width 265 height 252
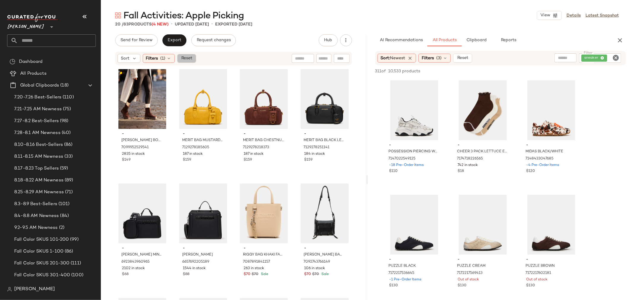
click at [191, 55] on button "Reset" at bounding box center [186, 58] width 19 height 9
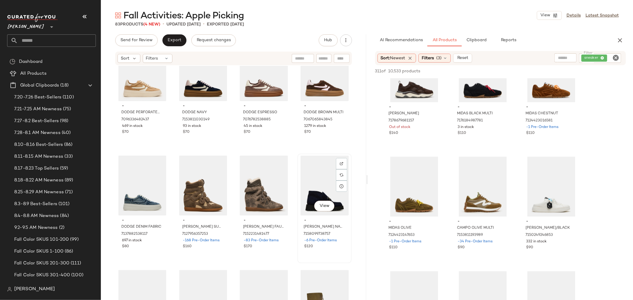
scroll to position [269, 0]
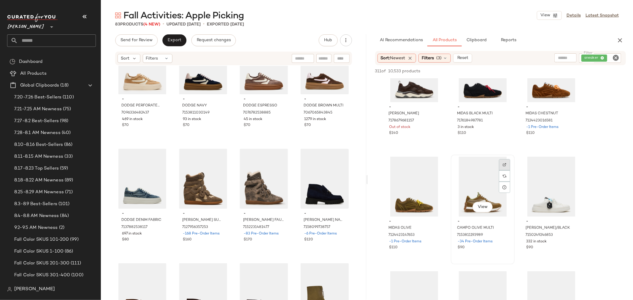
click at [507, 171] on div at bounding box center [504, 176] width 11 height 11
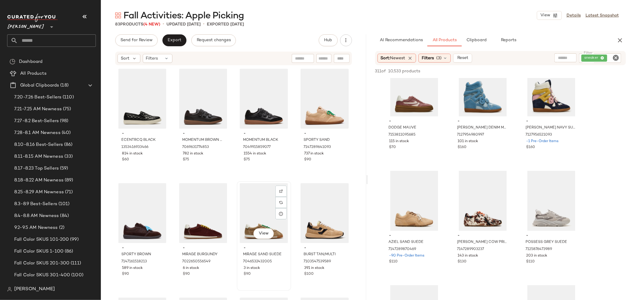
scroll to position [0, 0]
click at [437, 177] on img at bounding box center [436, 179] width 4 height 4
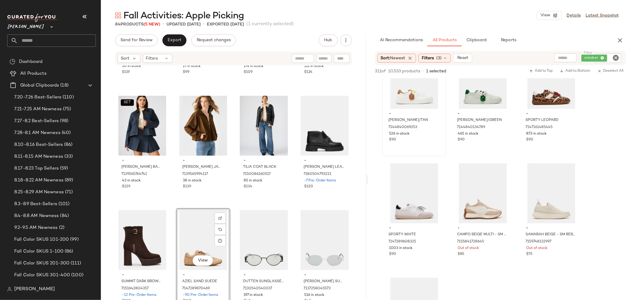
scroll to position [1978, 0]
click at [327, 59] on input "Filter" at bounding box center [304, 58] width 50 height 6
type input "*******"
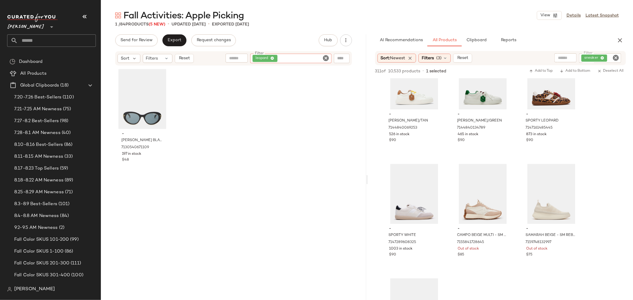
click at [327, 59] on icon "Clear Filter" at bounding box center [326, 58] width 7 height 7
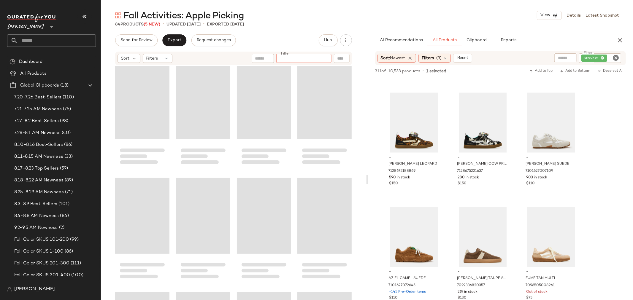
scroll to position [2155, 0]
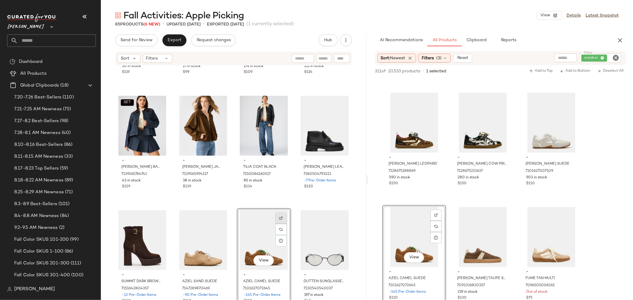
click at [279, 217] on img at bounding box center [281, 219] width 4 height 4
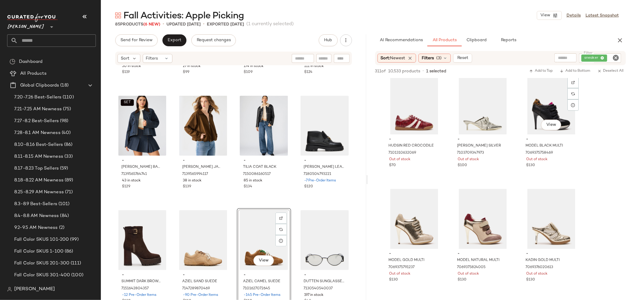
scroll to position [3132, 0]
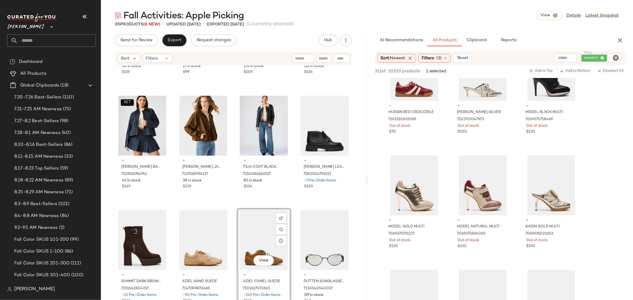
click at [617, 57] on icon "Clear Filter" at bounding box center [615, 57] width 7 height 7
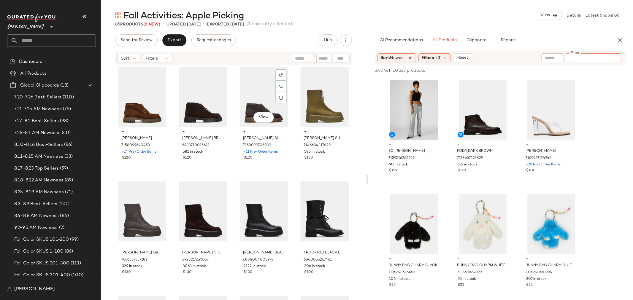
scroll to position [499, 0]
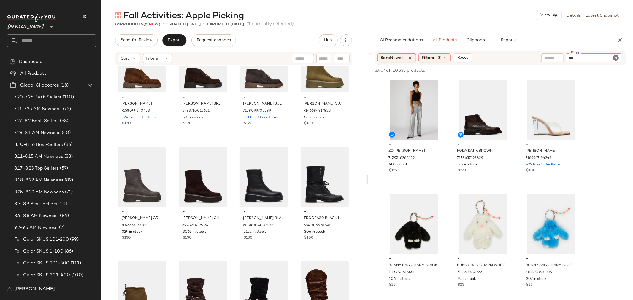
type input "****"
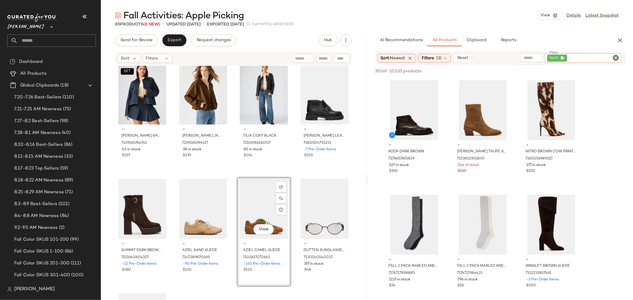
scroll to position [2170, 0]
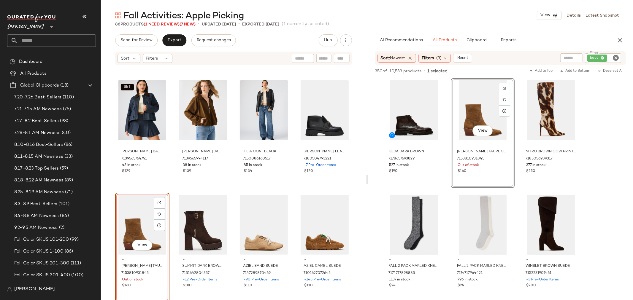
click at [170, 236] on div "SET - JUSTINA BARN JACKET DEEP INDIGO 7139565764741 43 in stock $129 - MACKEY J…" at bounding box center [233, 192] width 265 height 252
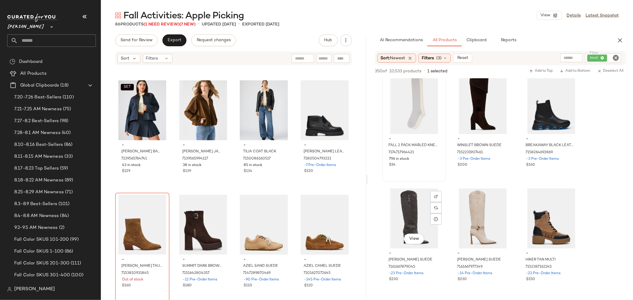
scroll to position [132, 0]
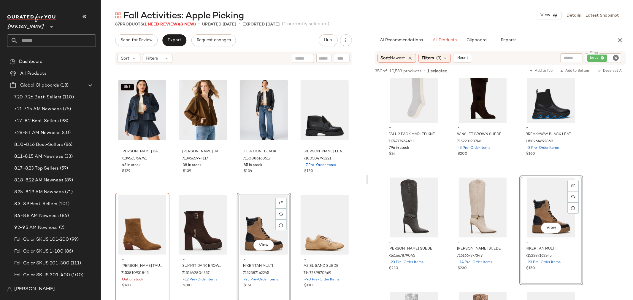
click at [231, 239] on div "SET - JUSTINA BARN JACKET DEEP INDIGO 7139565764741 43 in stock $129 - MACKEY J…" at bounding box center [233, 192] width 265 height 252
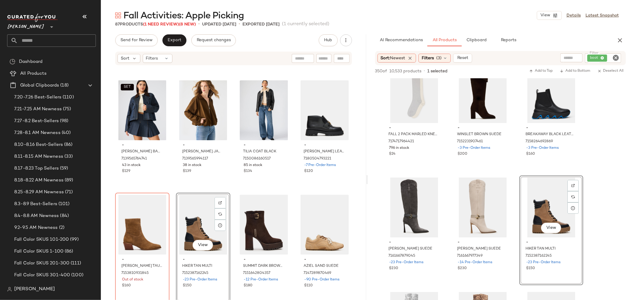
click at [232, 231] on div "SET - JUSTINA BARN JACKET DEEP INDIGO 7139565764741 43 in stock $129 - MACKEY J…" at bounding box center [233, 192] width 265 height 252
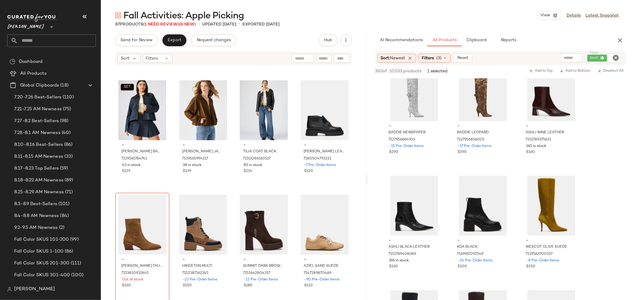
scroll to position [396, 0]
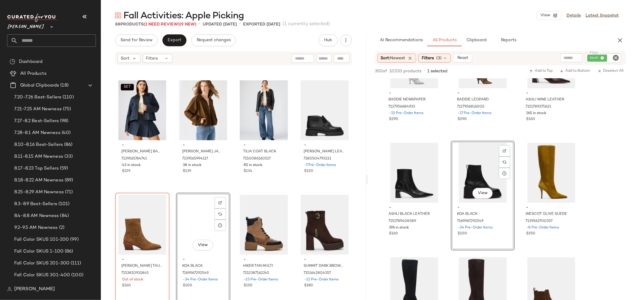
click at [233, 192] on div "SET - JUSTINA BARN JACKET DEEP INDIGO 7139565764741 43 in stock $129 - MACKEY J…" at bounding box center [233, 192] width 265 height 252
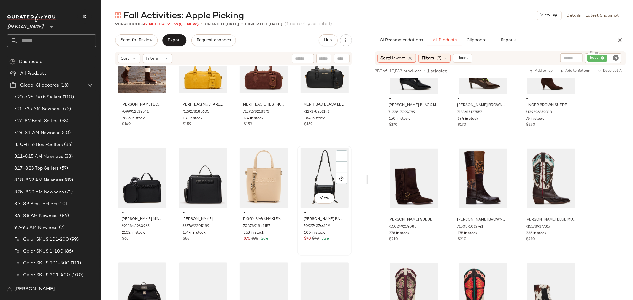
scroll to position [1299, 0]
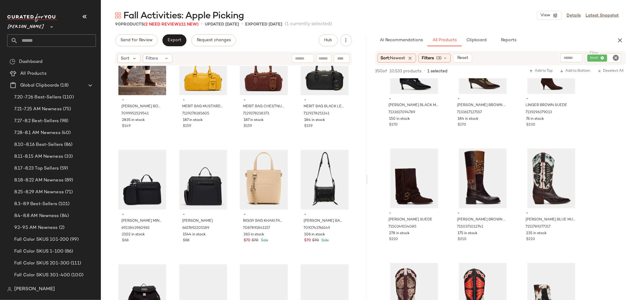
click at [321, 56] on input "text" at bounding box center [324, 58] width 10 height 6
type input "******"
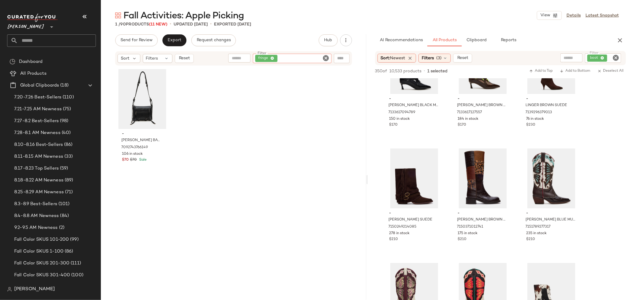
click at [327, 60] on icon "Clear Filter" at bounding box center [326, 58] width 7 height 7
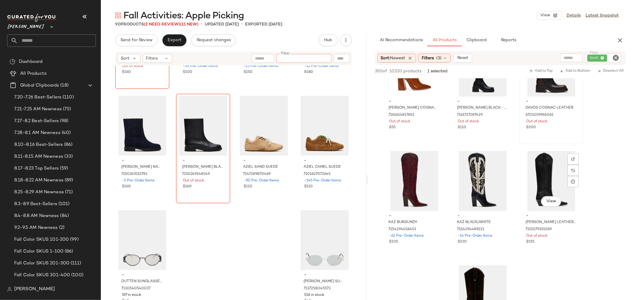
scroll to position [4748, 0]
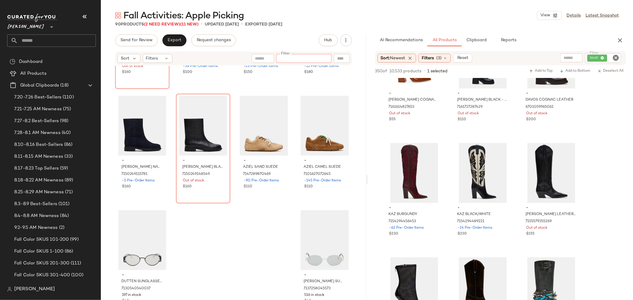
click at [616, 57] on icon "Clear Filter" at bounding box center [615, 57] width 7 height 7
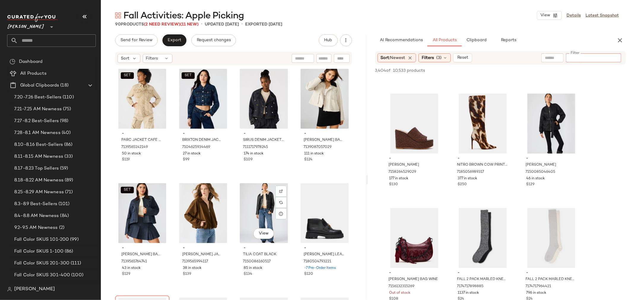
scroll to position [2054, 0]
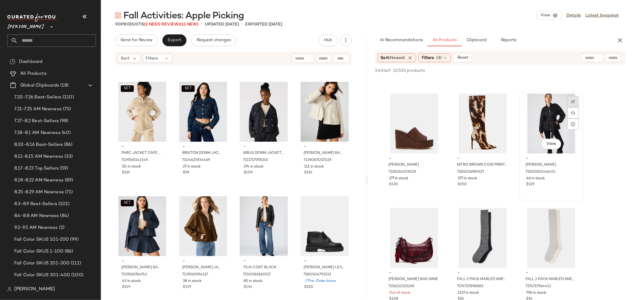
click at [573, 101] on img at bounding box center [573, 102] width 4 height 4
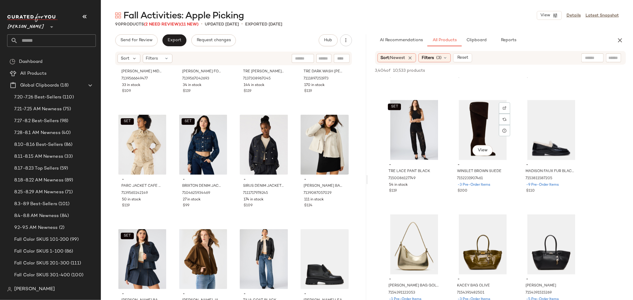
scroll to position [1022, 0]
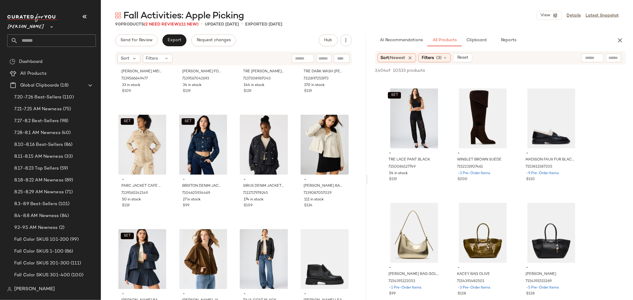
click at [327, 58] on input "text" at bounding box center [324, 58] width 10 height 6
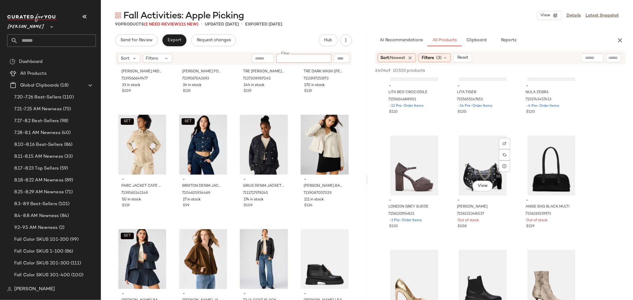
scroll to position [1352, 0]
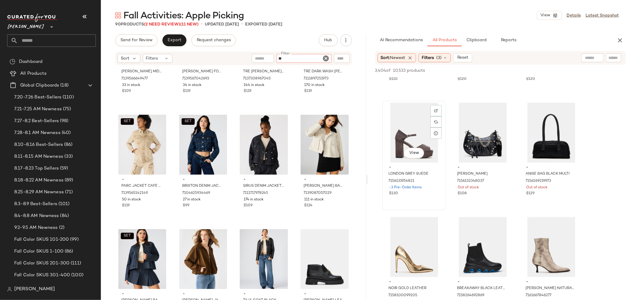
type input "***"
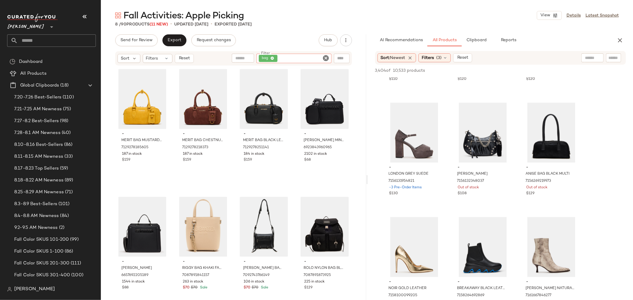
click at [325, 57] on icon "Clear Filter" at bounding box center [326, 58] width 7 height 7
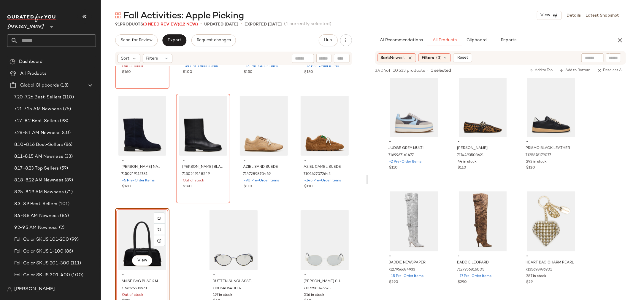
scroll to position [2638, 0]
click at [320, 58] on input "Filter" at bounding box center [304, 58] width 50 height 6
type input "*****"
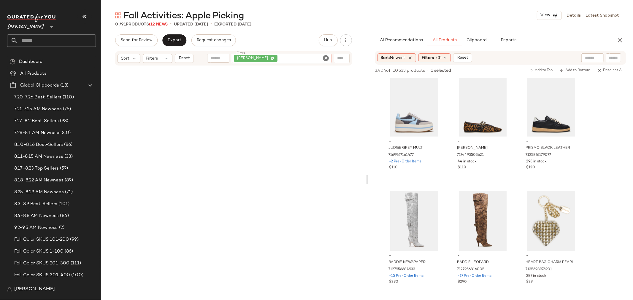
click at [326, 57] on icon "Clear Filter" at bounding box center [326, 58] width 7 height 7
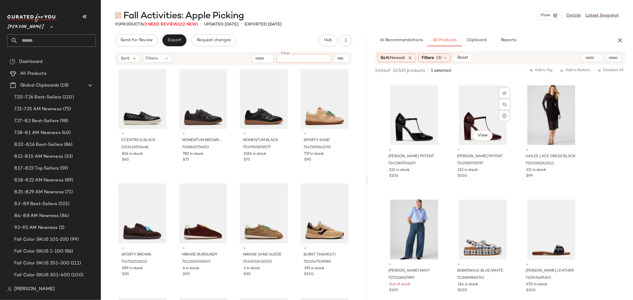
scroll to position [3099, 0]
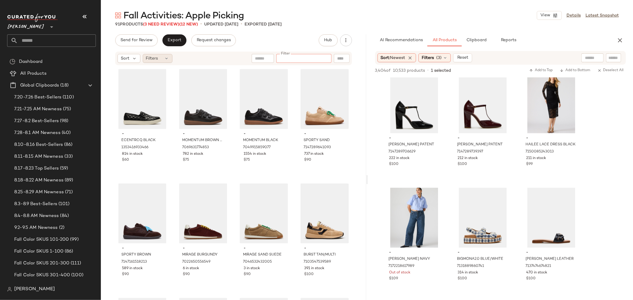
click at [159, 58] on div "Filters" at bounding box center [158, 58] width 30 height 9
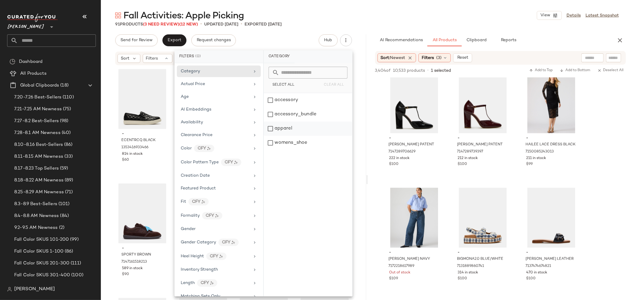
click at [269, 136] on div "apparel" at bounding box center [308, 143] width 88 height 14
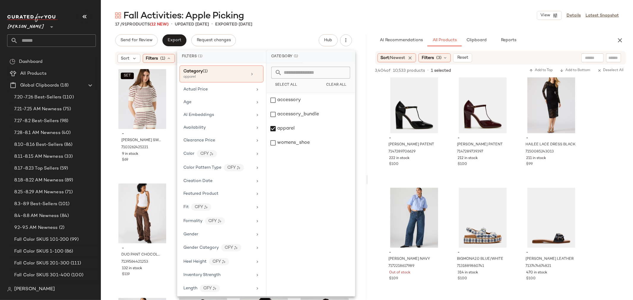
click at [108, 113] on div "SET - NORRIS SWEATER CREAM 7103262425221 9 in stock $69 - ADDISON SWEATER CREAM…" at bounding box center [233, 192] width 265 height 252
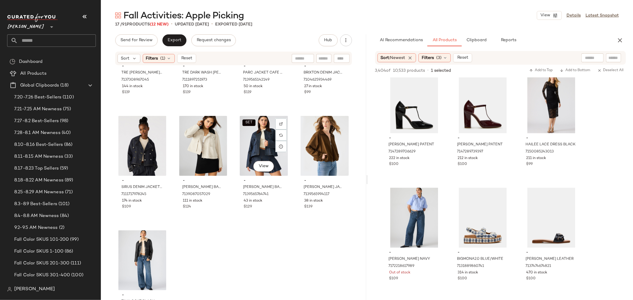
scroll to position [321, 0]
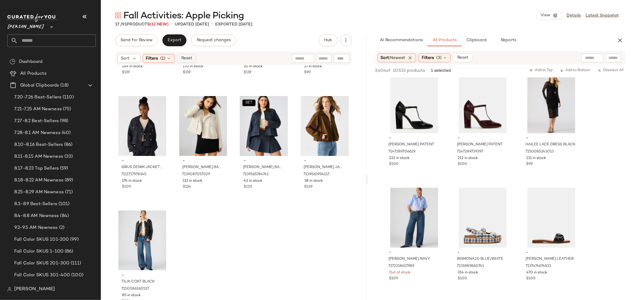
click at [185, 60] on span "Reset" at bounding box center [186, 58] width 11 height 5
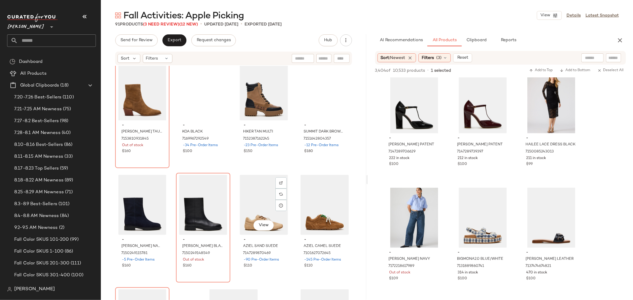
scroll to position [2285, 0]
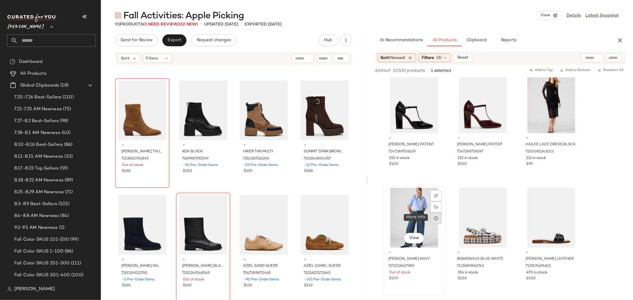
click at [437, 218] on icon at bounding box center [436, 218] width 5 height 5
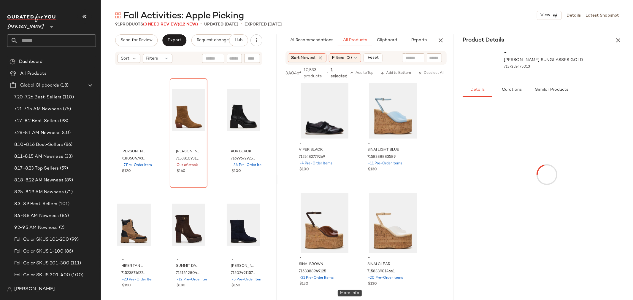
scroll to position [4589, 0]
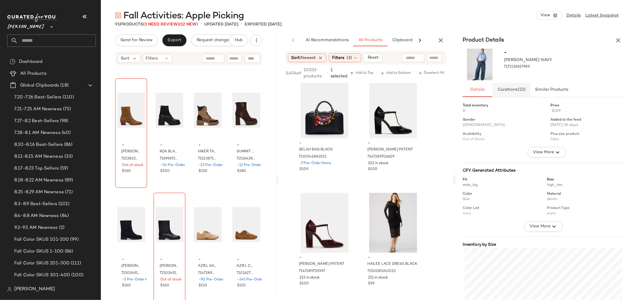
click at [515, 90] on span "Curations (23)" at bounding box center [512, 90] width 28 height 5
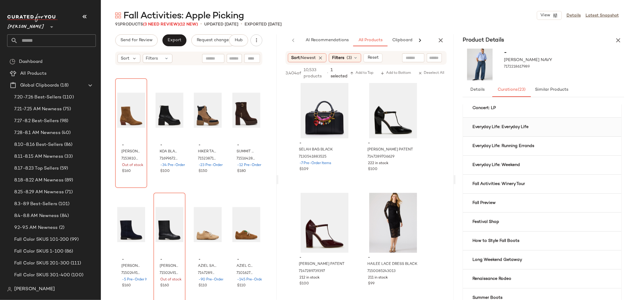
scroll to position [99, 0]
click at [520, 183] on b "Fall Activities: Winery Tour" at bounding box center [498, 184] width 53 height 6
click at [620, 40] on icon "button" at bounding box center [618, 40] width 7 height 7
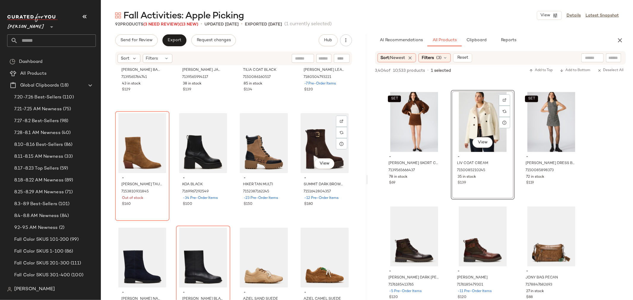
scroll to position [2384, 0]
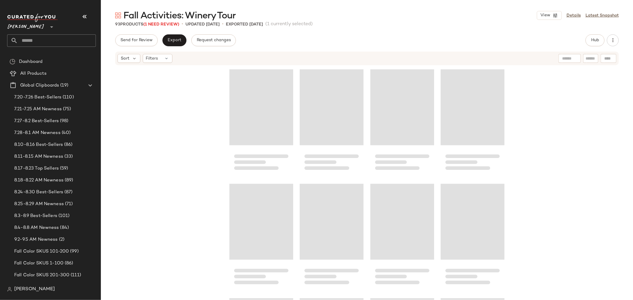
scroll to position [2498, 0]
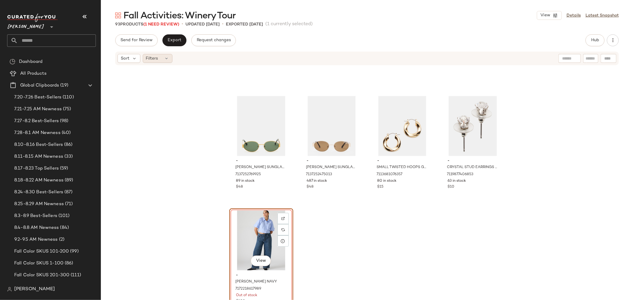
click at [166, 59] on icon at bounding box center [166, 58] width 5 height 5
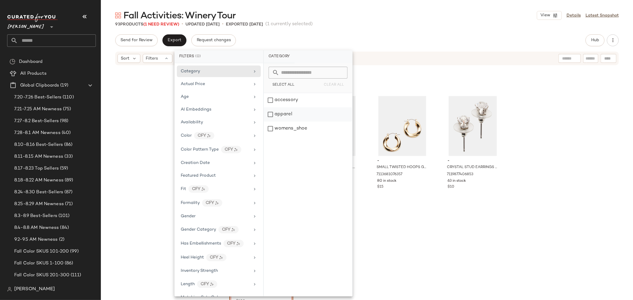
click at [266, 122] on div "apparel" at bounding box center [308, 129] width 88 height 14
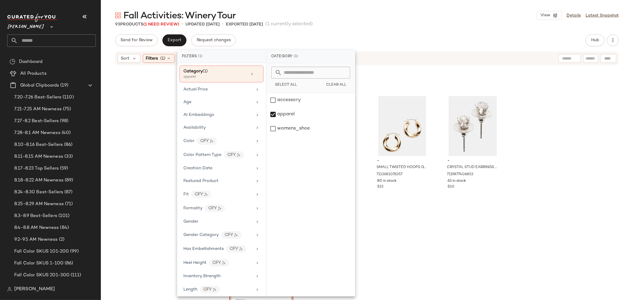
click at [143, 120] on div "- MYSTIE SUNGLASSES GOLD 7137252769925 89 in stock $48 - MYSTIE SUNGLASSES GOLD…" at bounding box center [367, 192] width 532 height 252
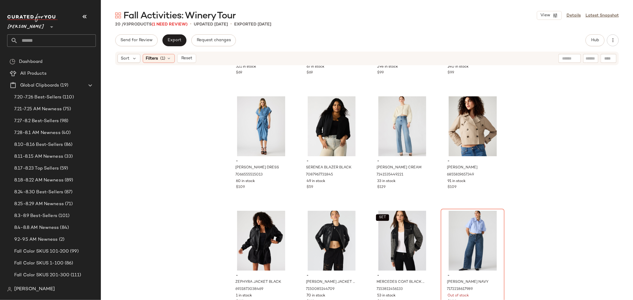
scroll to position [321, 0]
click at [493, 224] on div at bounding box center [494, 229] width 11 height 11
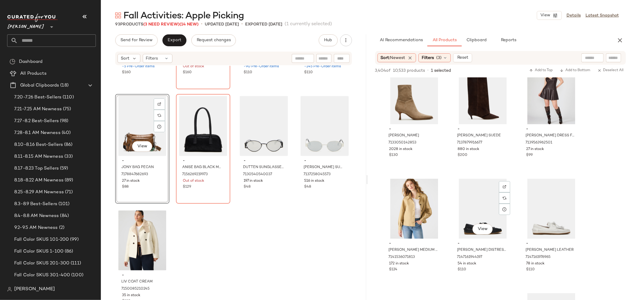
scroll to position [5755, 0]
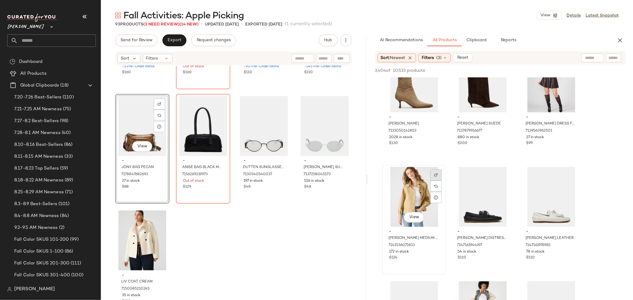
click at [435, 175] on img at bounding box center [436, 175] width 4 height 4
click at [436, 199] on icon at bounding box center [436, 197] width 5 height 5
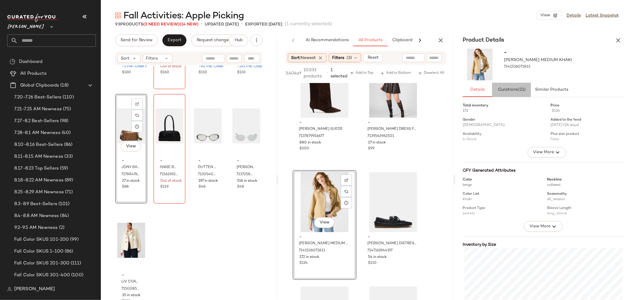
click at [518, 90] on span "Curations (21)" at bounding box center [512, 90] width 28 height 5
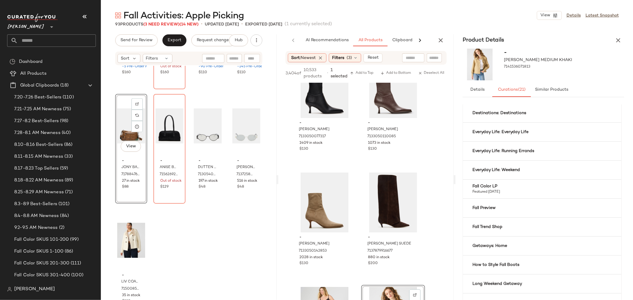
scroll to position [99, 0]
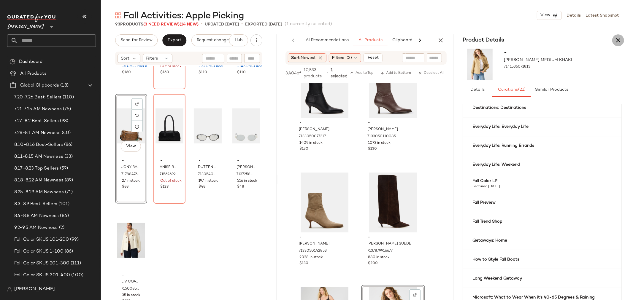
click at [619, 40] on icon "button" at bounding box center [618, 40] width 7 height 7
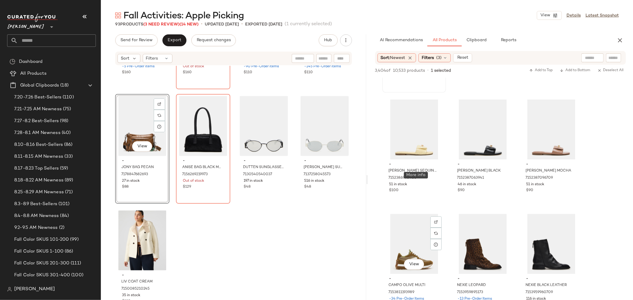
scroll to position [6135, 0]
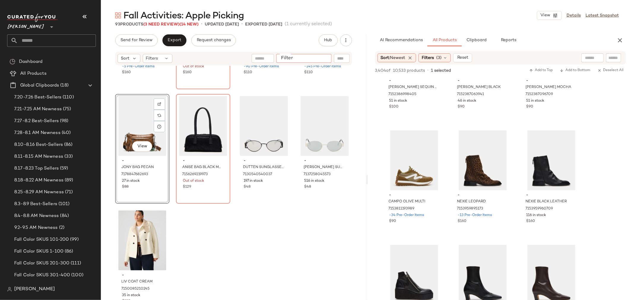
click at [324, 60] on input "Filter" at bounding box center [304, 58] width 50 height 6
type input "*****"
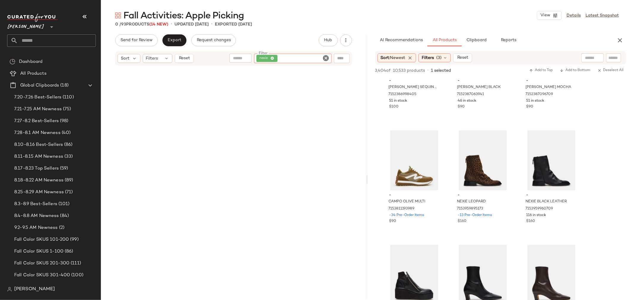
click at [325, 60] on icon "Clear Filter" at bounding box center [326, 58] width 7 height 7
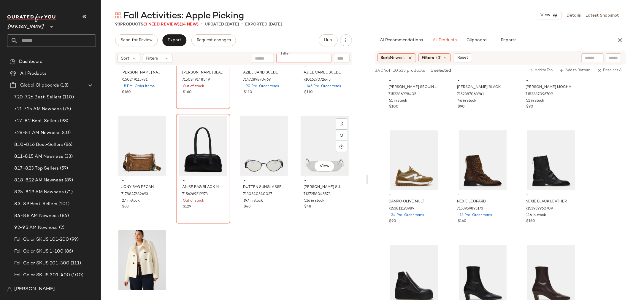
scroll to position [2498, 0]
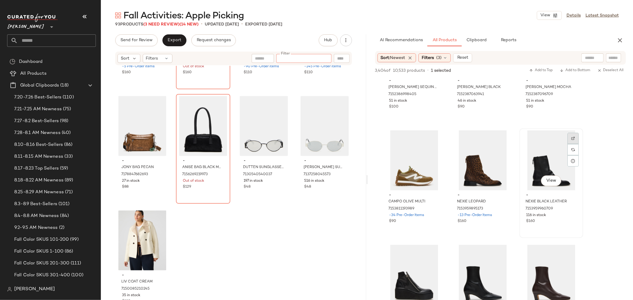
click at [574, 137] on img at bounding box center [573, 139] width 4 height 4
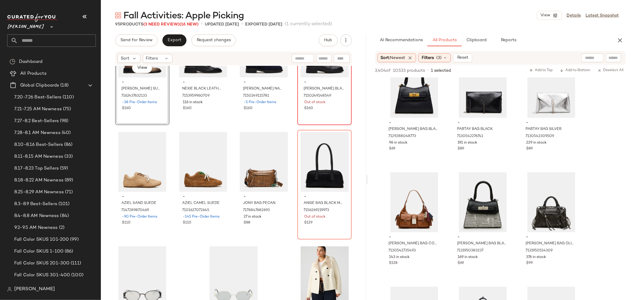
scroll to position [2465, 0]
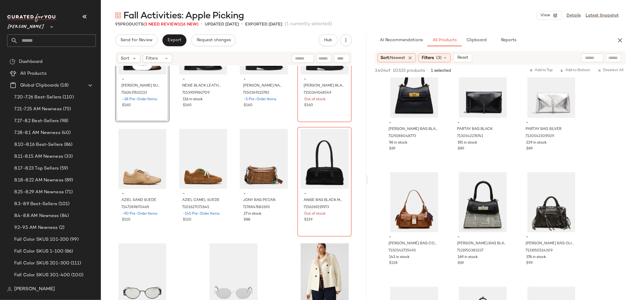
click at [326, 55] on input "text" at bounding box center [324, 58] width 10 height 6
type input "***"
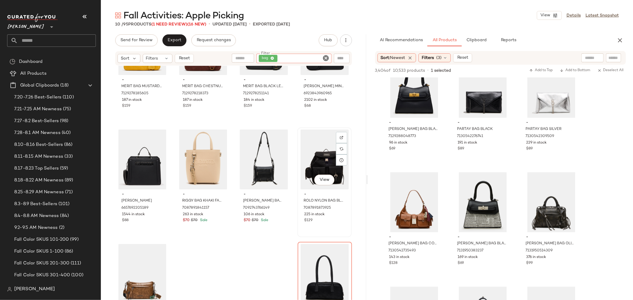
scroll to position [0, 0]
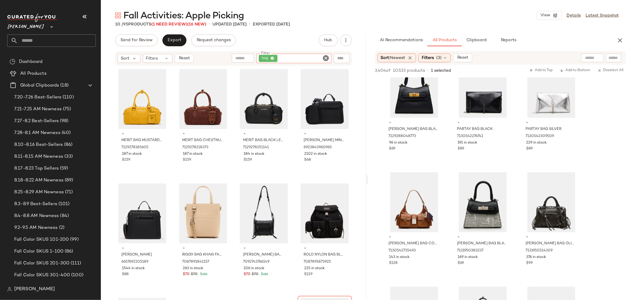
click at [327, 57] on icon "Clear Filter" at bounding box center [326, 58] width 7 height 7
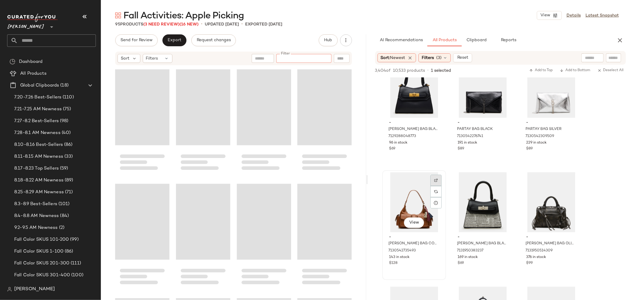
click at [438, 180] on img at bounding box center [436, 181] width 4 height 4
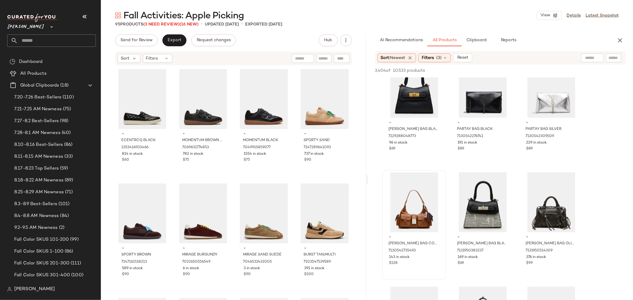
click at [326, 58] on input "text" at bounding box center [324, 58] width 10 height 6
type input "*****"
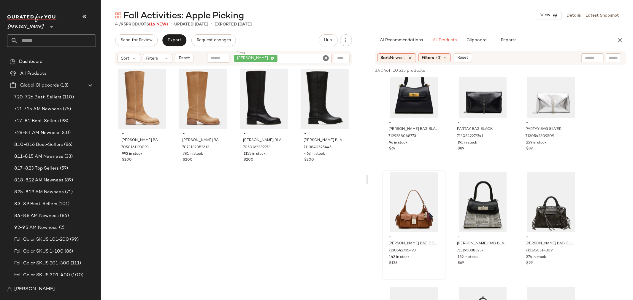
click at [326, 58] on icon "Clear Filter" at bounding box center [326, 58] width 7 height 7
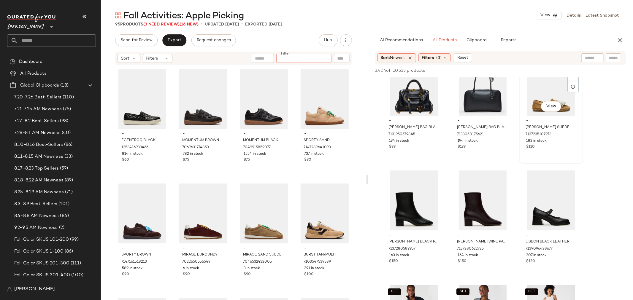
scroll to position [7322, 0]
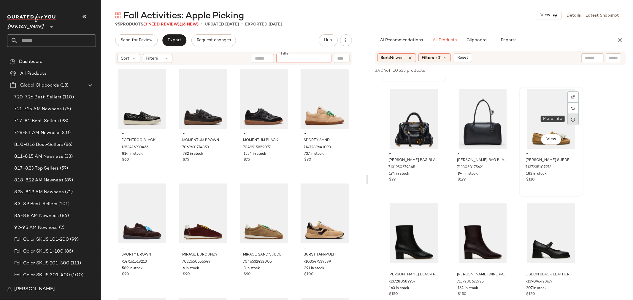
click at [575, 120] on icon at bounding box center [573, 119] width 5 height 5
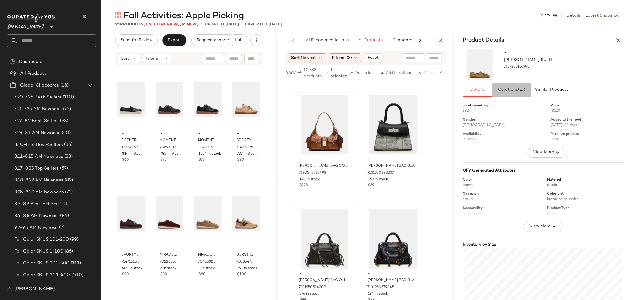
click at [515, 88] on span "Curations (17)" at bounding box center [512, 90] width 28 height 5
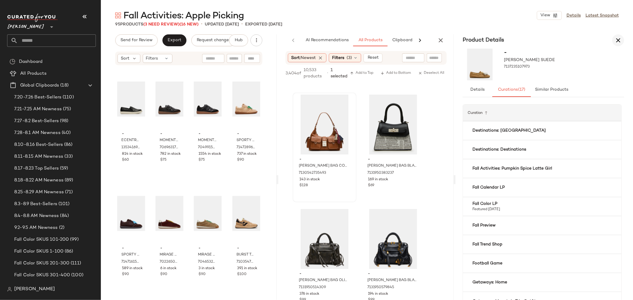
click at [616, 39] on icon "button" at bounding box center [618, 40] width 7 height 7
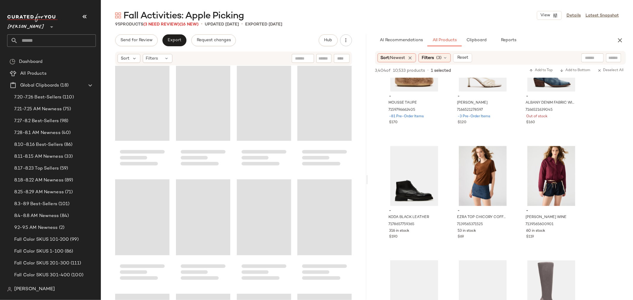
scroll to position [2498, 0]
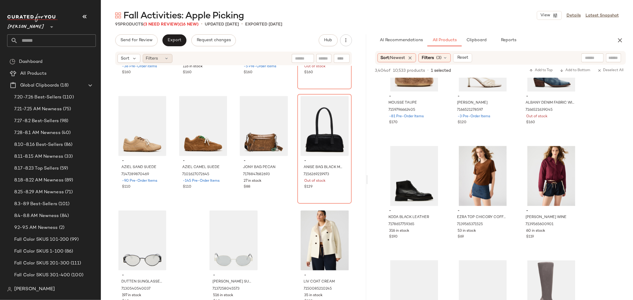
click at [165, 58] on icon at bounding box center [166, 58] width 5 height 5
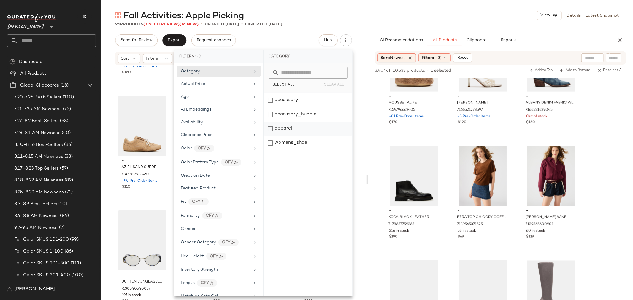
click at [274, 136] on div "apparel" at bounding box center [308, 143] width 88 height 14
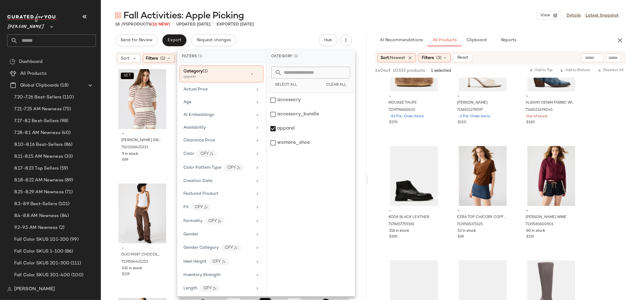
click at [103, 145] on div "SET - [PERSON_NAME] SWEATER CREAM 7103262425221 9 in stock $69 - ADDISON SWEATE…" at bounding box center [233, 192] width 265 height 252
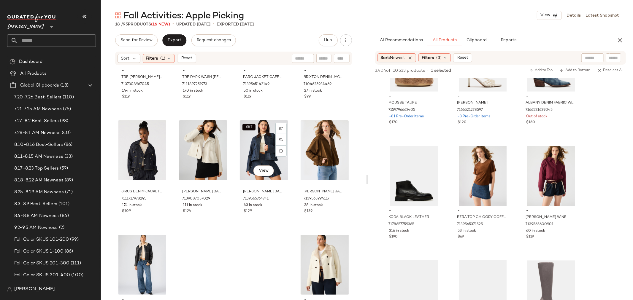
scroll to position [321, 0]
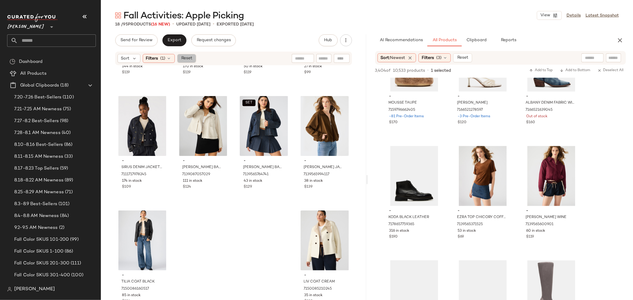
click at [186, 58] on span "Reset" at bounding box center [186, 58] width 11 height 5
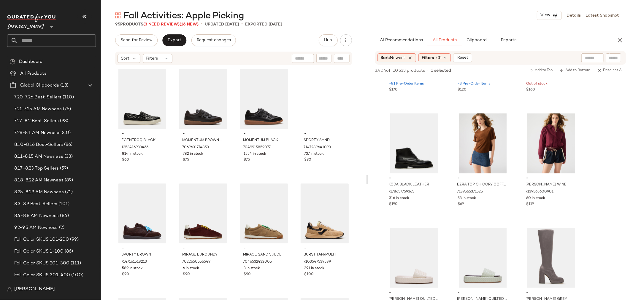
scroll to position [8443, 0]
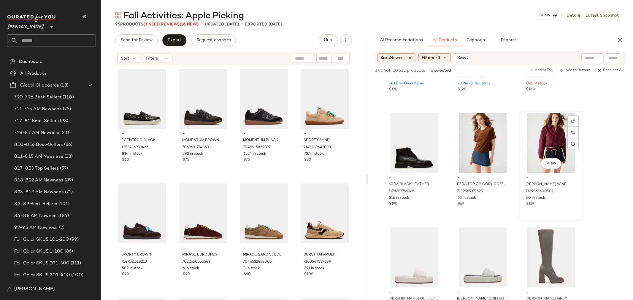
click at [574, 121] on img at bounding box center [573, 122] width 4 height 4
click at [162, 54] on div "Filters" at bounding box center [158, 58] width 30 height 9
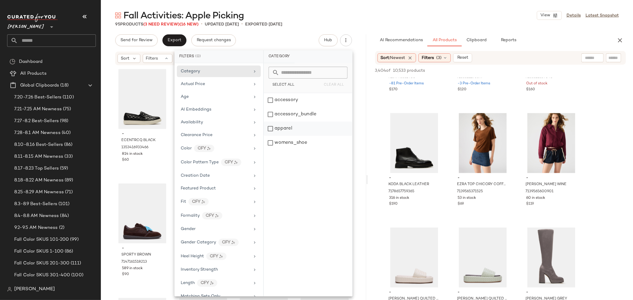
click at [269, 136] on div "apparel" at bounding box center [308, 143] width 88 height 14
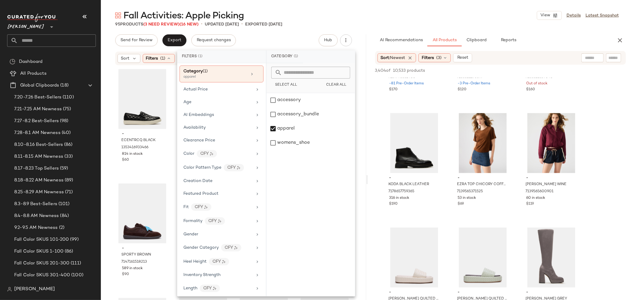
click at [109, 118] on div "- ECENTRCQ BLACK 1353416933466 814 in stock $60 - MOMENTUM BROWN SUEDE 70696317…" at bounding box center [233, 192] width 265 height 252
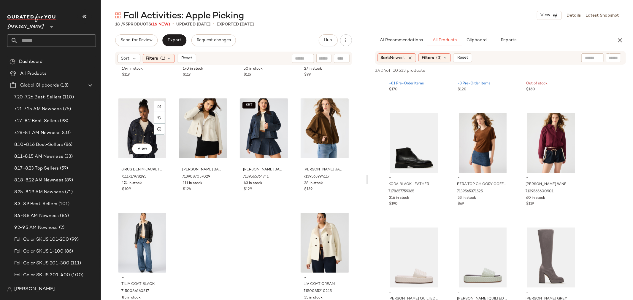
scroll to position [321, 0]
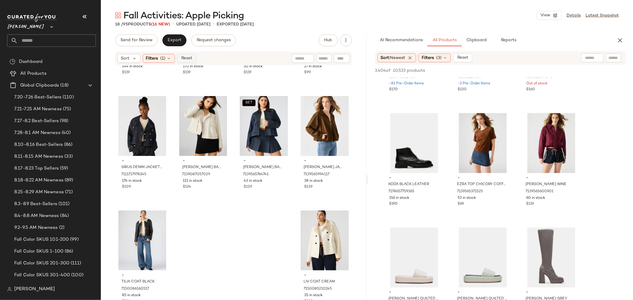
click at [185, 60] on span "Reset" at bounding box center [186, 58] width 11 height 5
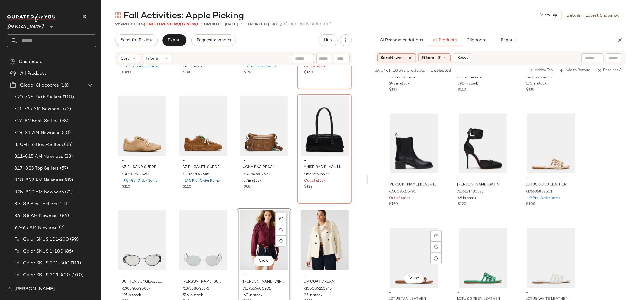
scroll to position [10488, 0]
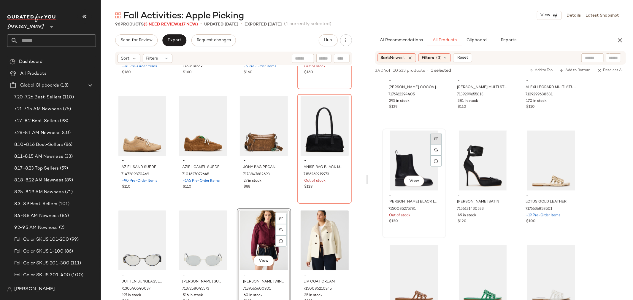
click at [438, 145] on div at bounding box center [435, 150] width 11 height 11
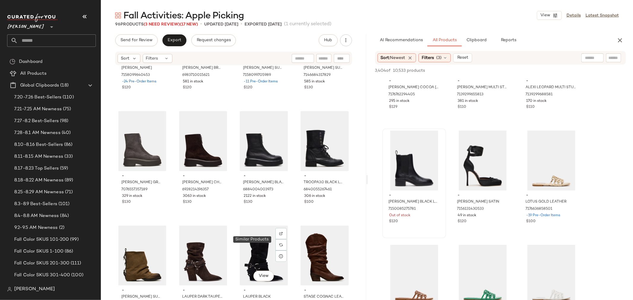
scroll to position [520, 0]
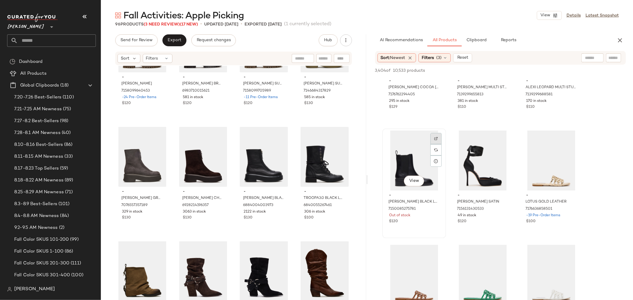
click at [437, 138] on img at bounding box center [436, 139] width 4 height 4
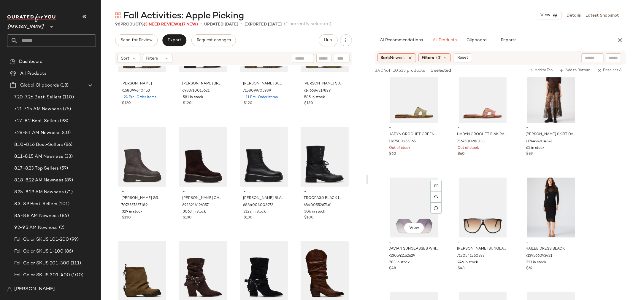
scroll to position [13225, 0]
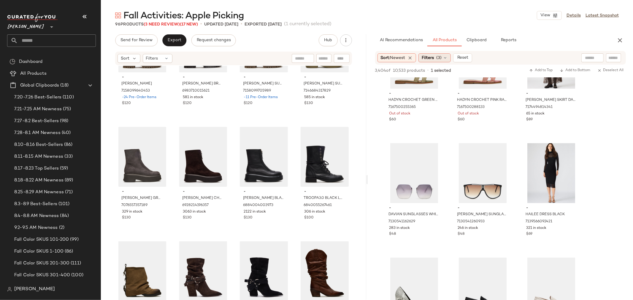
click at [446, 57] on icon at bounding box center [445, 57] width 5 height 5
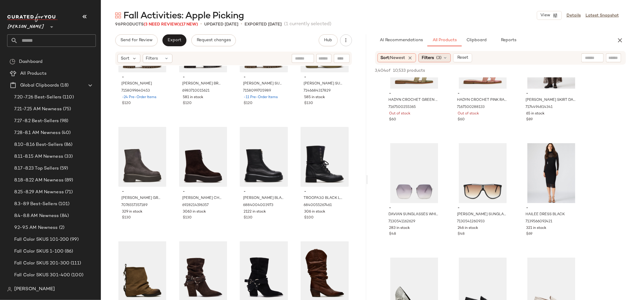
click at [442, 55] on span "(3)" at bounding box center [438, 58] width 5 height 6
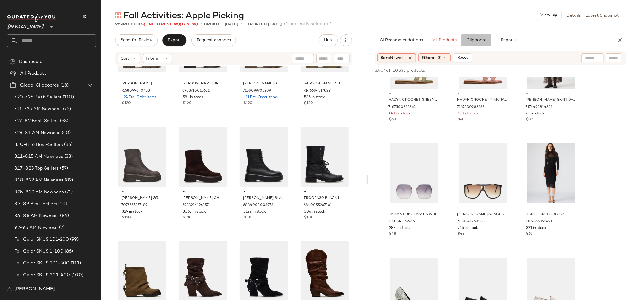
click at [480, 39] on span "Clipboard" at bounding box center [476, 40] width 20 height 5
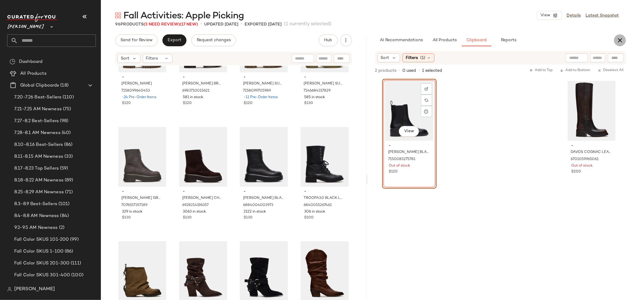
click at [621, 41] on icon "button" at bounding box center [619, 40] width 7 height 7
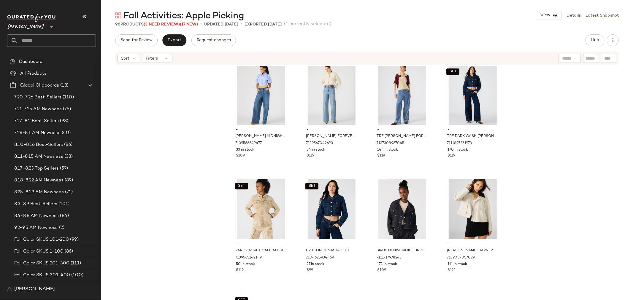
scroll to position [1971, 0]
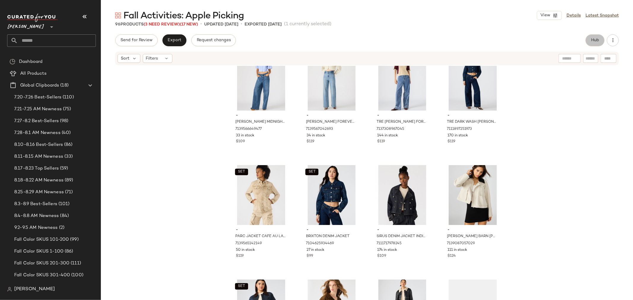
click at [591, 39] on span "Hub" at bounding box center [595, 40] width 8 height 5
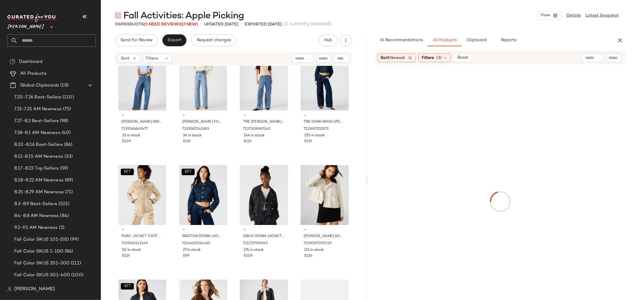
click at [612, 56] on input "text" at bounding box center [613, 58] width 10 height 6
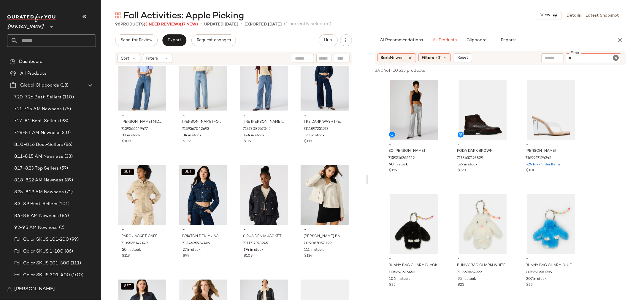
type input "***"
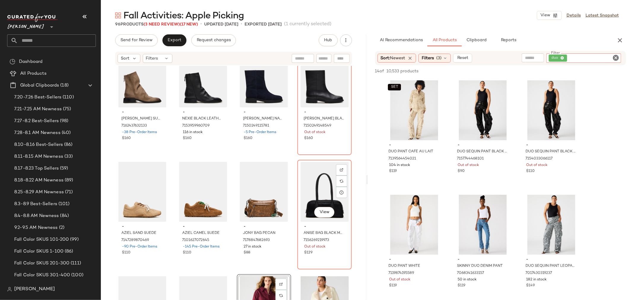
scroll to position [2498, 0]
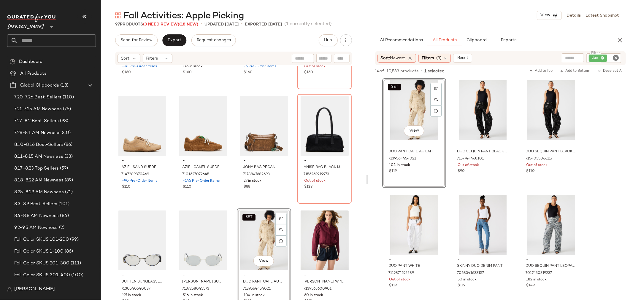
click at [617, 55] on icon "Clear Filter" at bounding box center [615, 57] width 7 height 7
click at [622, 43] on icon "button" at bounding box center [619, 40] width 7 height 7
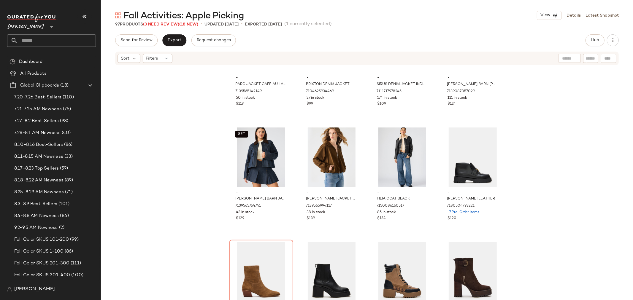
scroll to position [2102, 0]
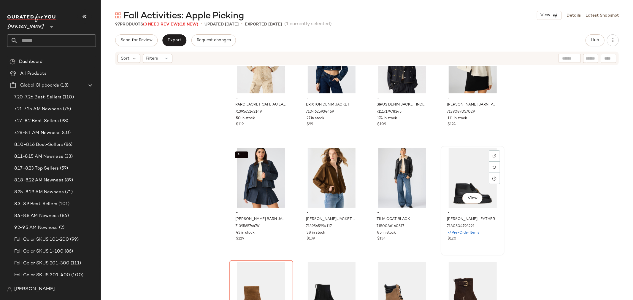
click at [456, 179] on div "View" at bounding box center [473, 178] width 60 height 60
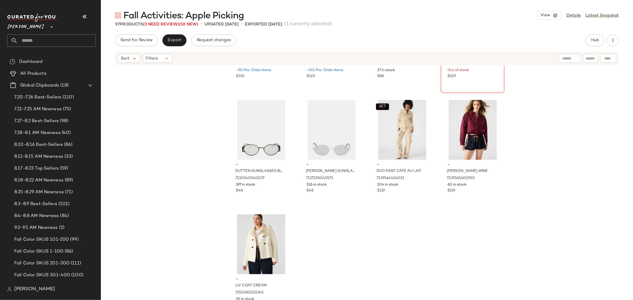
scroll to position [2612, 0]
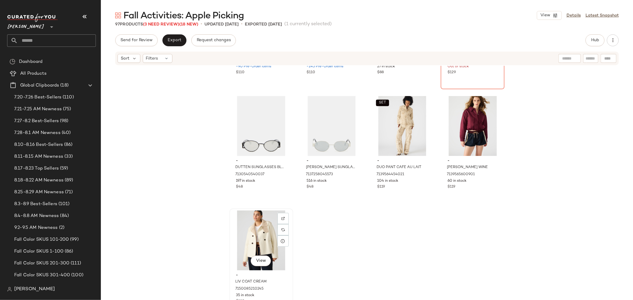
click at [250, 235] on div "View" at bounding box center [261, 241] width 60 height 60
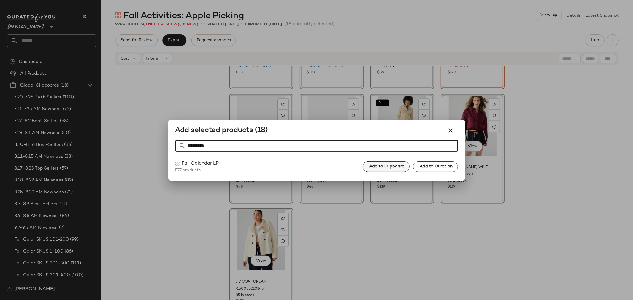
type input "*********"
click at [397, 162] on button "Add to Clipboard" at bounding box center [386, 166] width 47 height 11
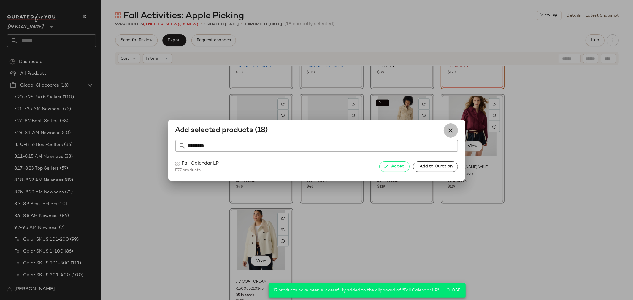
click at [449, 129] on icon "button" at bounding box center [450, 130] width 7 height 7
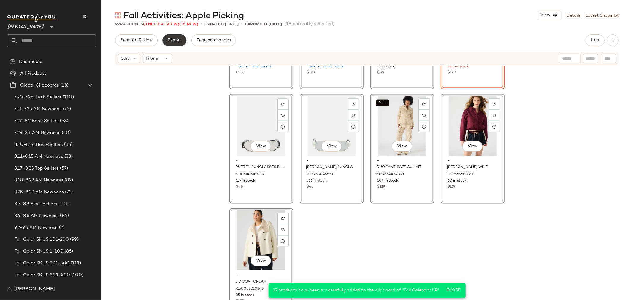
click at [176, 40] on span "Export" at bounding box center [174, 40] width 14 height 5
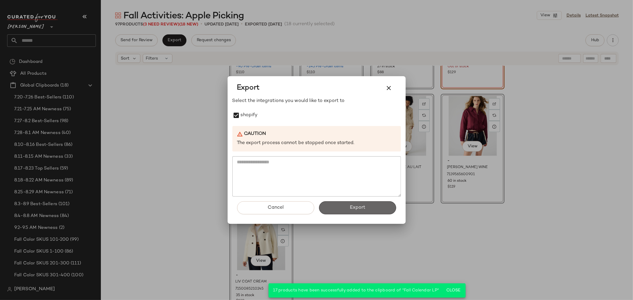
click at [366, 210] on button "Export" at bounding box center [357, 208] width 77 height 13
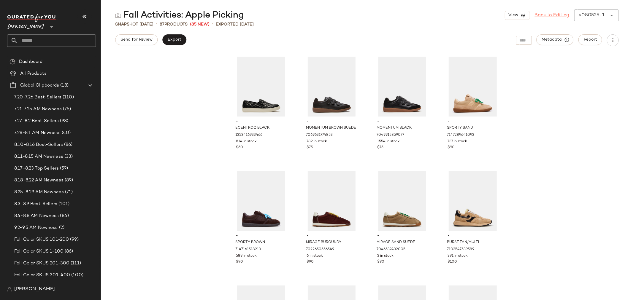
click at [546, 13] on link "Back to Editing" at bounding box center [552, 15] width 35 height 7
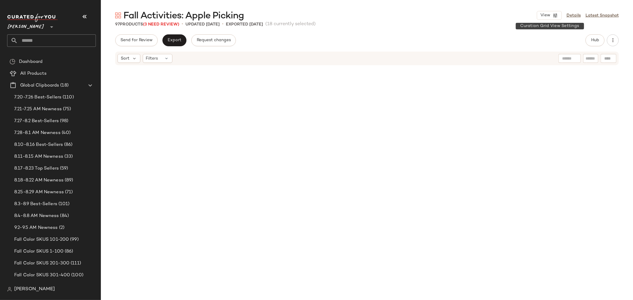
scroll to position [2613, 0]
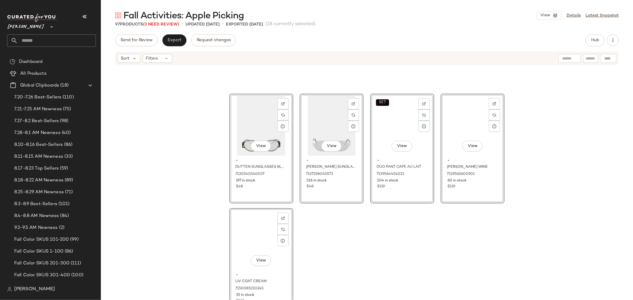
click at [571, 161] on div "View - DUTTEN SUNGLASSES BLACK 7130540540037 197 in stock $48 View - [PERSON_NA…" at bounding box center [367, 192] width 532 height 252
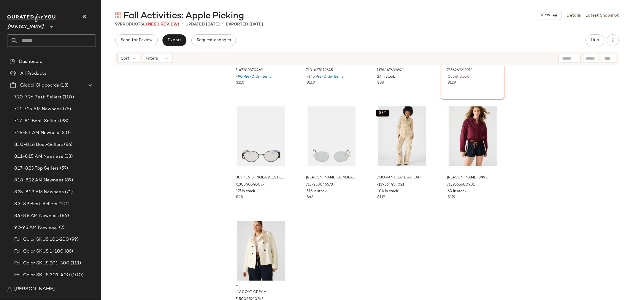
scroll to position [2612, 0]
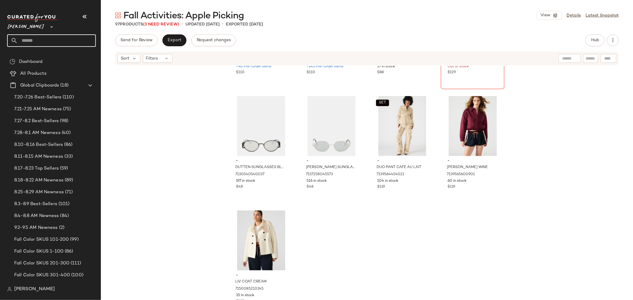
click at [60, 41] on input "text" at bounding box center [57, 40] width 78 height 12
type input "*****"
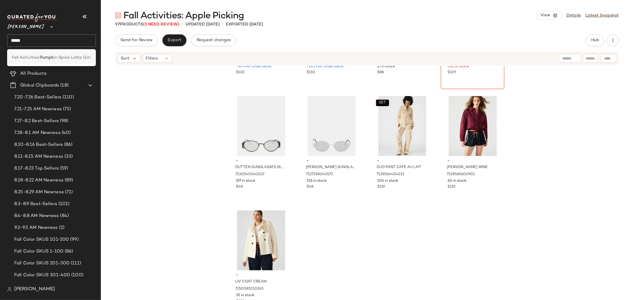
click at [34, 55] on span "Fall Activities:" at bounding box center [26, 58] width 28 height 6
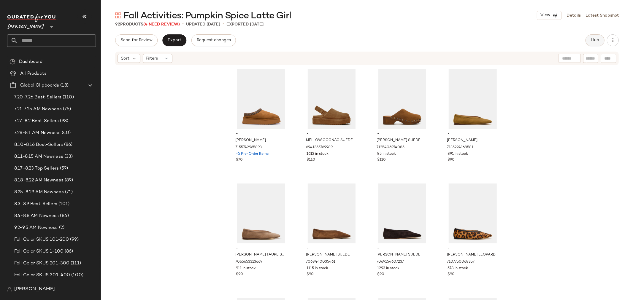
click at [591, 40] on span "Hub" at bounding box center [595, 40] width 8 height 5
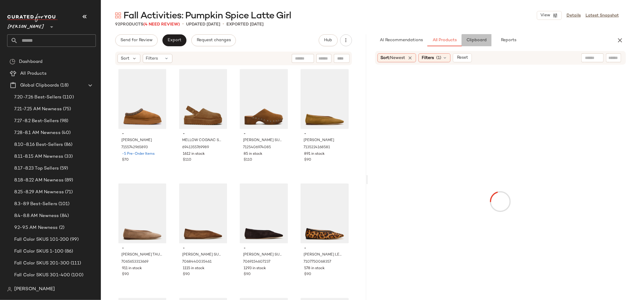
click at [475, 42] on span "Clipboard" at bounding box center [476, 40] width 20 height 5
